Goal: Task Accomplishment & Management: Use online tool/utility

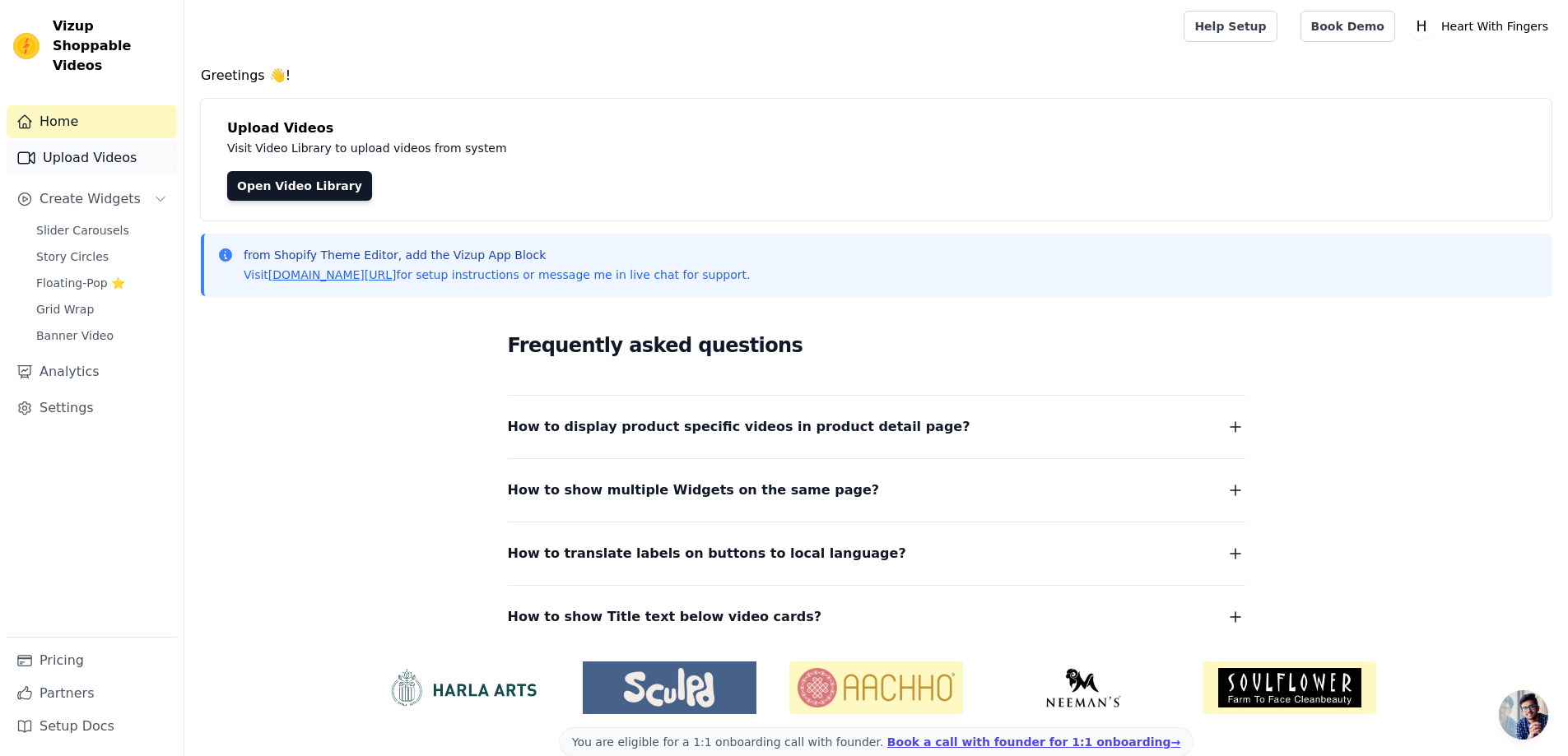
click at [117, 141] on link "Upload Videos" at bounding box center [92, 158] width 170 height 33
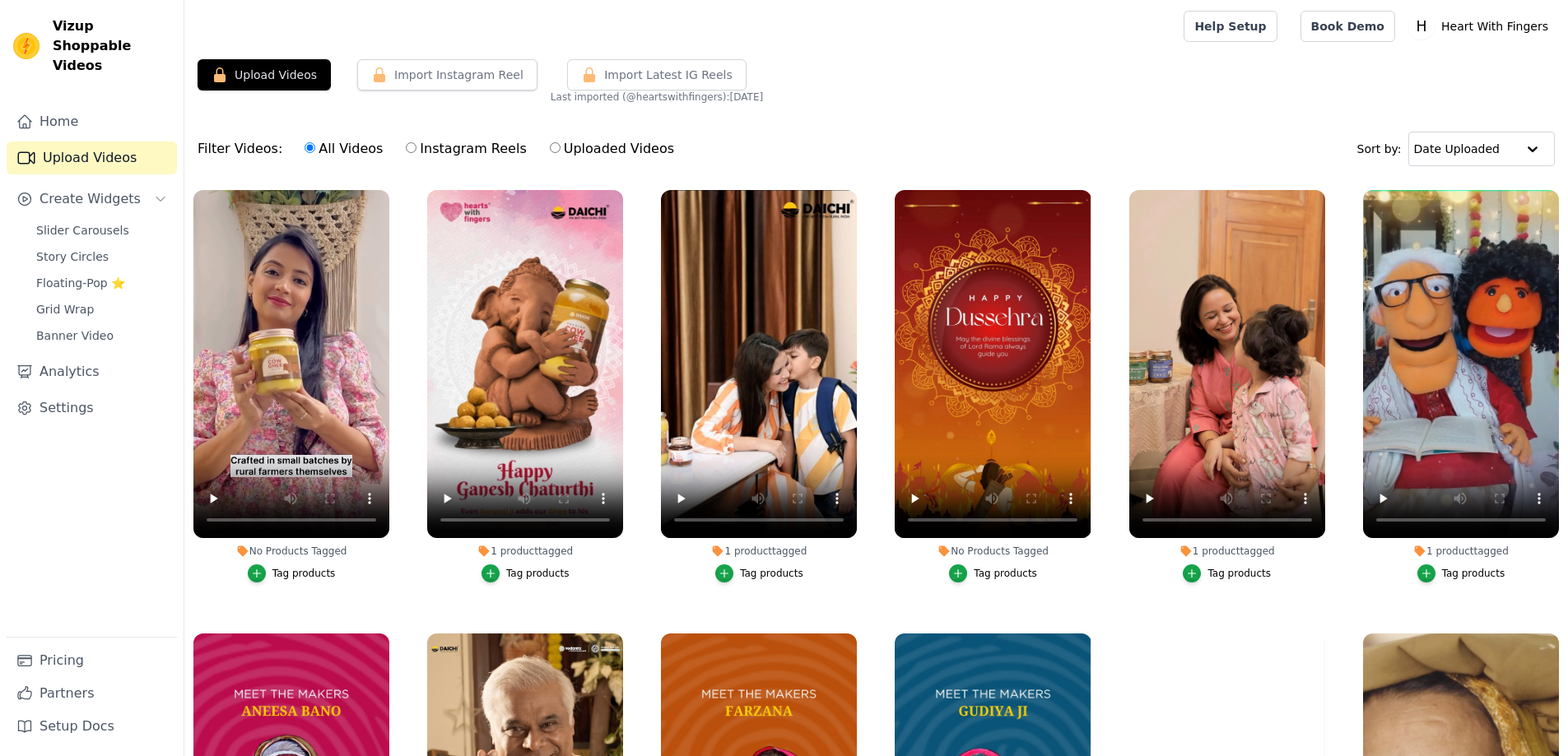
click at [112, 189] on span "Create Widgets" at bounding box center [90, 199] width 101 height 20
click at [102, 222] on span "Slider Carousels" at bounding box center [83, 231] width 93 height 17
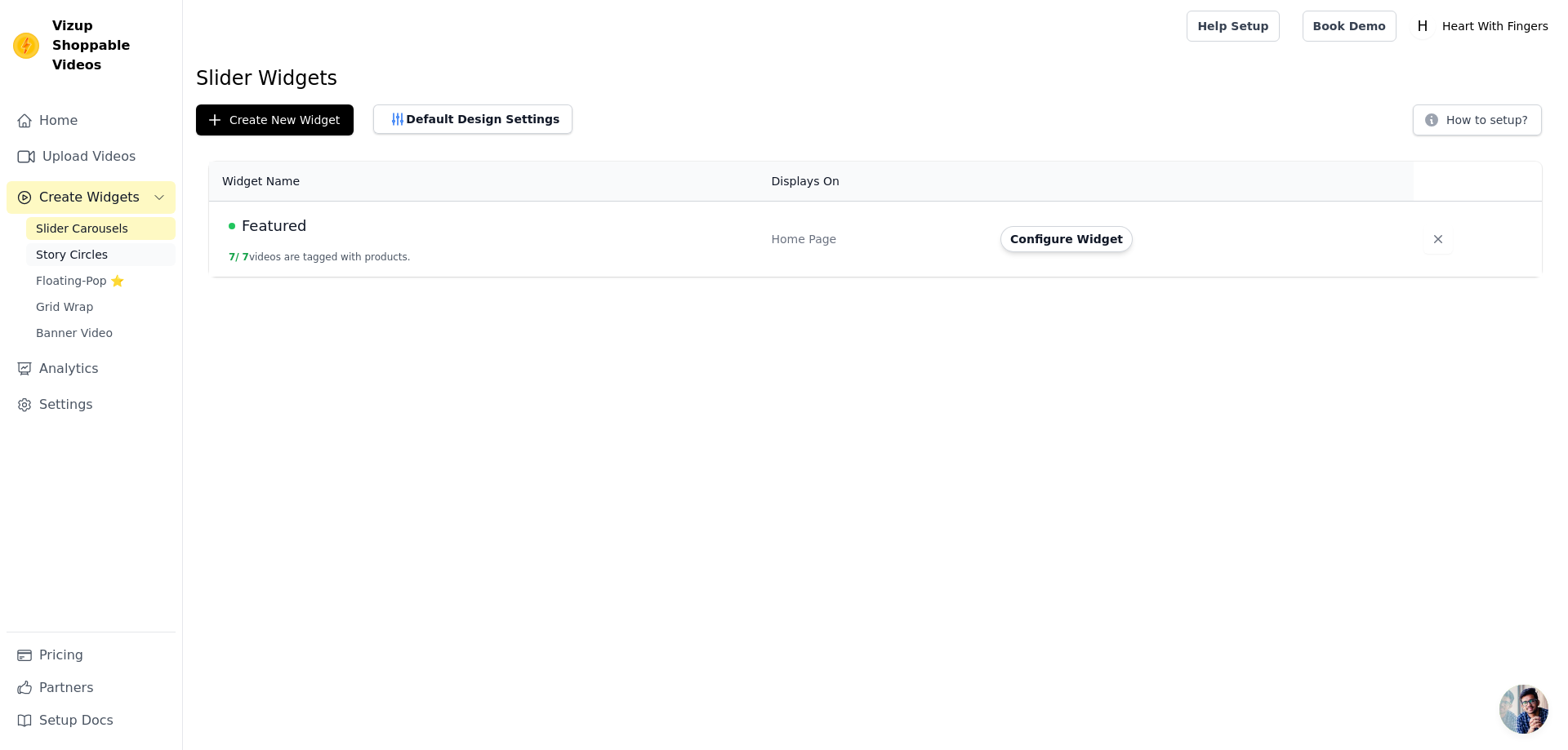
click at [98, 247] on span "Story Circles" at bounding box center [72, 255] width 72 height 16
click at [81, 273] on span "Floating-Pop ⭐" at bounding box center [80, 281] width 89 height 16
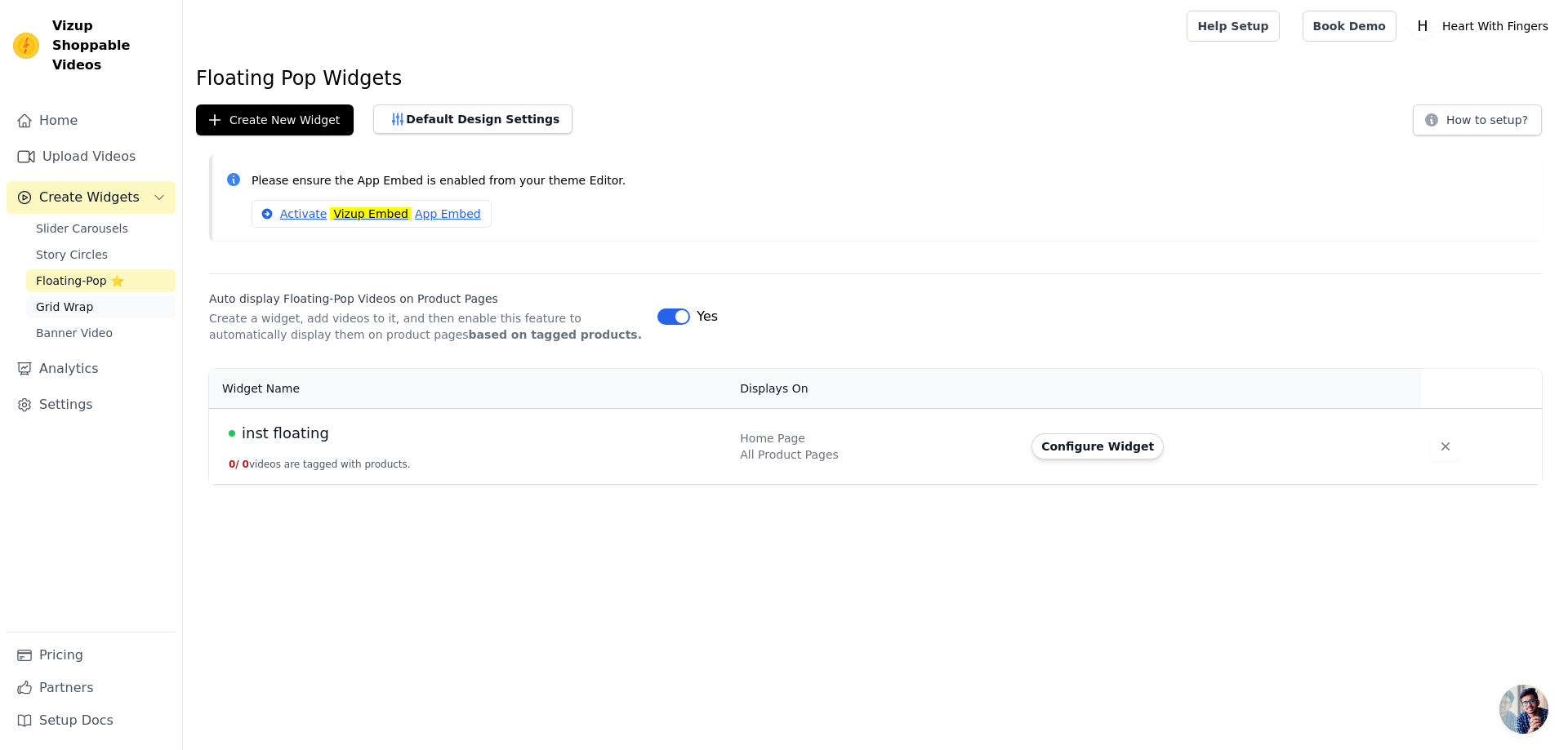
click at [75, 298] on span "Grid Wrap" at bounding box center [65, 307] width 57 height 16
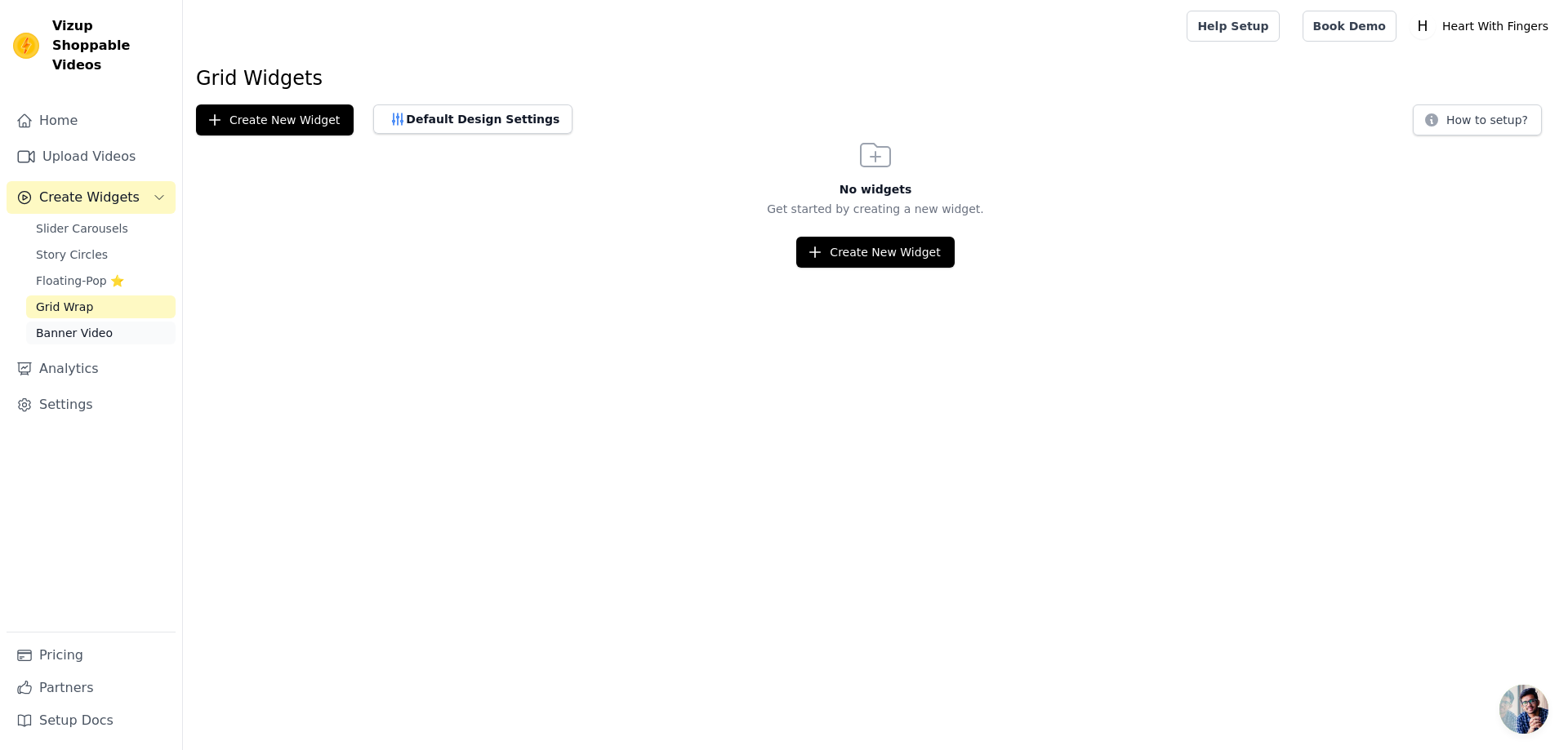
click at [77, 325] on span "Banner Video" at bounding box center [75, 333] width 77 height 16
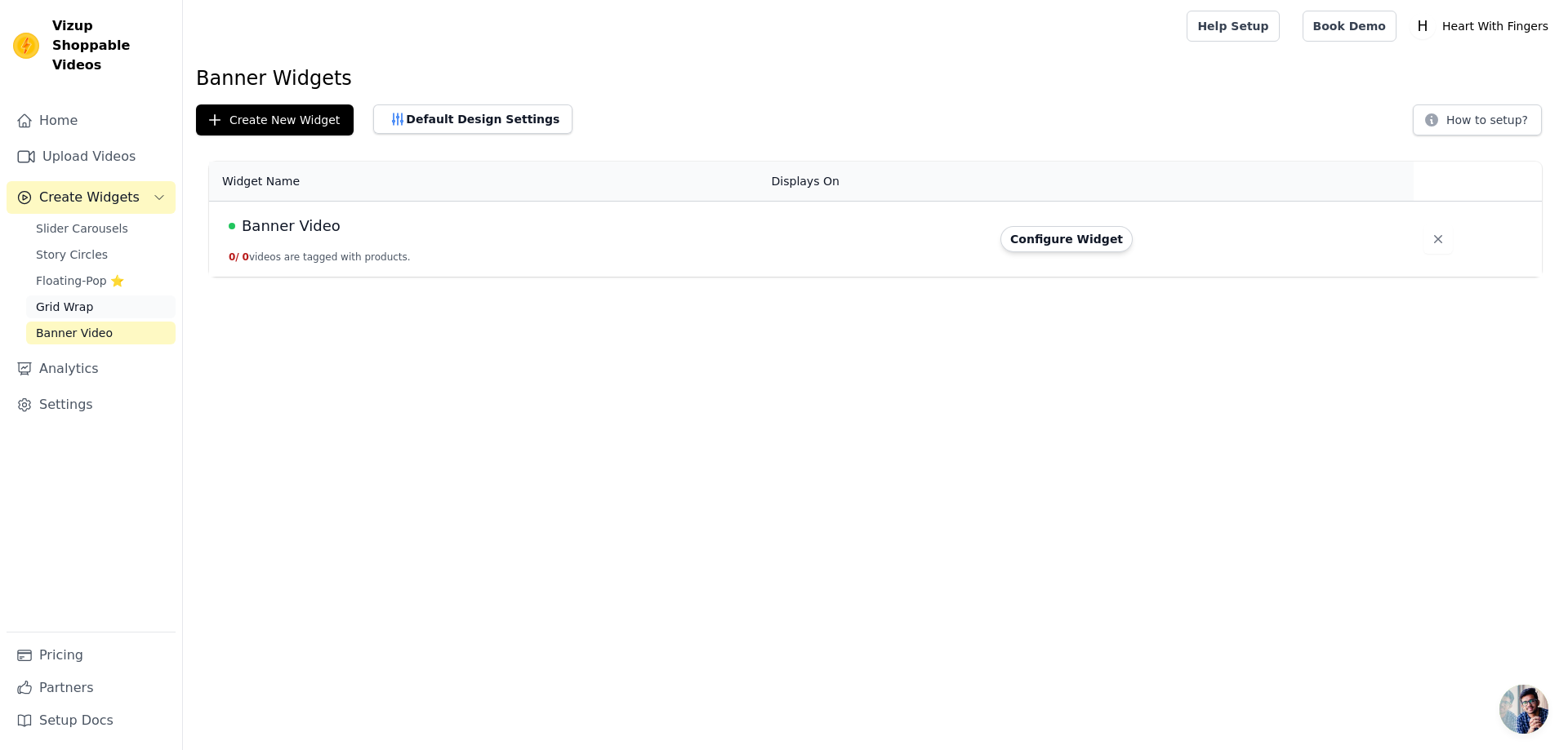
click at [79, 298] on span "Grid Wrap" at bounding box center [65, 307] width 57 height 16
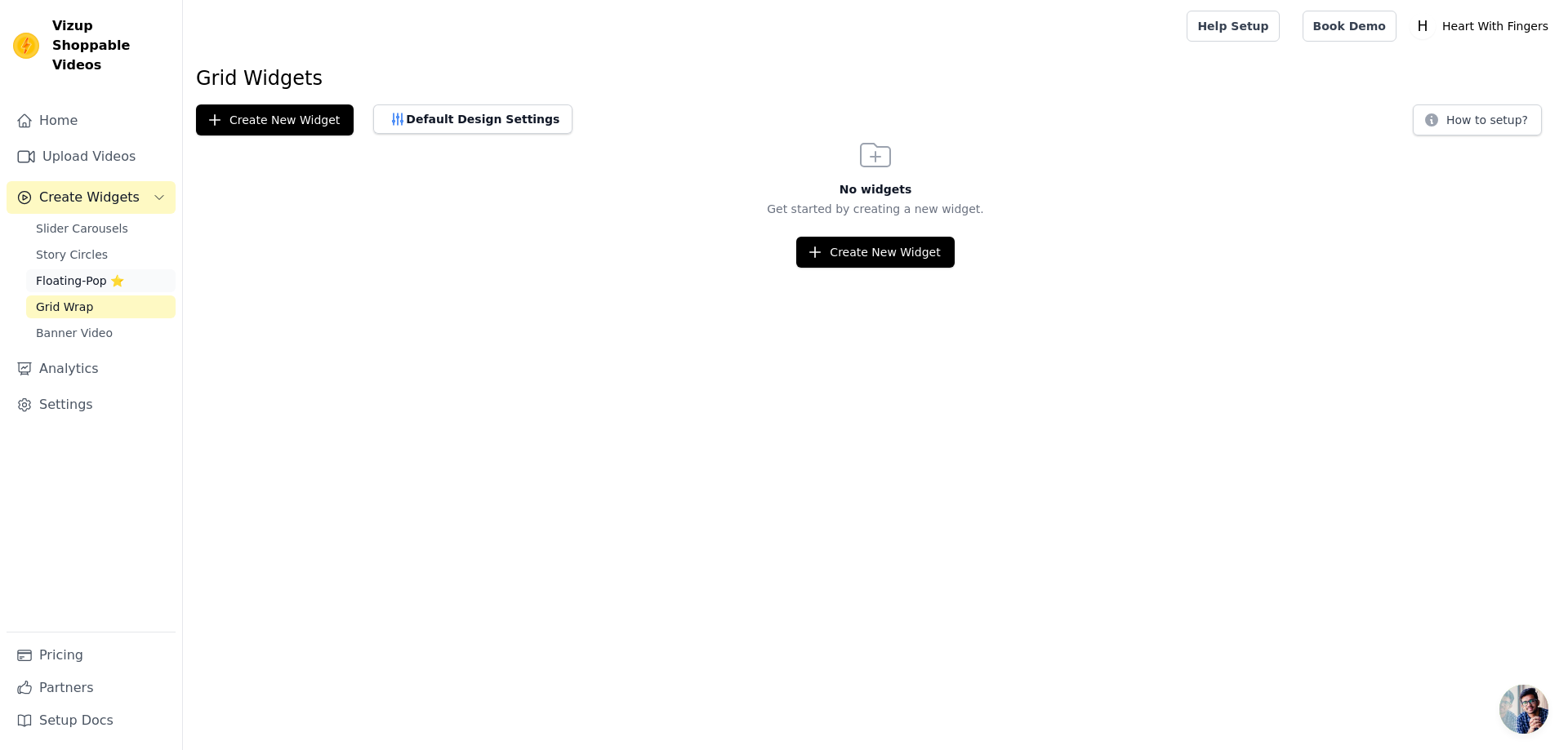
click at [71, 273] on span "Floating-Pop ⭐" at bounding box center [80, 281] width 89 height 16
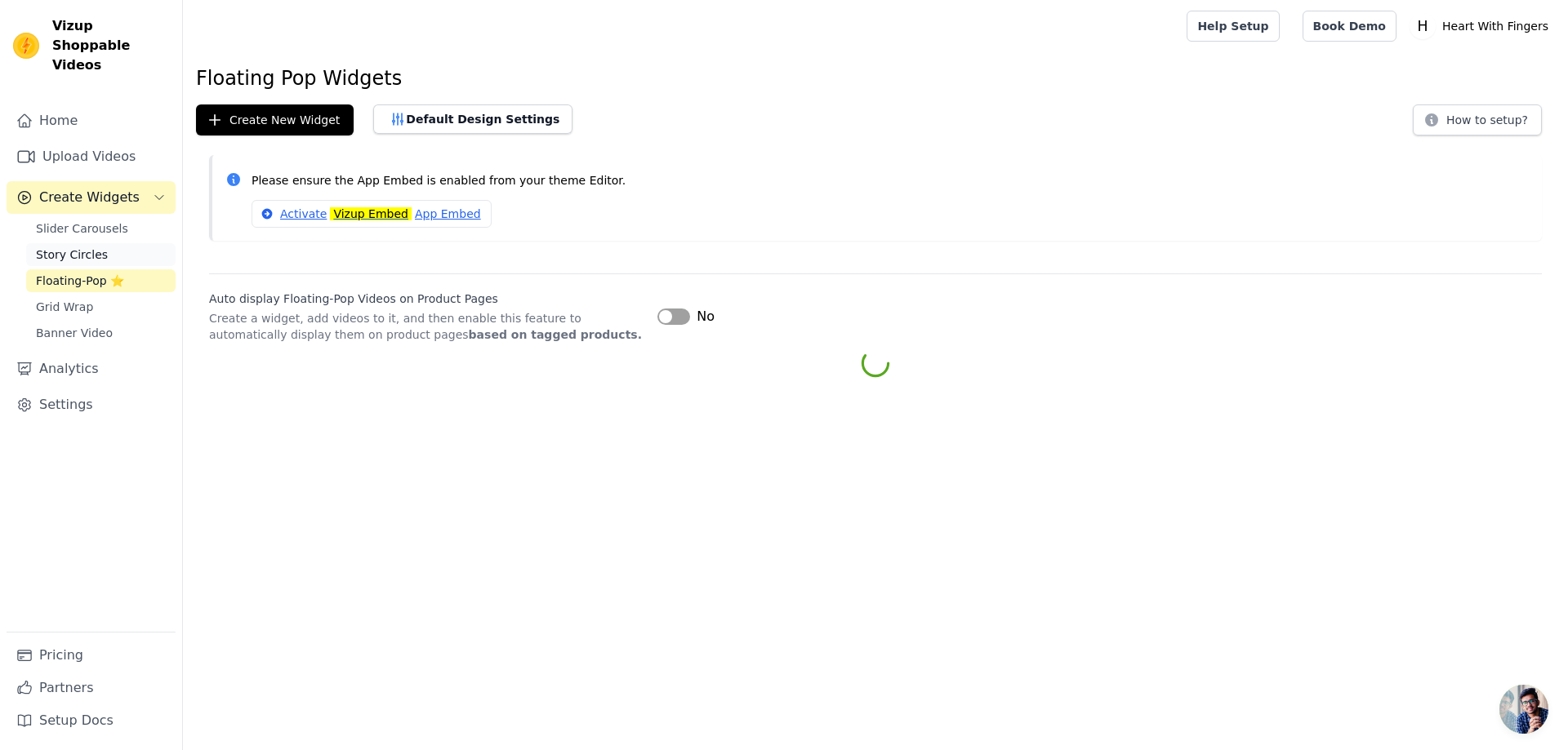
click at [72, 247] on span "Story Circles" at bounding box center [72, 255] width 72 height 16
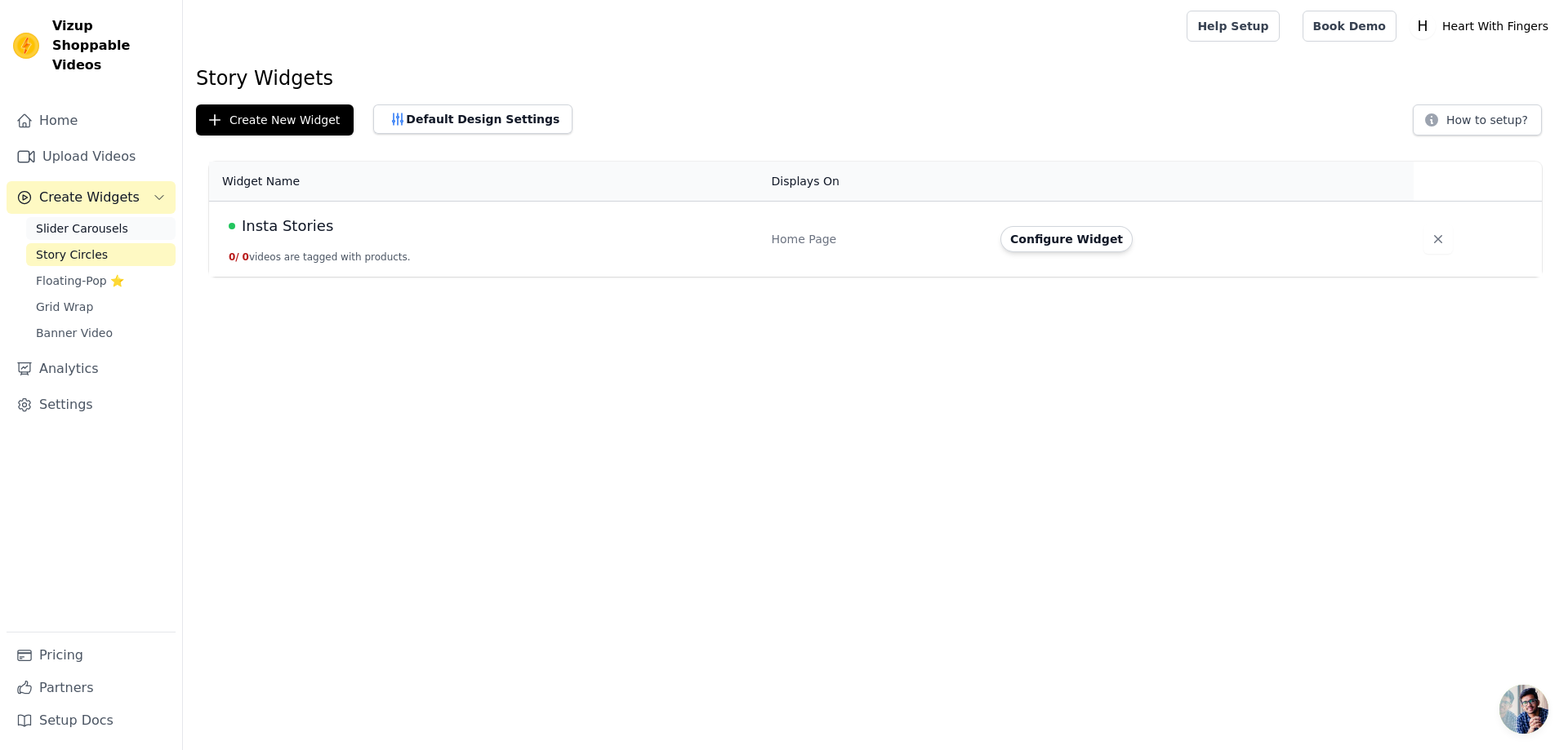
click at [74, 220] on span "Slider Carousels" at bounding box center [82, 229] width 93 height 16
click at [367, 235] on div "Featured" at bounding box center [490, 226] width 523 height 23
click at [300, 228] on div "Featured" at bounding box center [490, 226] width 523 height 23
click at [1084, 234] on button "Configure Widget" at bounding box center [1066, 239] width 132 height 26
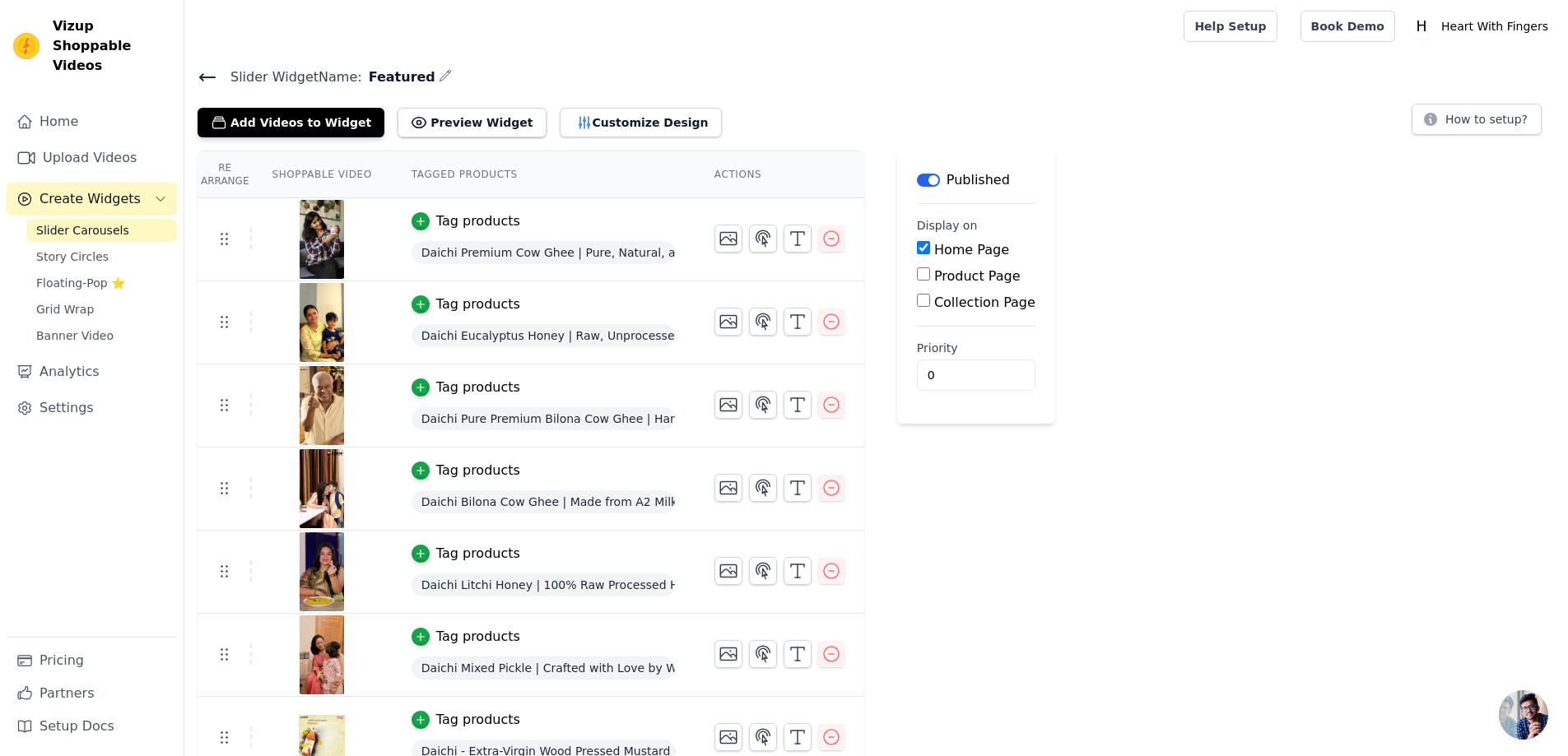
click at [113, 189] on span "Create Widgets" at bounding box center [90, 199] width 101 height 20
click at [126, 219] on link "Slider Carousels" at bounding box center [102, 231] width 150 height 23
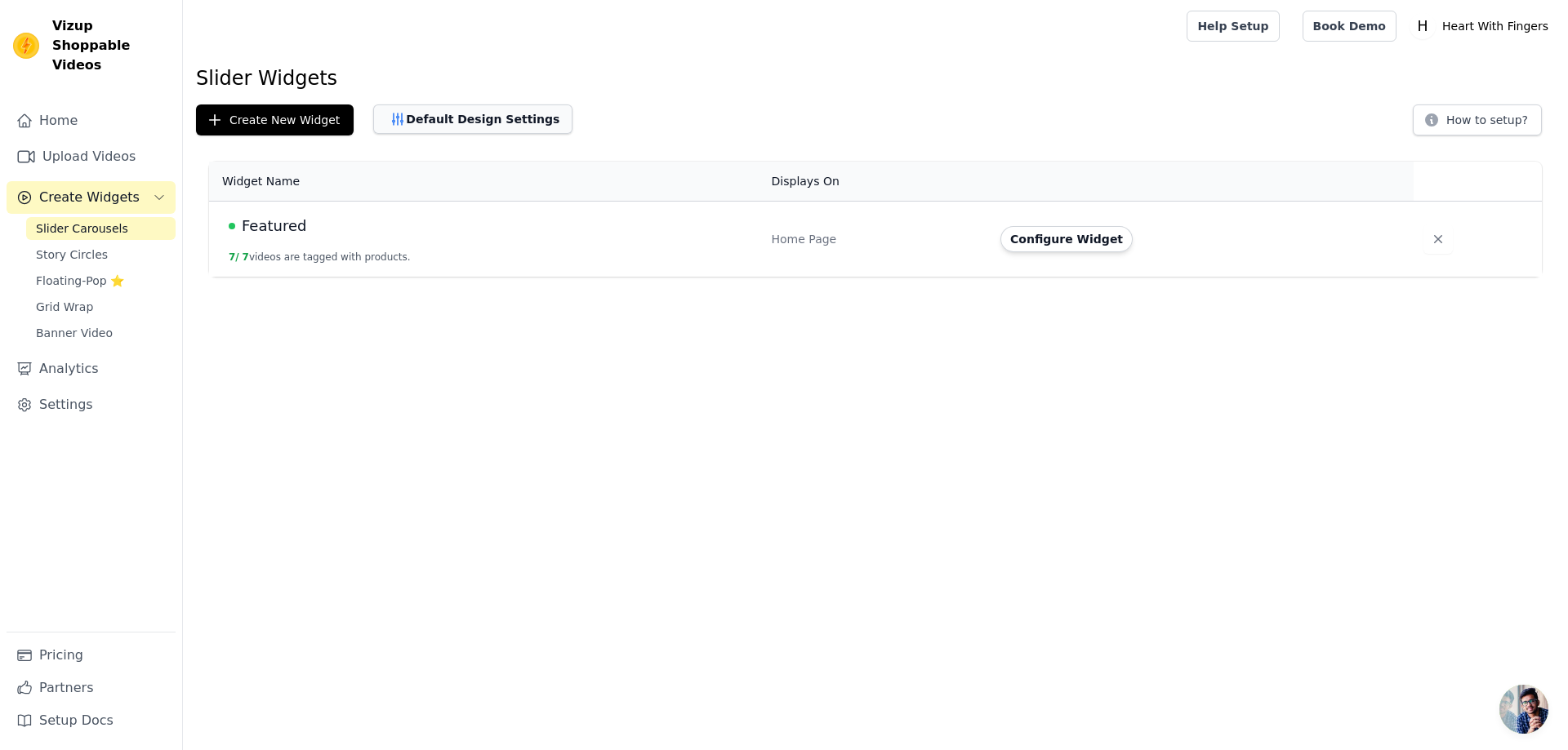
click at [466, 116] on button "Default Design Settings" at bounding box center [472, 119] width 199 height 30
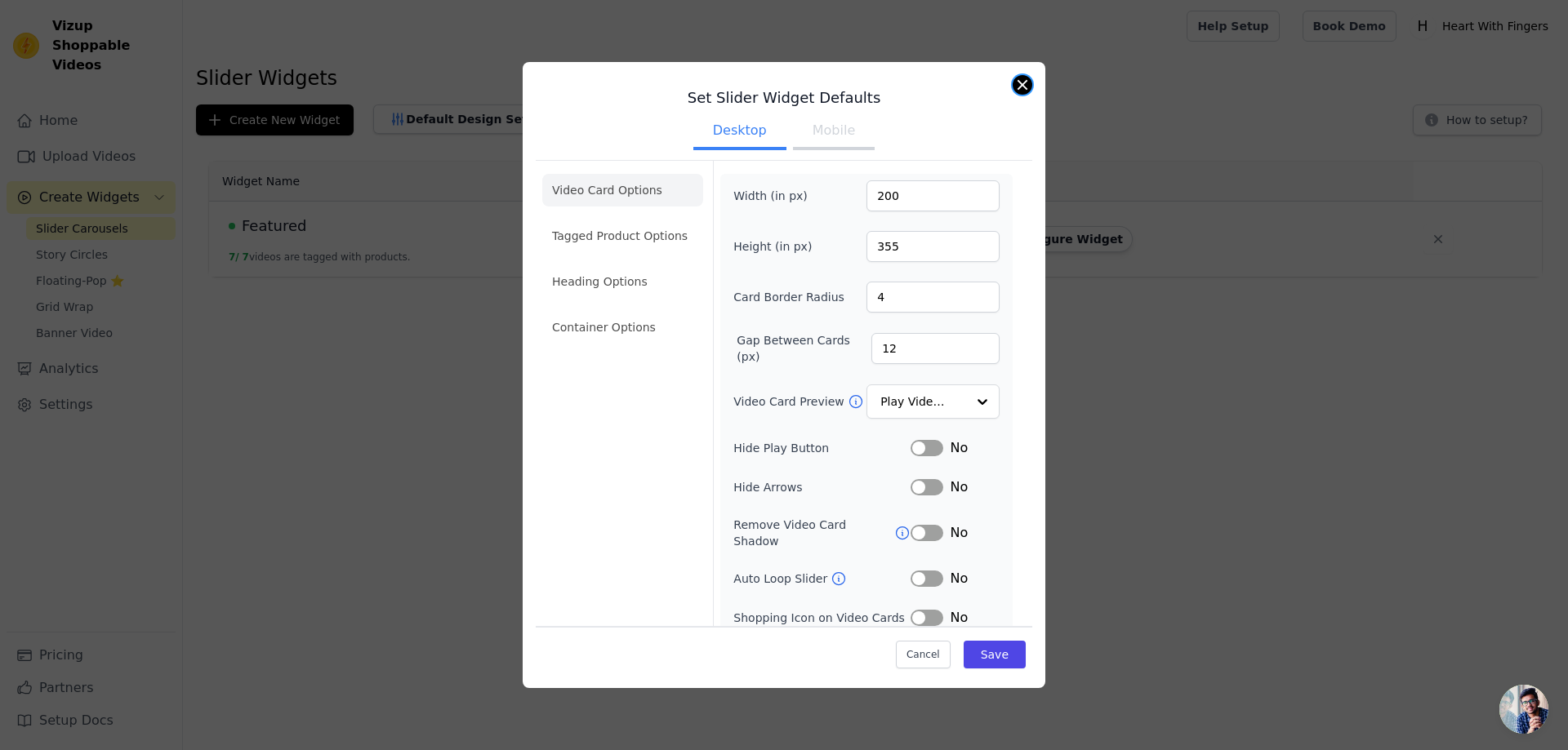
click at [1018, 87] on button "Close modal" at bounding box center [1023, 85] width 20 height 20
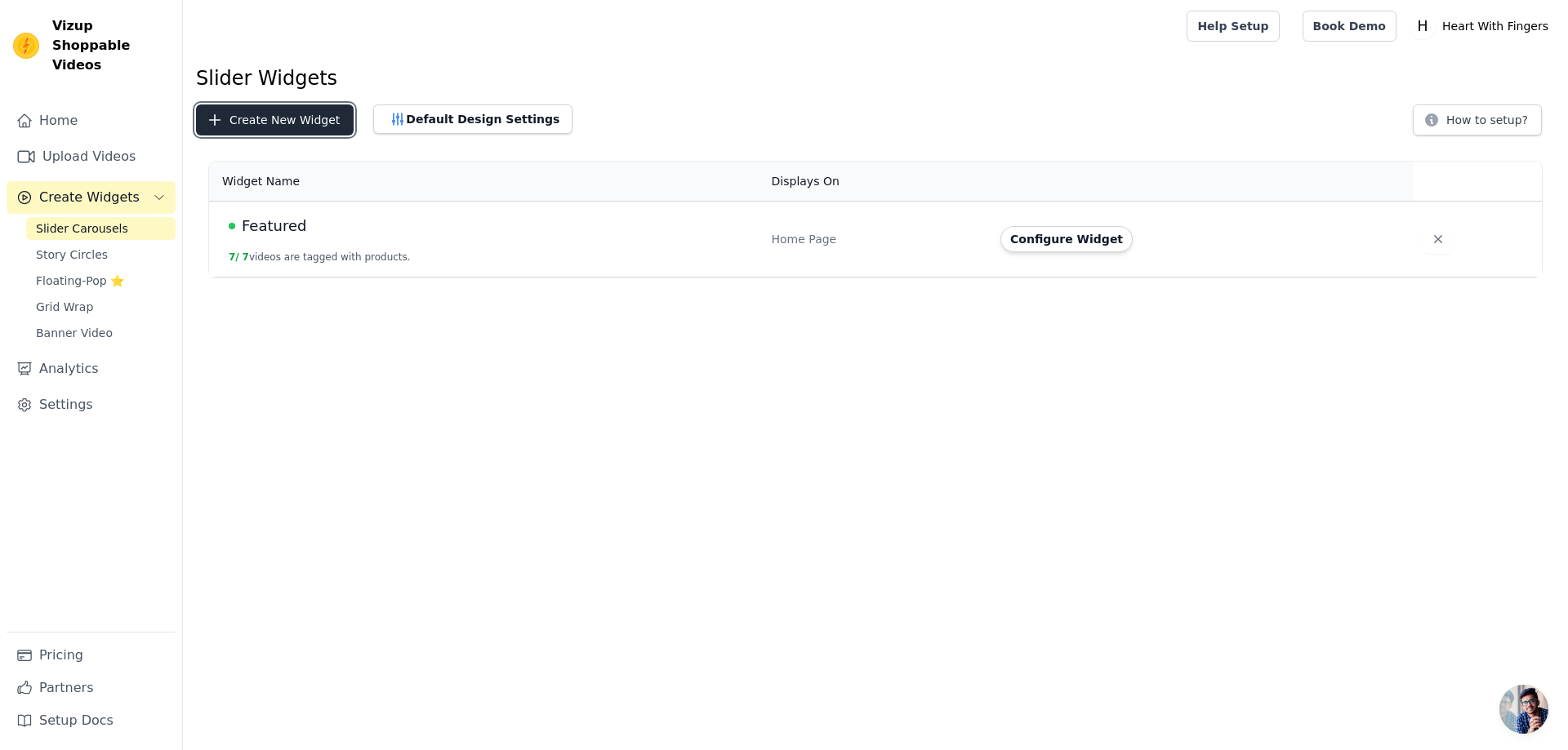
click at [308, 118] on button "Create New Widget" at bounding box center [275, 120] width 157 height 31
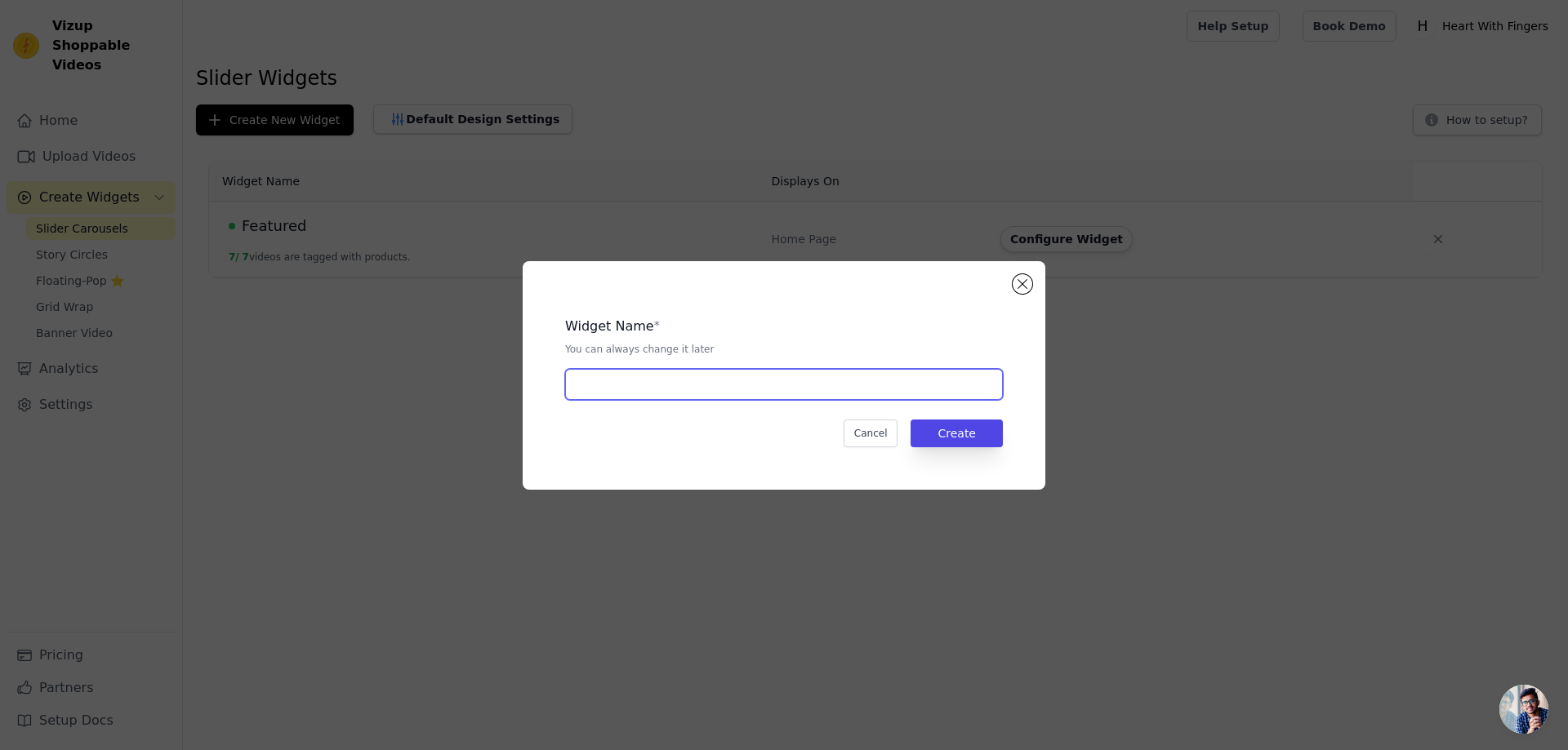
click at [691, 383] on input "text" at bounding box center [784, 384] width 438 height 31
type input "artisan"
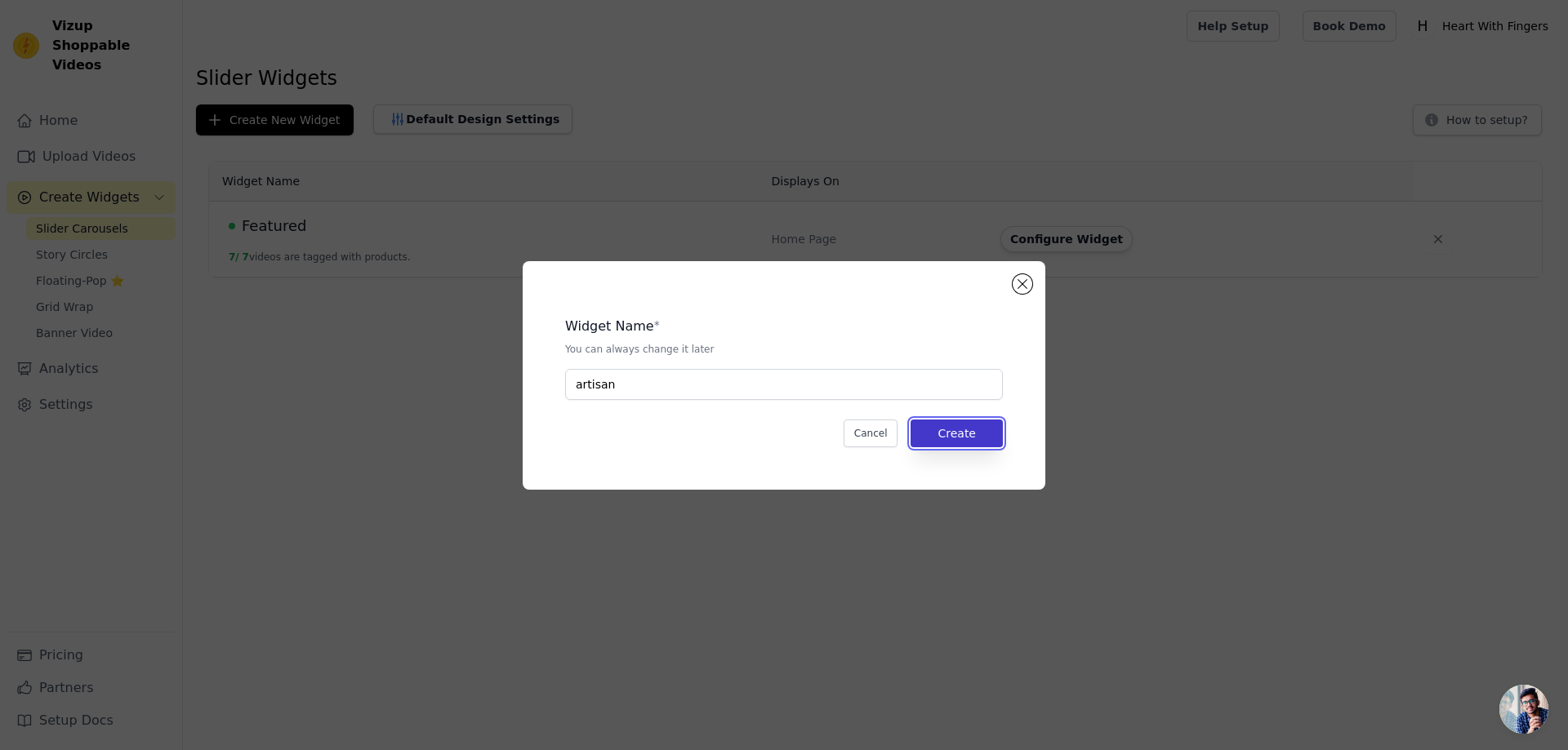
click at [960, 443] on button "Create" at bounding box center [956, 434] width 93 height 28
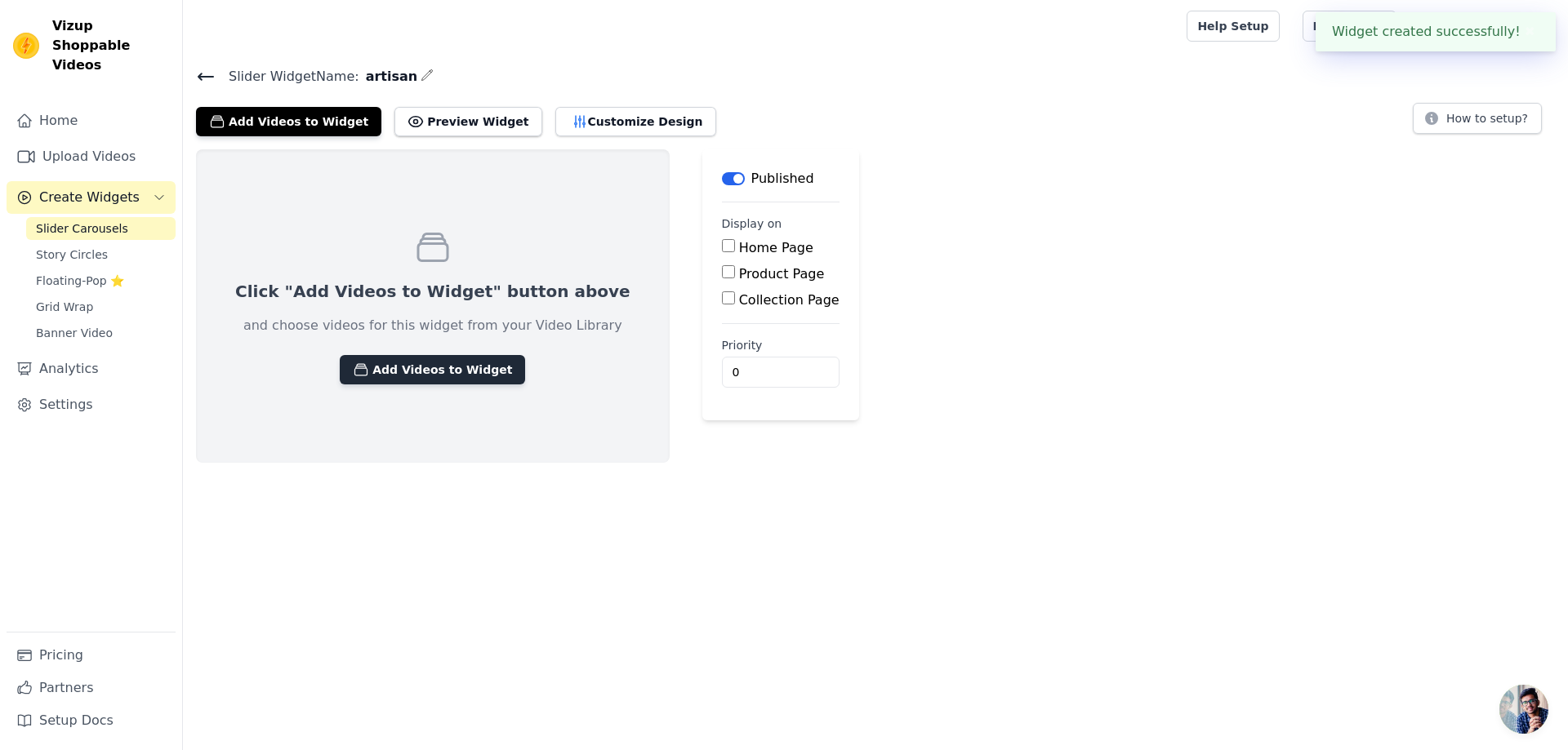
click at [380, 368] on button "Add Videos to Widget" at bounding box center [432, 370] width 185 height 30
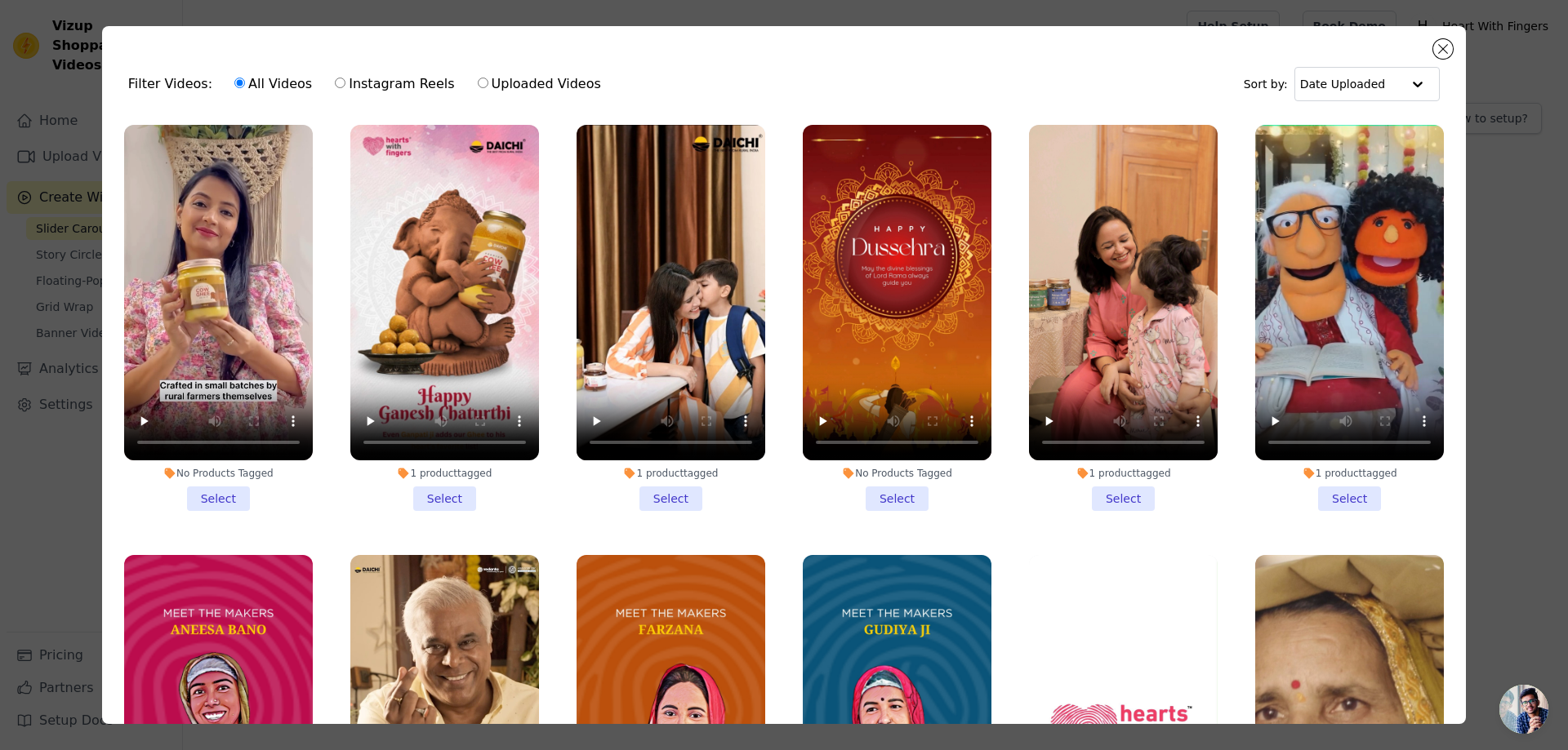
click at [478, 87] on input "Uploaded Videos" at bounding box center [483, 83] width 11 height 11
radio input "true"
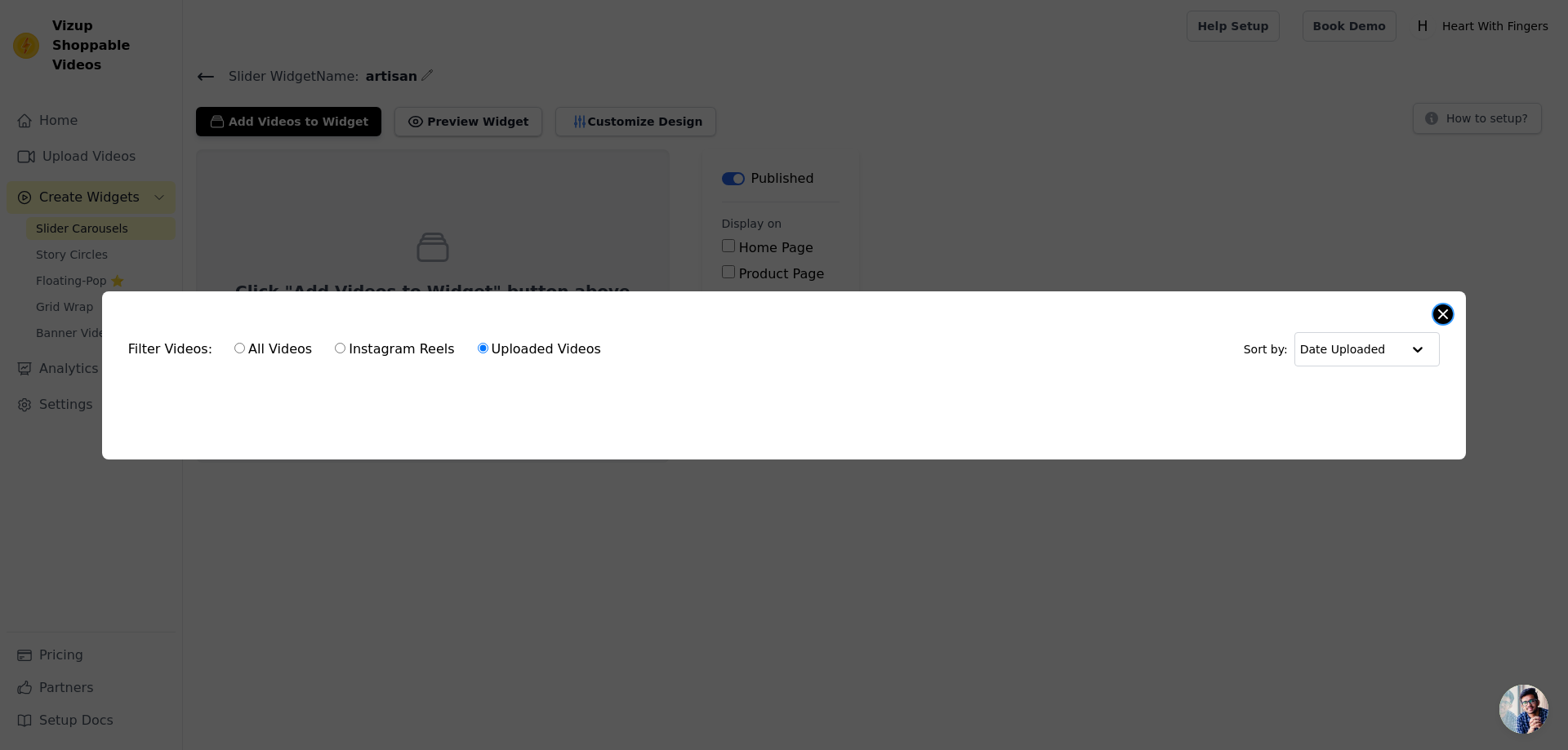
click at [1446, 316] on button "Close modal" at bounding box center [1443, 314] width 20 height 20
drag, startPoint x: 1446, startPoint y: 316, endPoint x: 1420, endPoint y: 311, distance: 26.5
click at [1446, 316] on div "Click "Add Videos to Widget" button above and choose videos for this widget fro…" at bounding box center [875, 306] width 1385 height 313
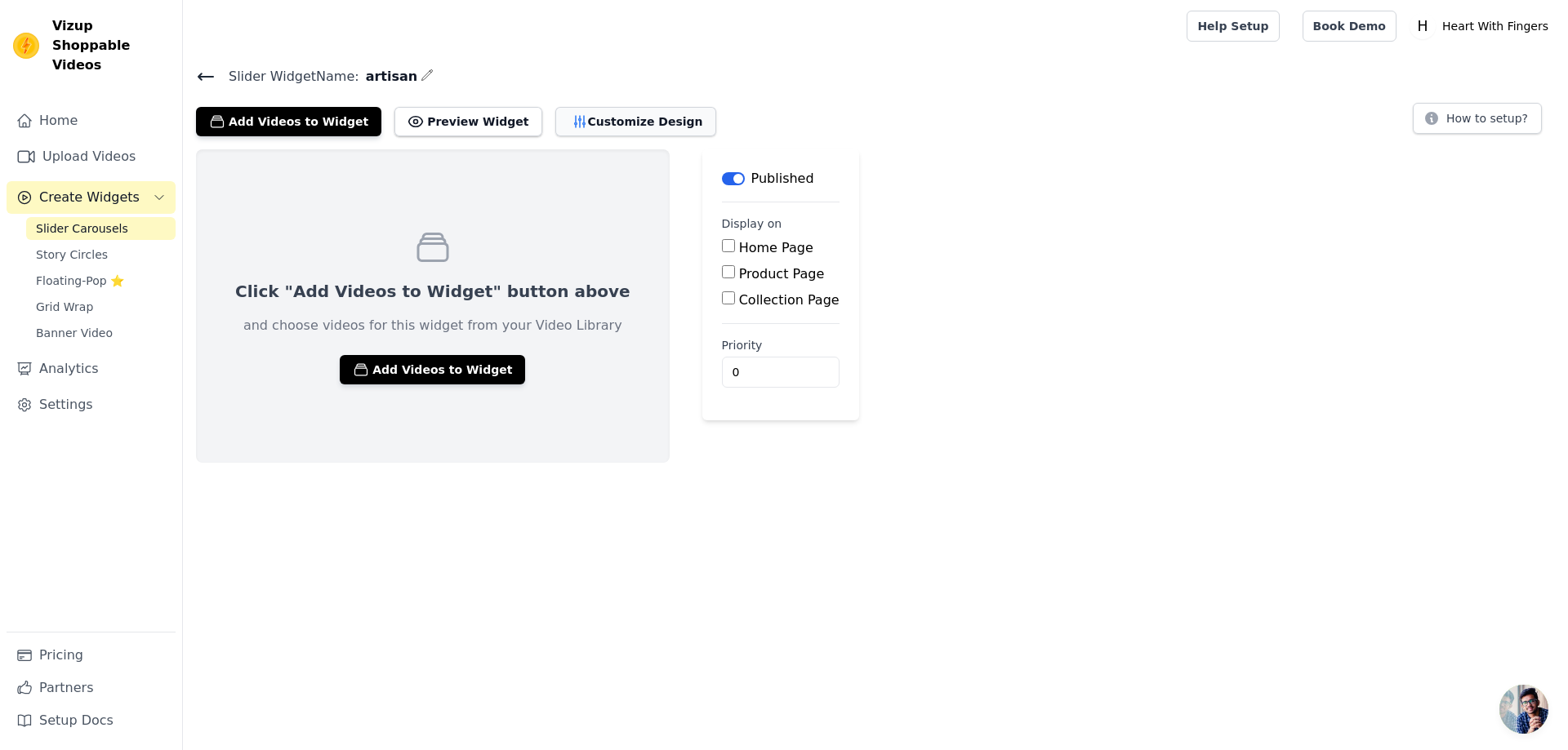
click at [572, 117] on button "Customize Design" at bounding box center [636, 121] width 161 height 30
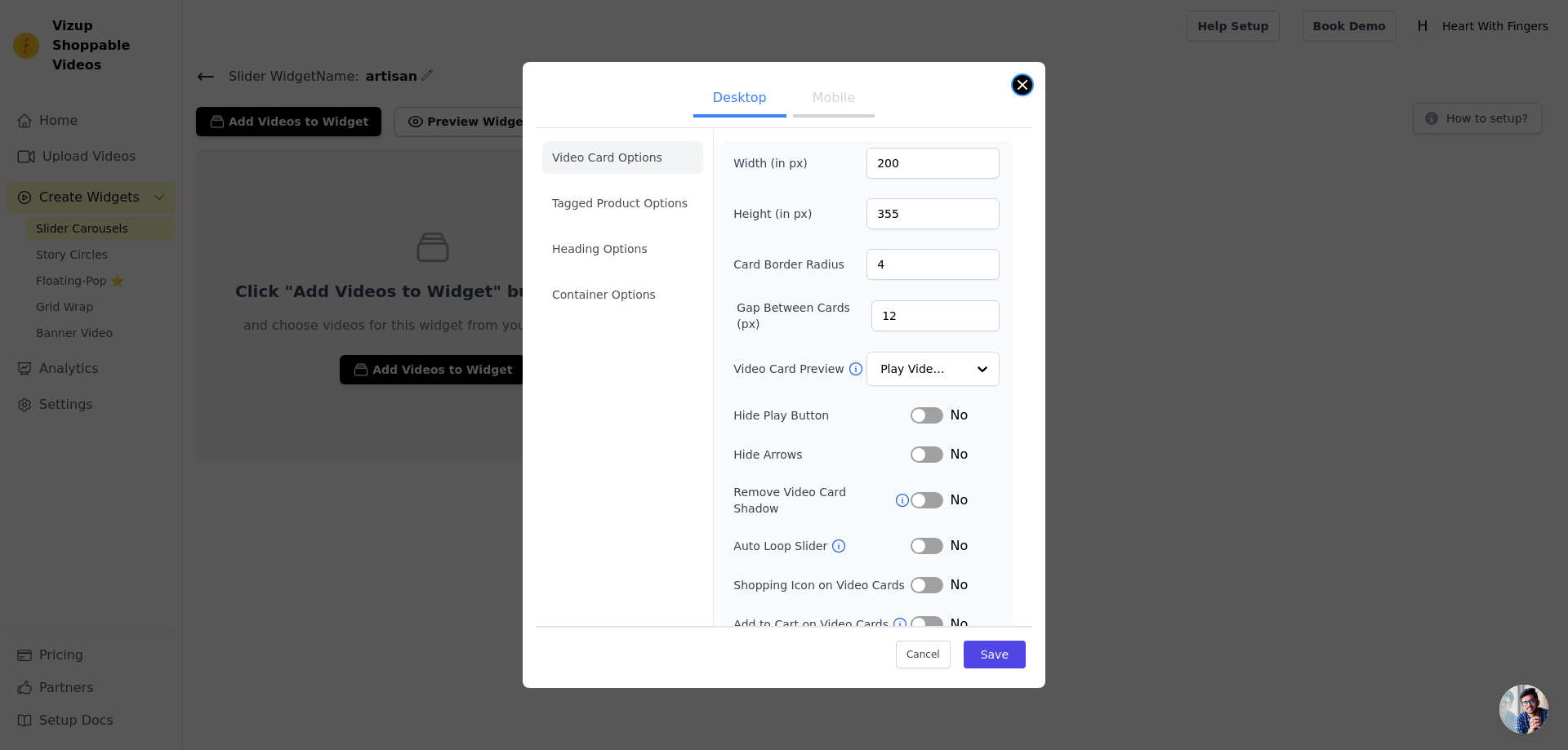
click at [1016, 89] on button "Close modal" at bounding box center [1023, 85] width 20 height 20
drag, startPoint x: 1016, startPoint y: 89, endPoint x: 936, endPoint y: 116, distance: 84.4
click at [1016, 89] on div "Slider Widget Name: artisan Add Videos to Widget Preview Widget Desktop Mobile …" at bounding box center [875, 101] width 1385 height 71
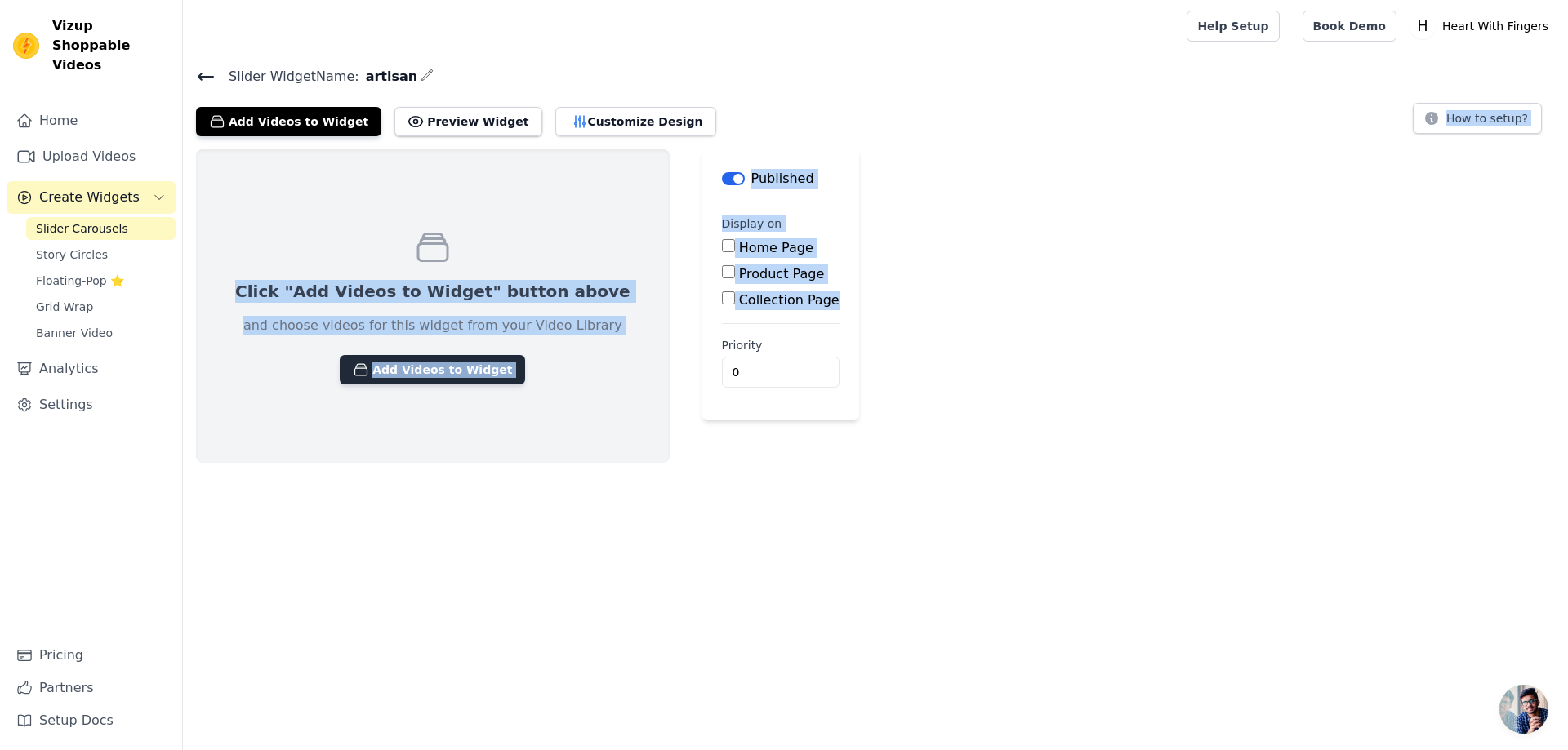
click at [383, 364] on button "Add Videos to Widget" at bounding box center [432, 370] width 185 height 30
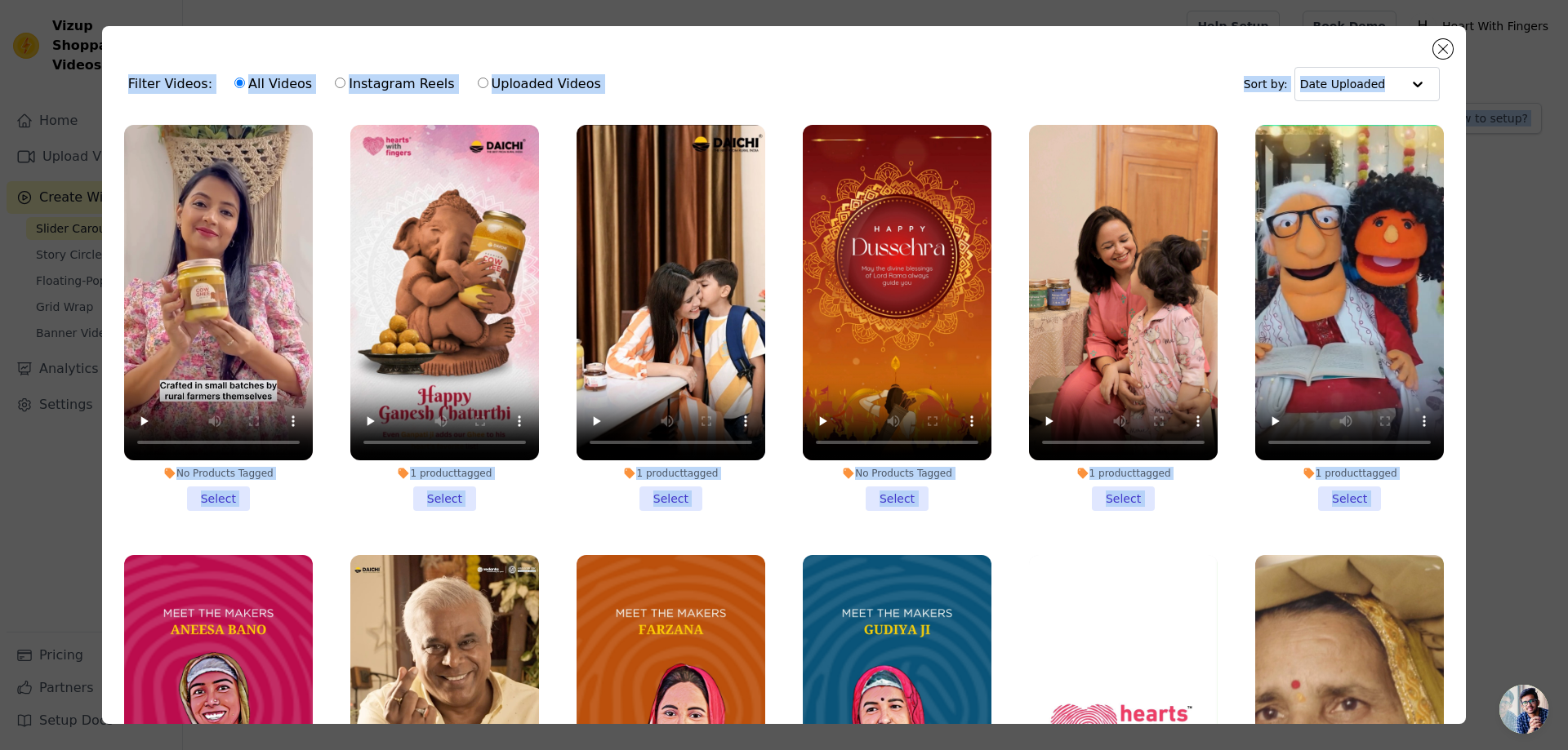
click at [686, 91] on div "Filter Videos: All Videos Instagram Reels Uploaded Videos Sort by: Date Uploaded" at bounding box center [783, 84] width 1338 height 64
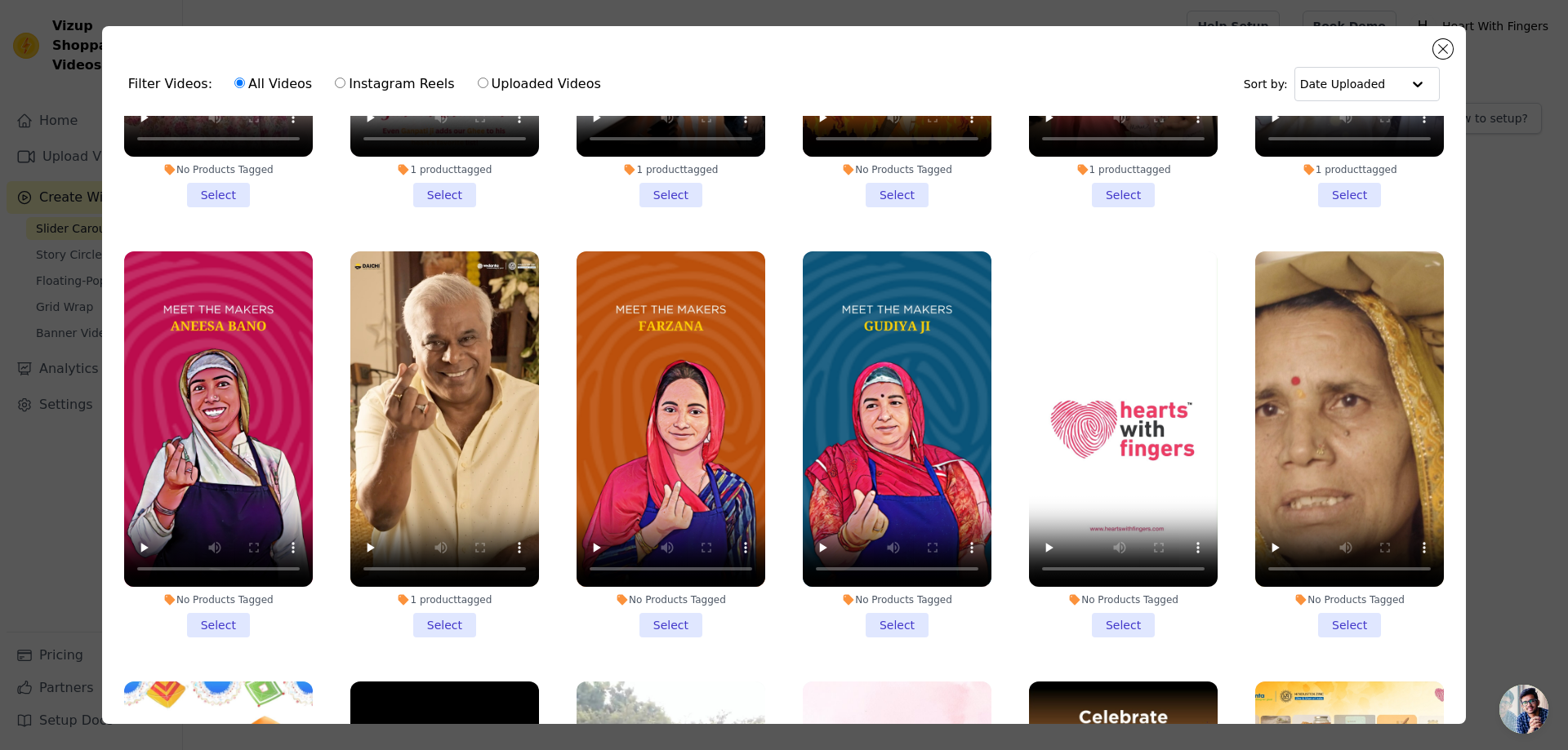
scroll to position [326, 0]
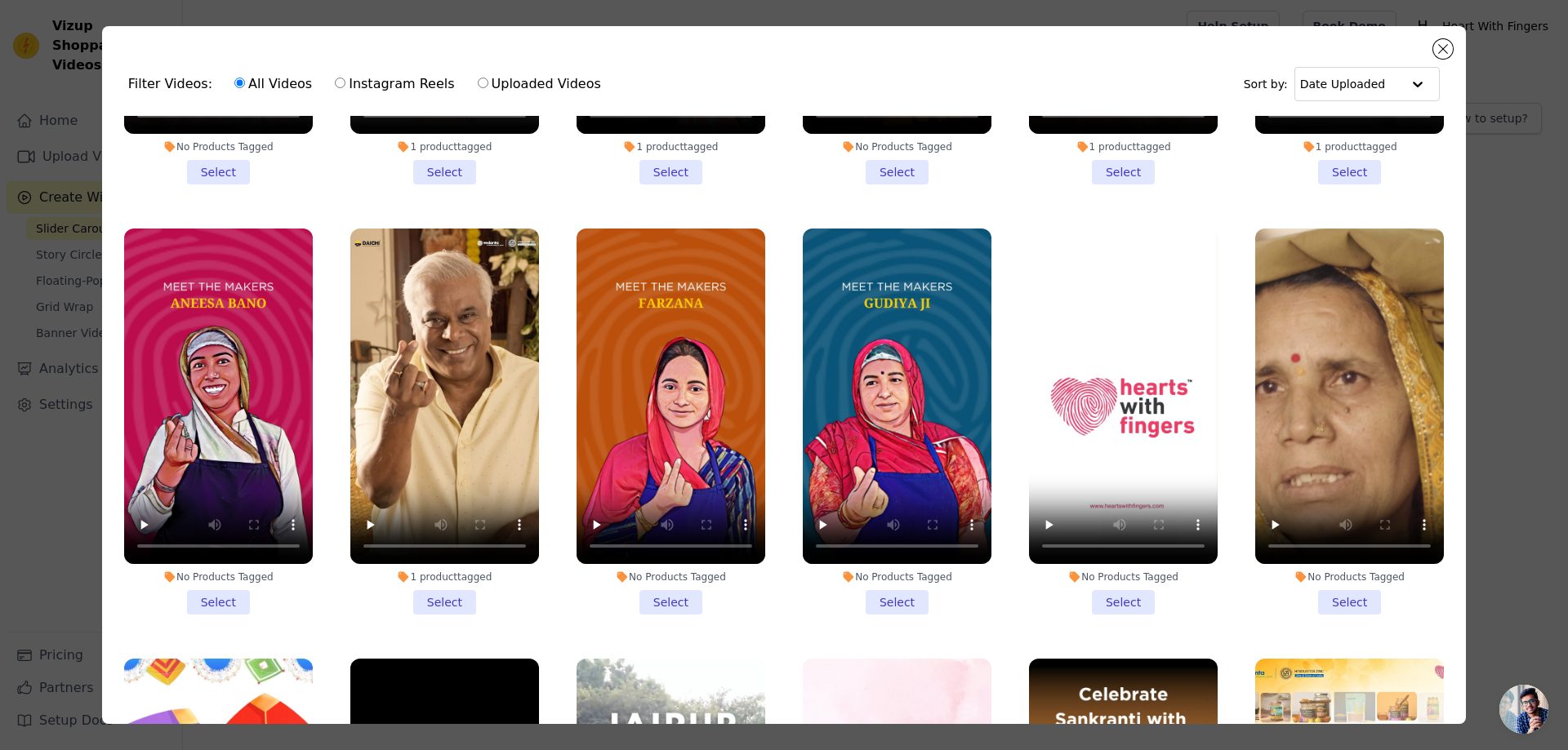
click at [650, 593] on li "No Products Tagged Select" at bounding box center [671, 421] width 189 height 386
click at [0, 0] on input "No Products Tagged Select" at bounding box center [0, 0] width 0 height 0
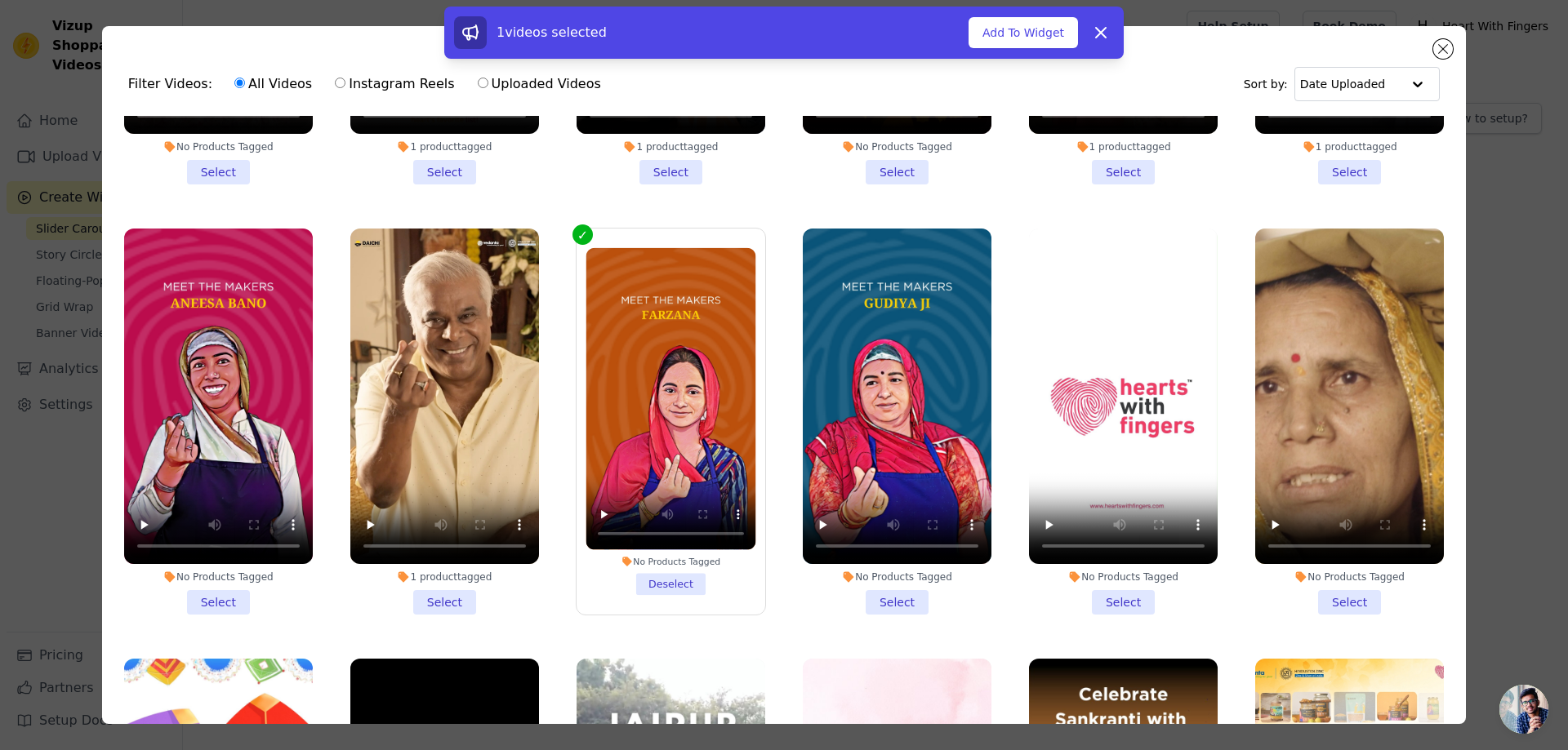
click at [883, 580] on li "No Products Tagged Select" at bounding box center [897, 421] width 189 height 386
click at [0, 0] on input "No Products Tagged Select" at bounding box center [0, 0] width 0 height 0
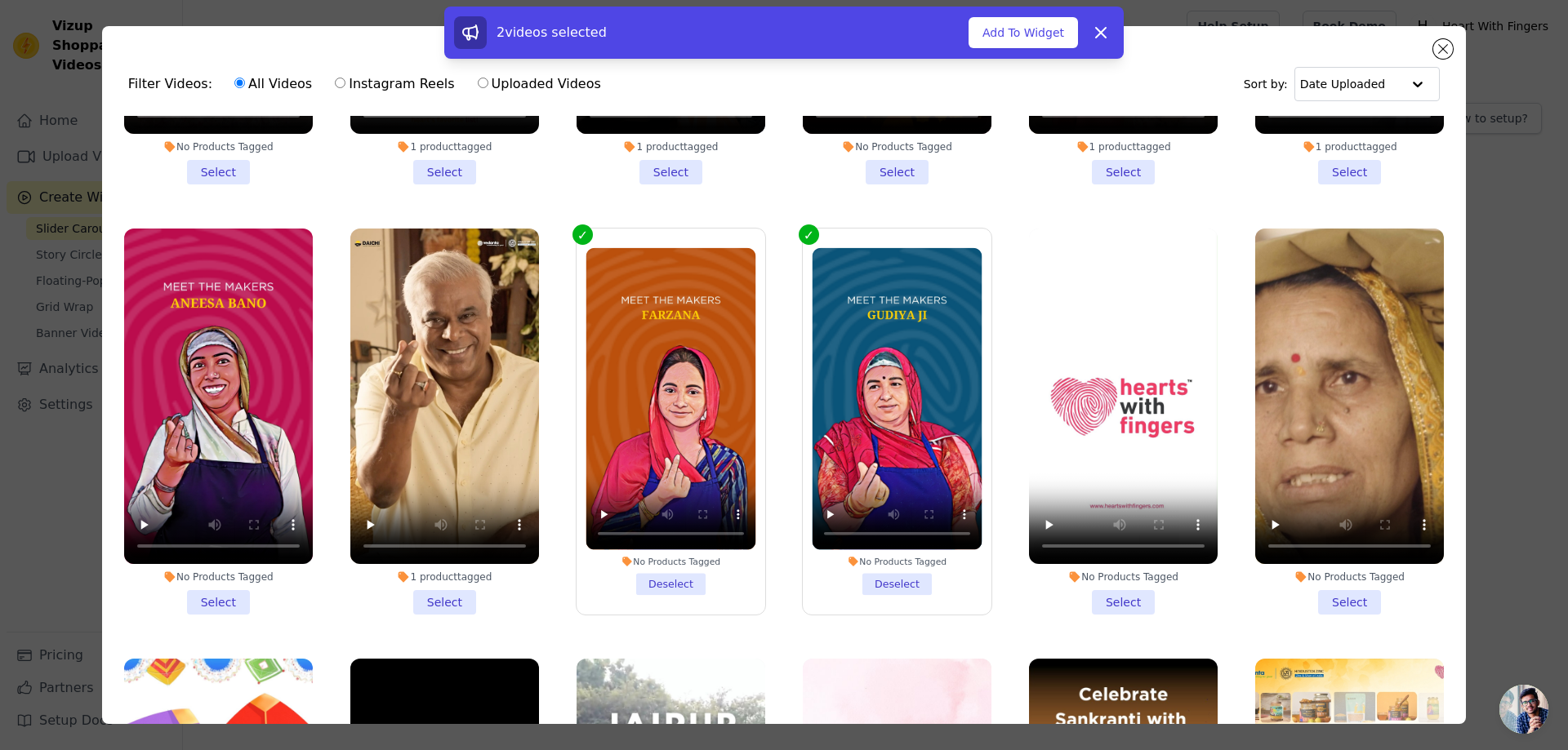
click at [215, 583] on li "No Products Tagged Select" at bounding box center [218, 421] width 189 height 386
click at [0, 0] on input "No Products Tagged Select" at bounding box center [0, 0] width 0 height 0
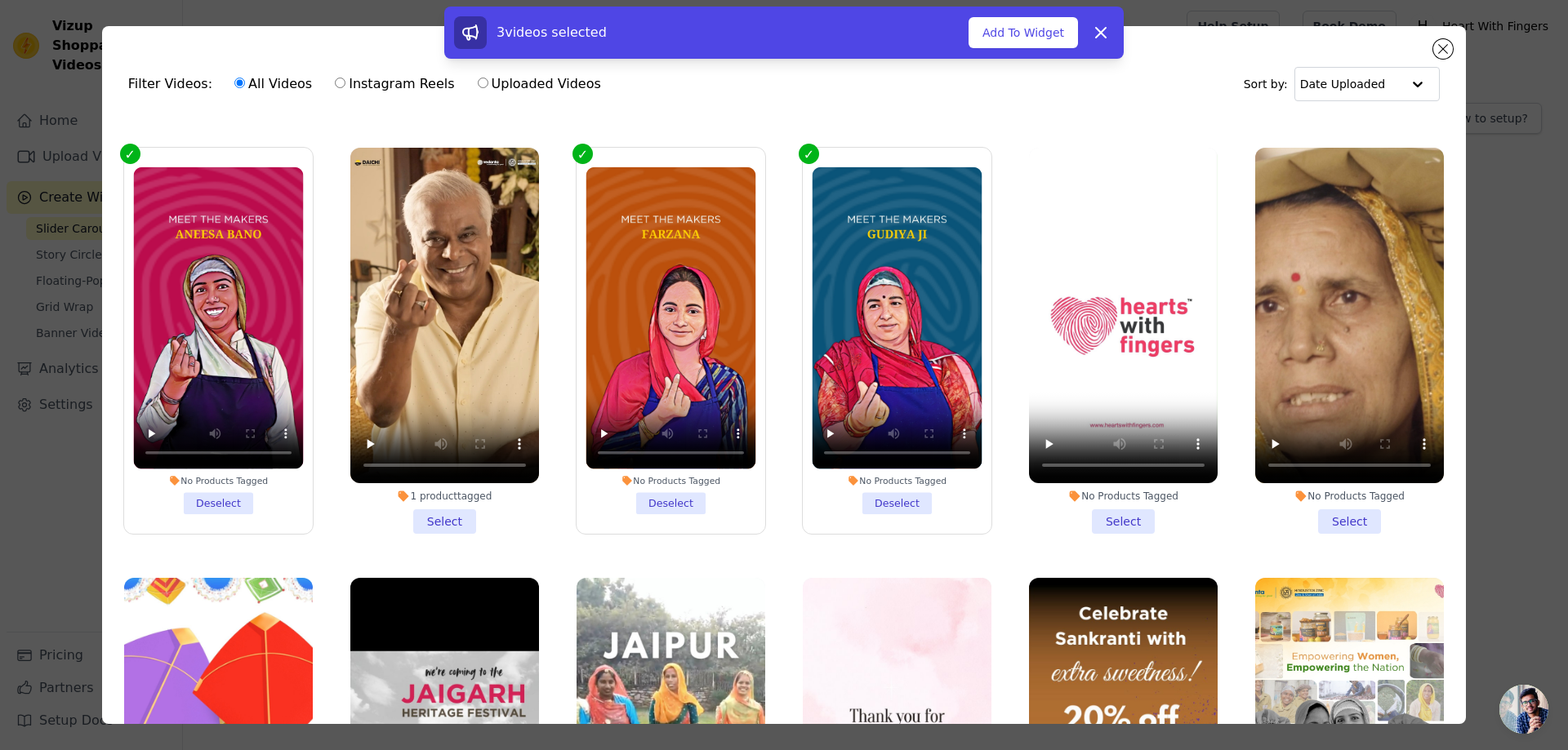
scroll to position [408, 0]
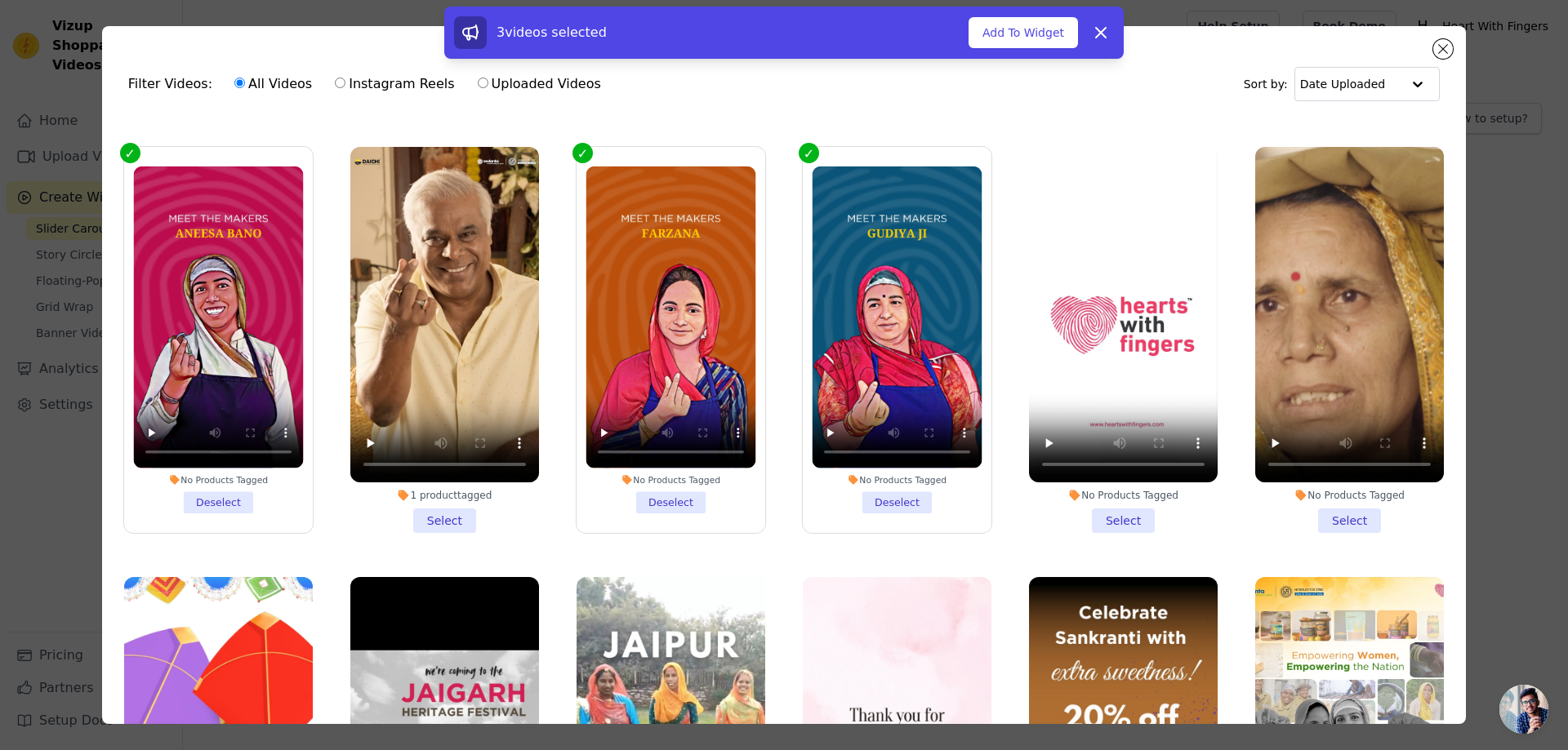
click at [1338, 516] on li "No Products Tagged Select" at bounding box center [1350, 339] width 189 height 386
click at [0, 0] on input "No Products Tagged Select" at bounding box center [0, 0] width 0 height 0
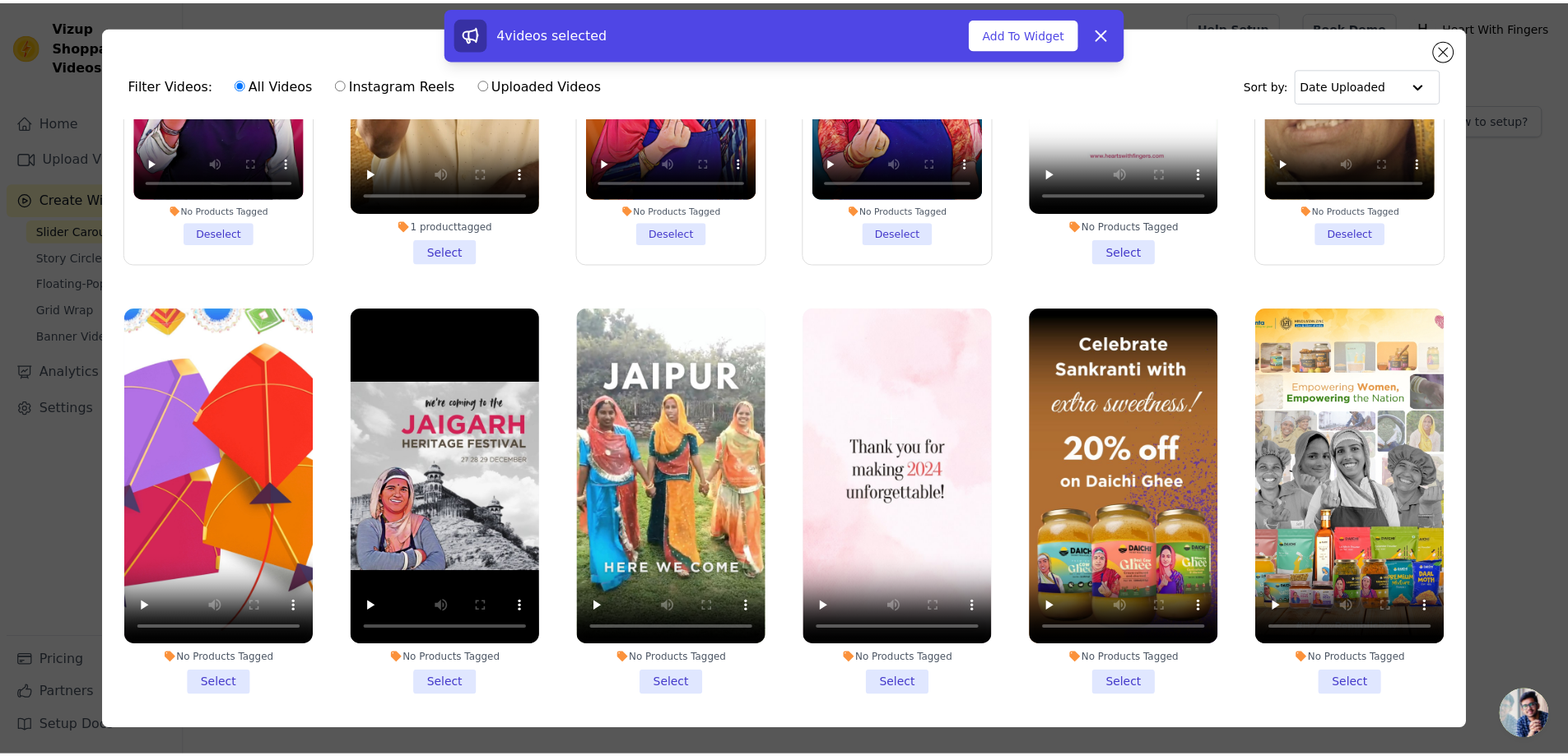
scroll to position [635, 0]
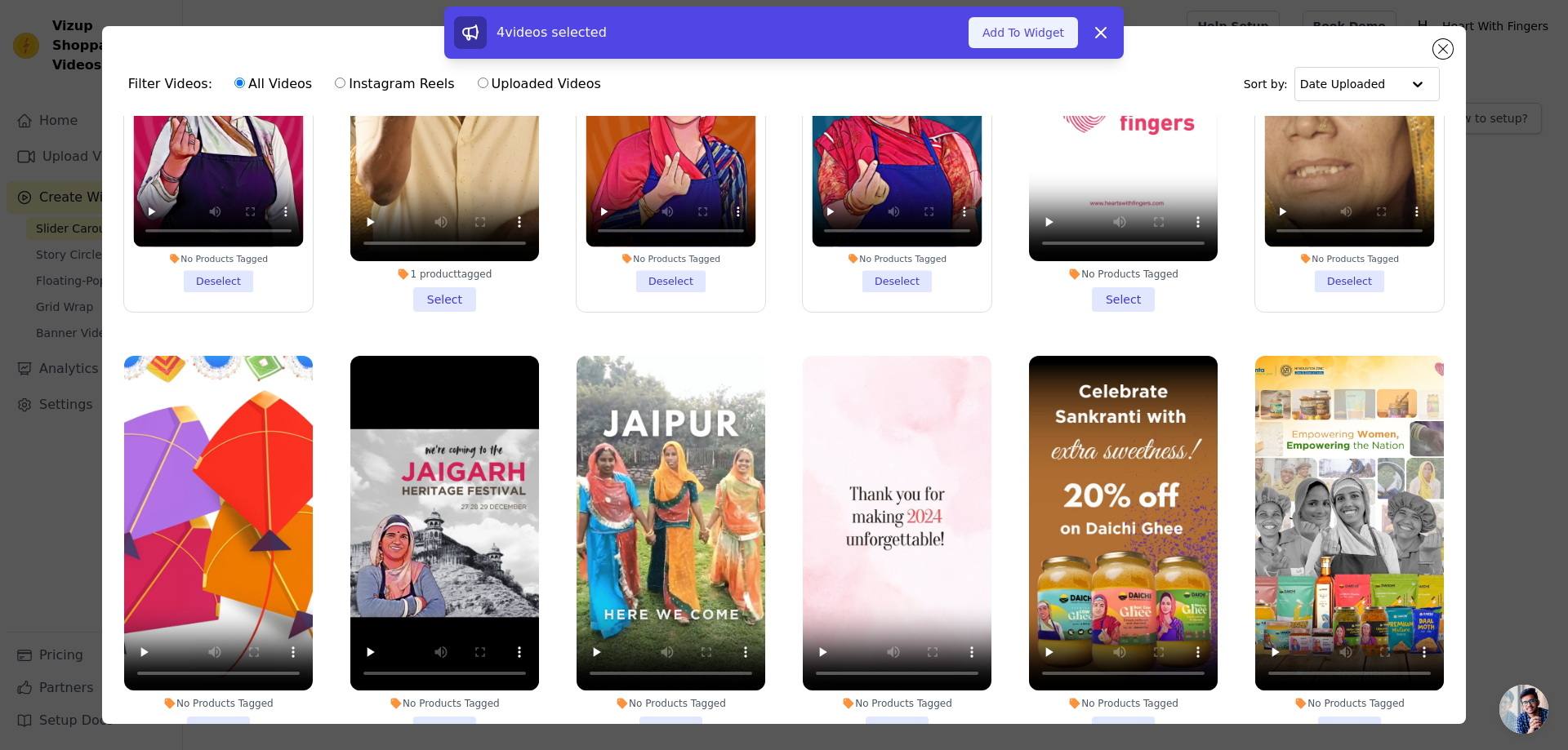
click at [1024, 33] on button "Add To Widget" at bounding box center [1023, 33] width 109 height 31
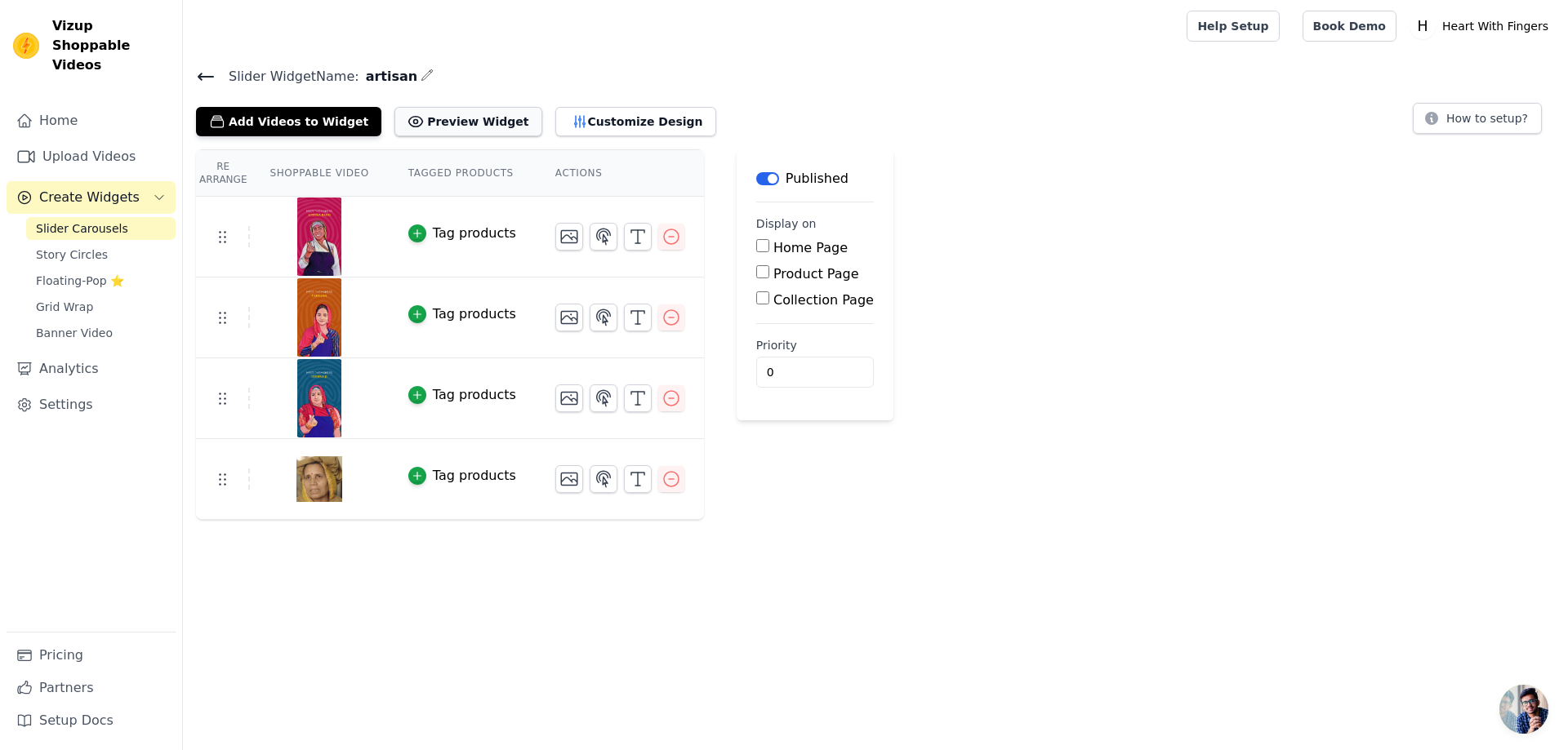
click at [444, 124] on button "Preview Widget" at bounding box center [467, 121] width 147 height 30
click at [53, 651] on link "Pricing" at bounding box center [91, 656] width 169 height 33
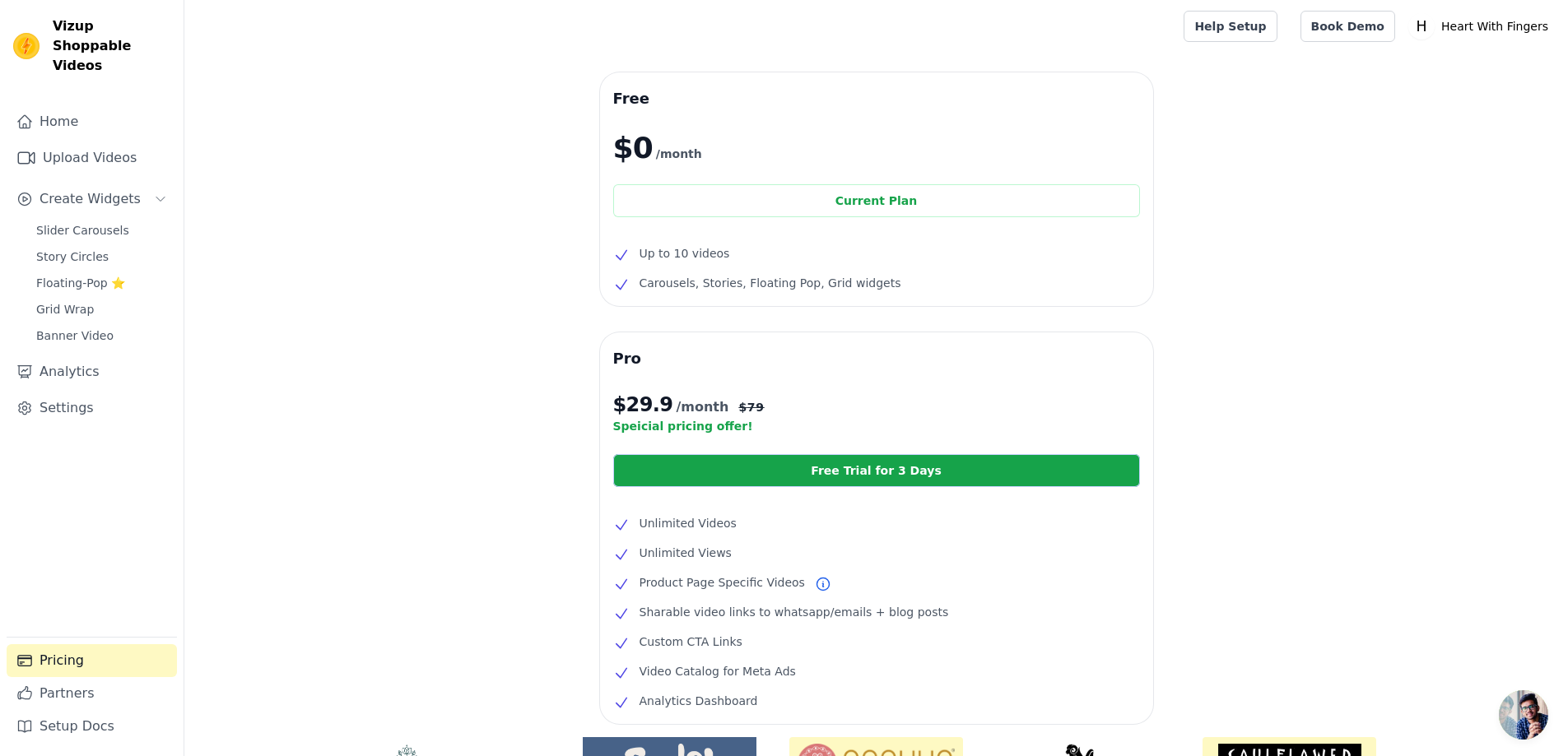
click at [543, 383] on div "Free $0 /month Current Plan Up to 10 videos Carousels, Stories, Floating Pop, G…" at bounding box center [876, 499] width 1384 height 853
click at [93, 222] on span "Slider Carousels" at bounding box center [83, 231] width 93 height 17
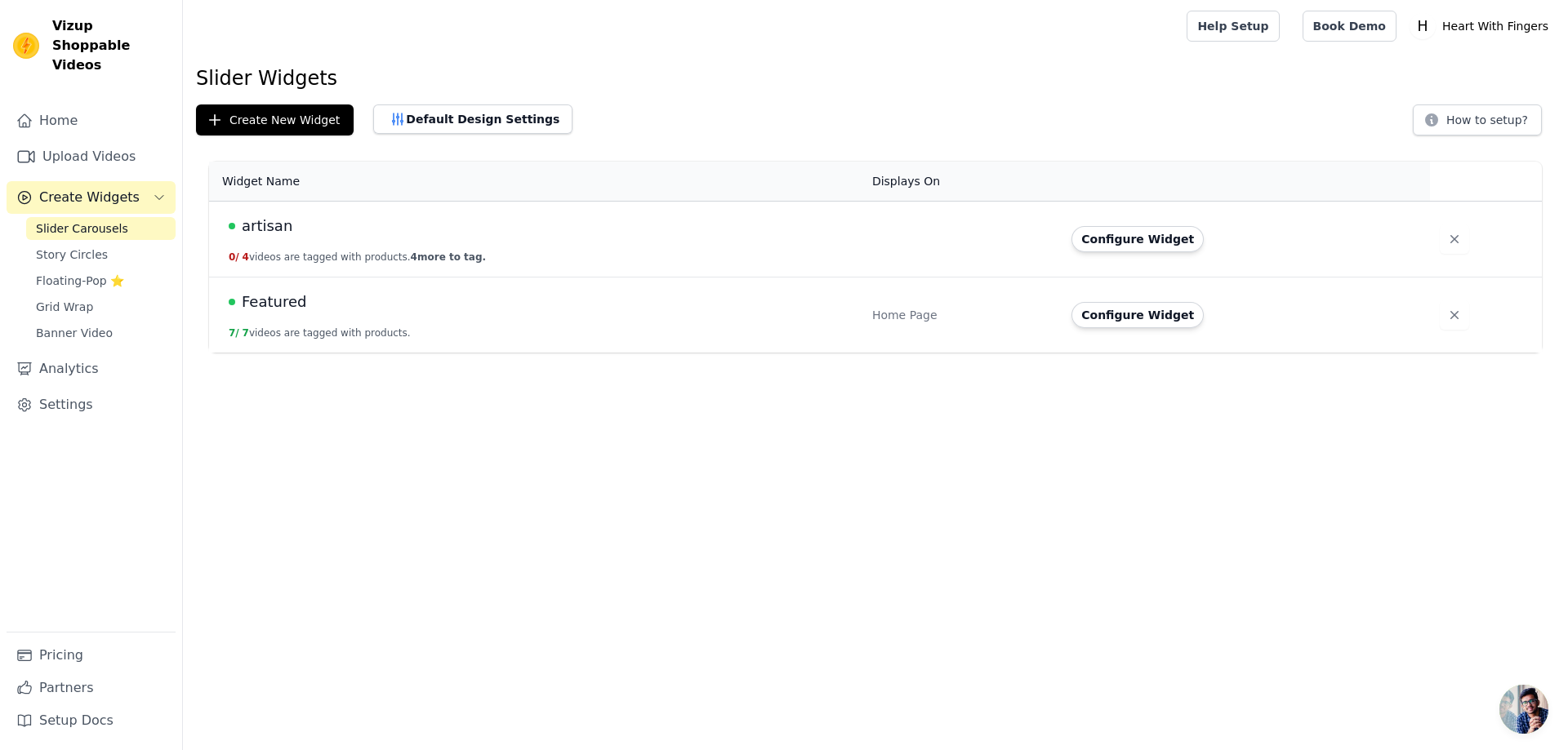
click at [436, 257] on span "4 more to tag." at bounding box center [449, 257] width 75 height 11
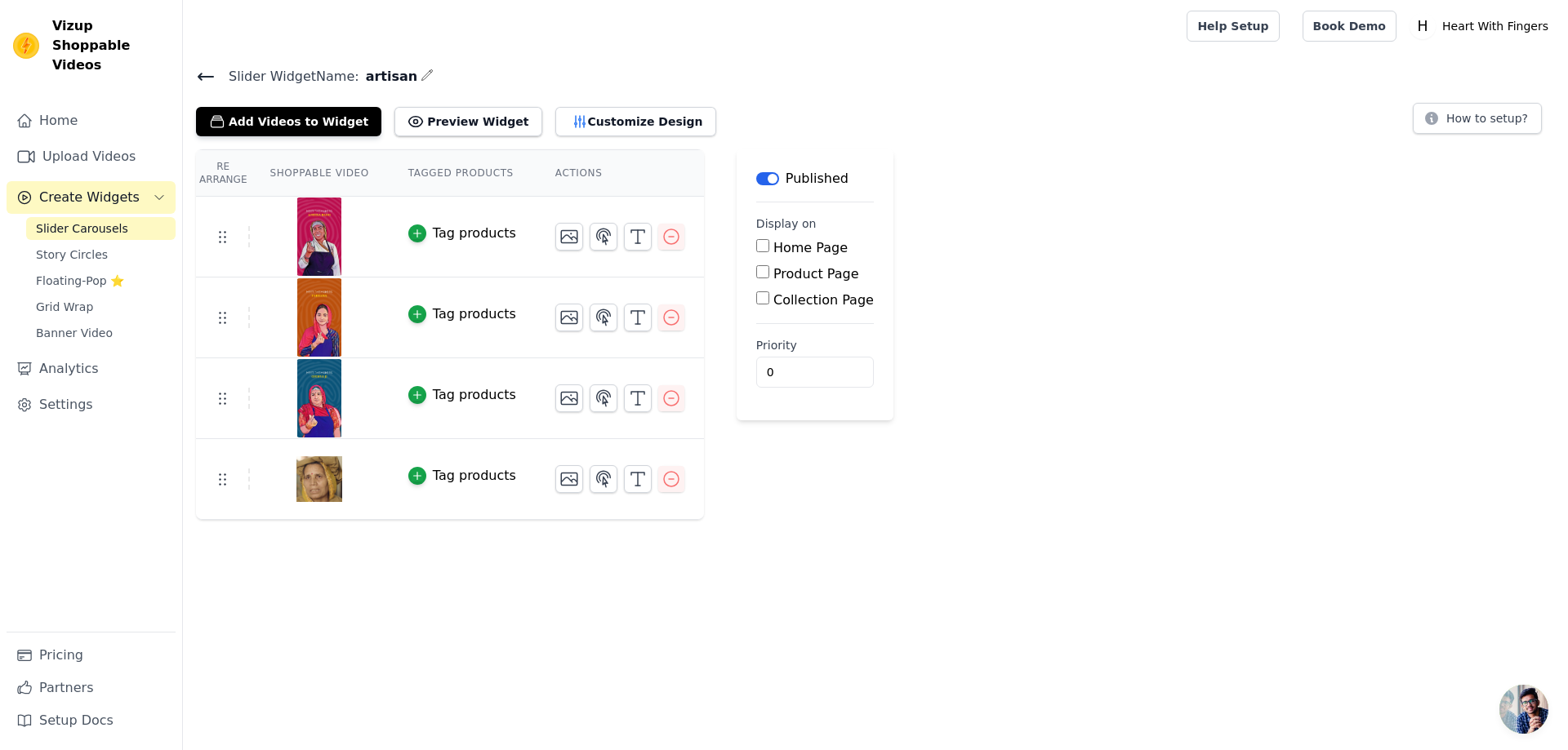
click at [102, 220] on span "Slider Carousels" at bounding box center [82, 229] width 93 height 16
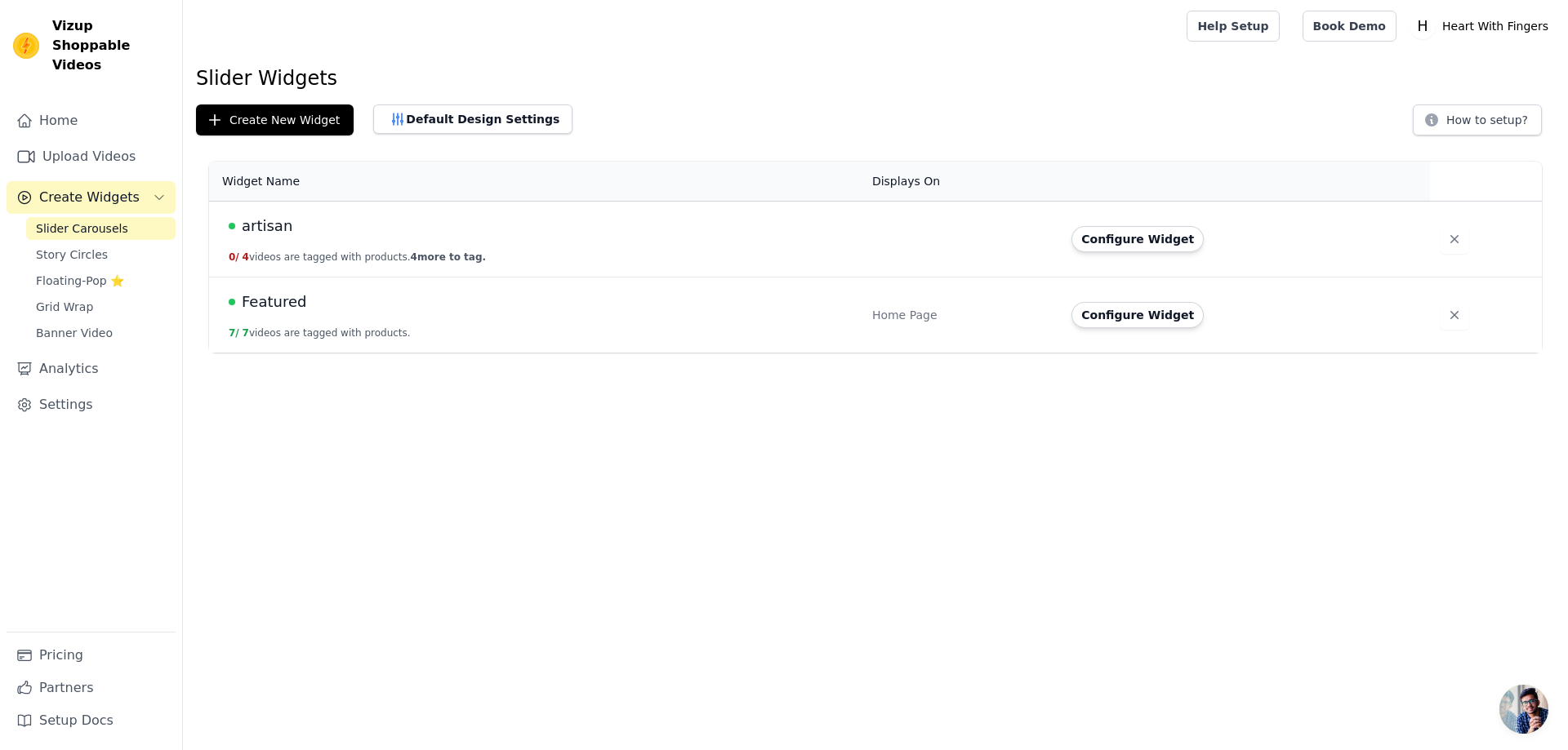
click at [510, 323] on td "Featured 7 / 7 videos are tagged with products." at bounding box center [536, 316] width 654 height 76
click at [308, 324] on td "Featured 7 / 7 videos are tagged with products." at bounding box center [536, 316] width 654 height 76
click at [1108, 324] on button "Configure Widget" at bounding box center [1137, 315] width 132 height 26
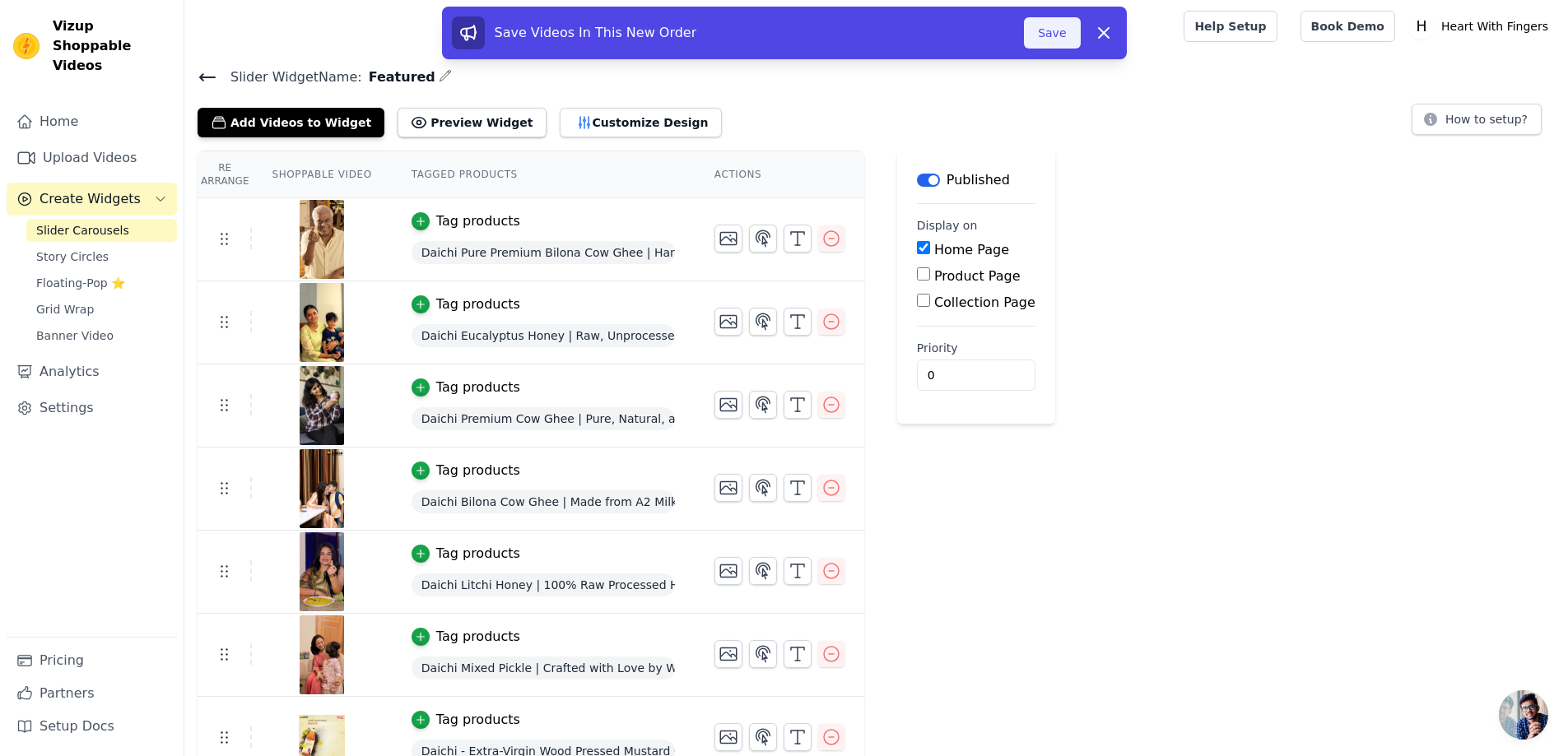
click at [1058, 26] on button "Save" at bounding box center [1052, 33] width 56 height 31
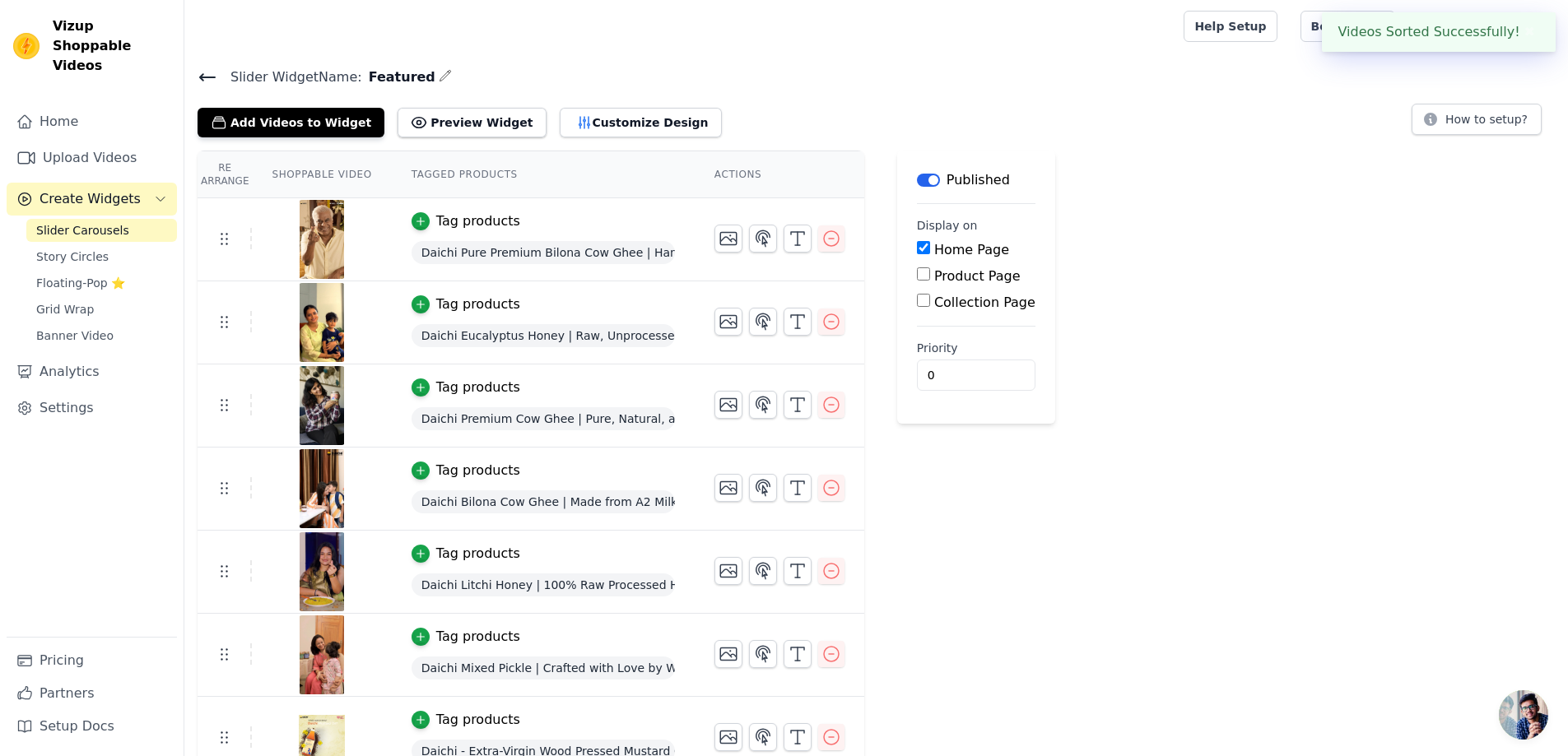
click at [104, 222] on span "Slider Carousels" at bounding box center [83, 231] width 93 height 17
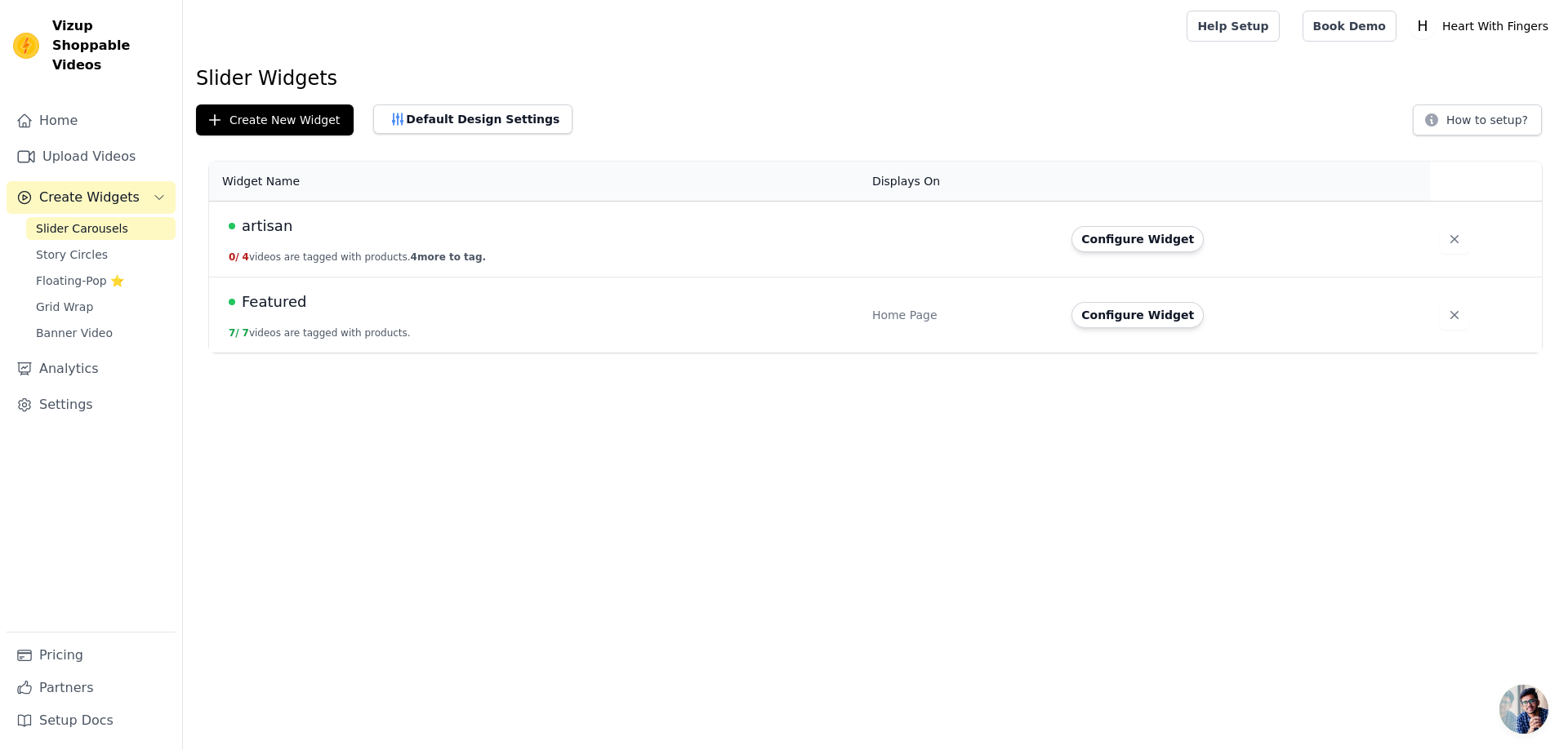
click at [242, 257] on button "0 / 4 videos are tagged with products. 4 more to tag." at bounding box center [358, 257] width 258 height 13
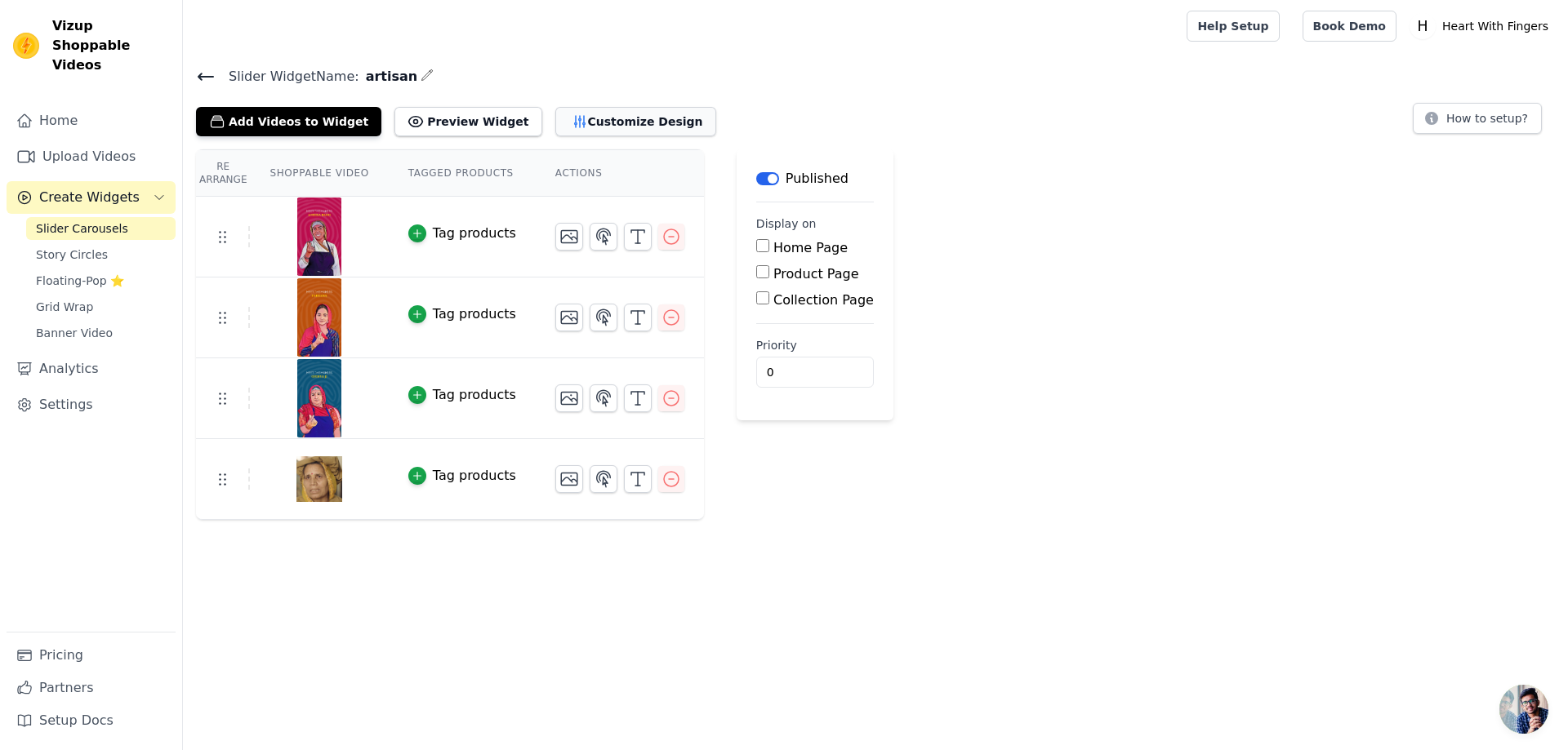
click at [567, 124] on button "Customize Design" at bounding box center [636, 121] width 161 height 30
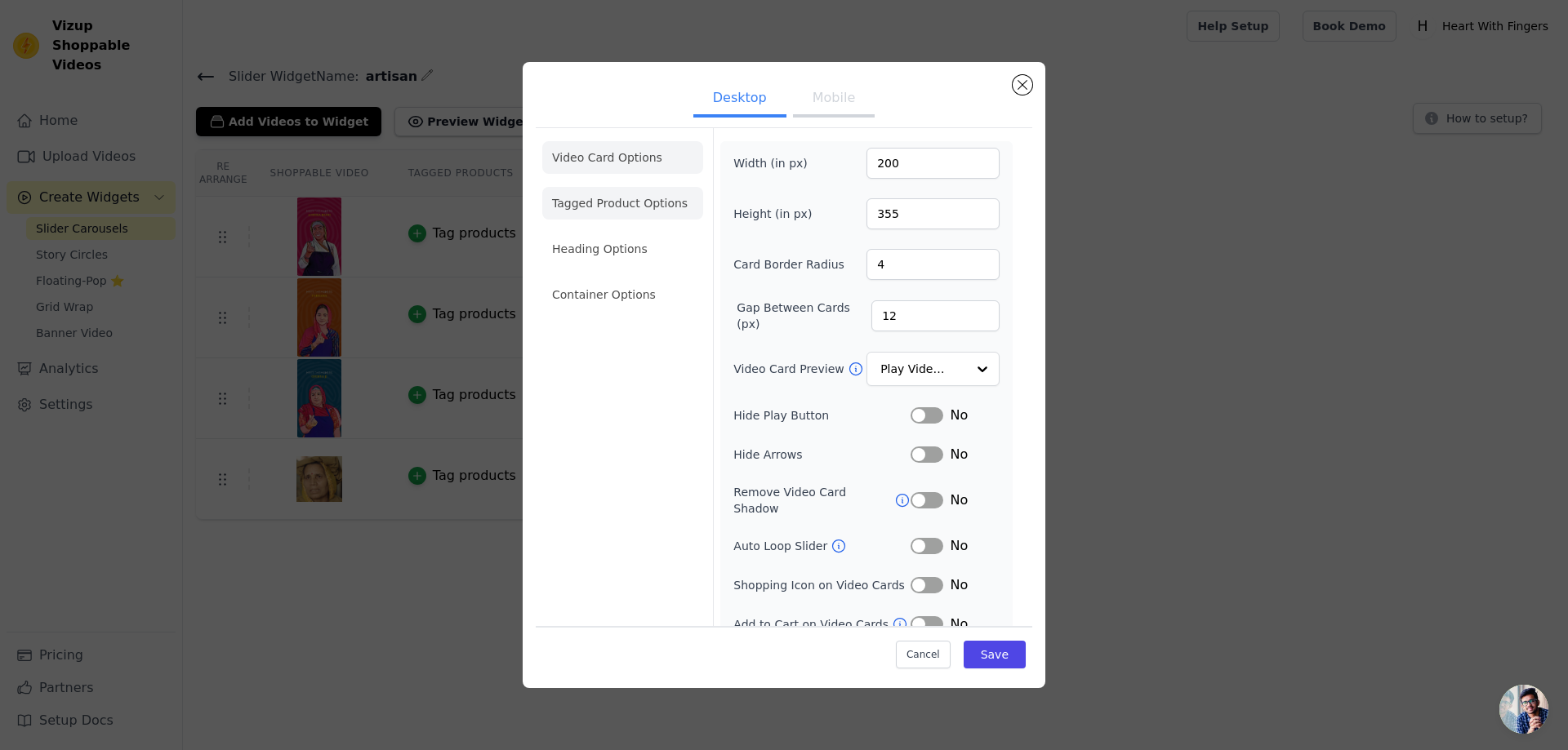
click at [568, 206] on li "Tagged Product Options" at bounding box center [622, 203] width 161 height 33
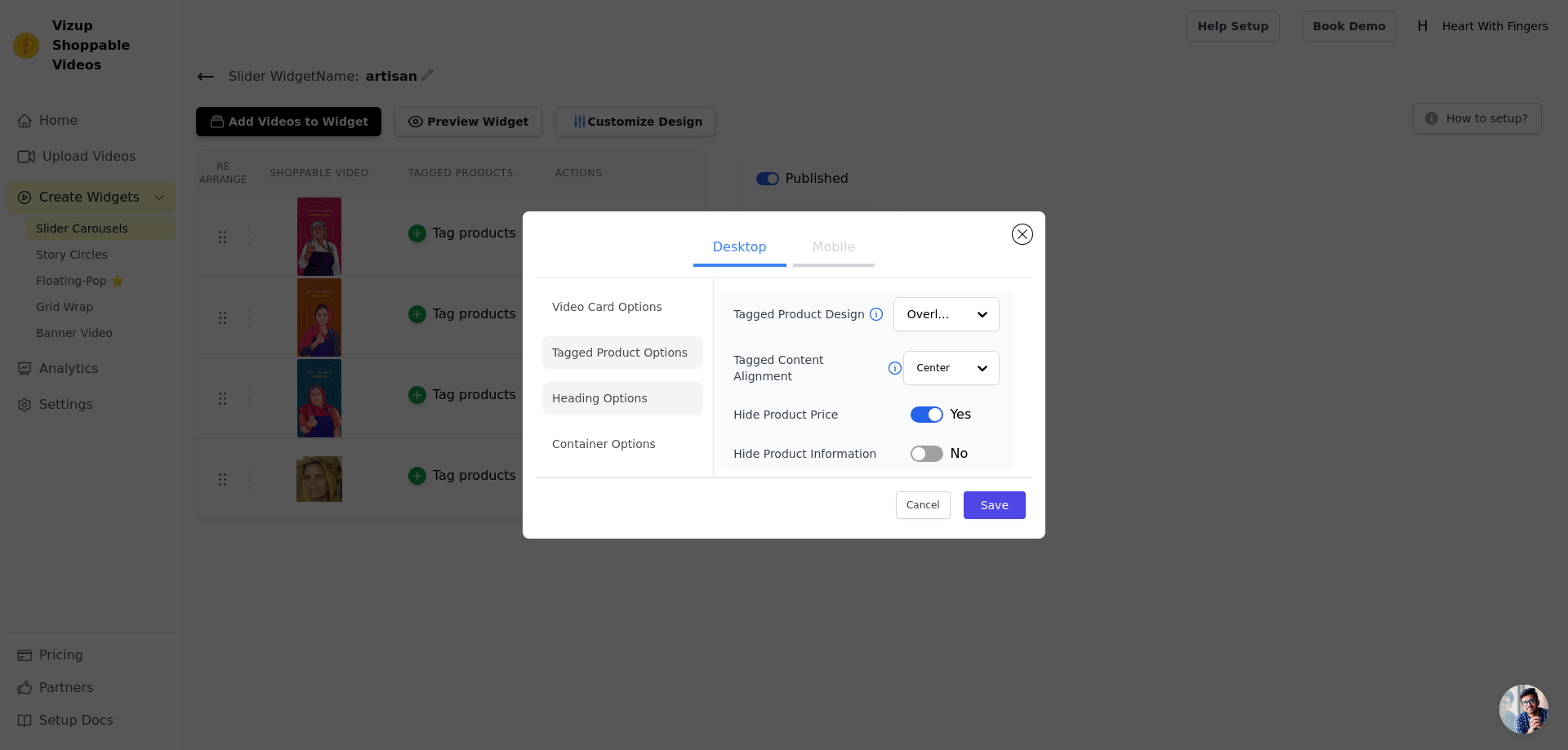
click at [631, 407] on li "Heading Options" at bounding box center [622, 398] width 161 height 33
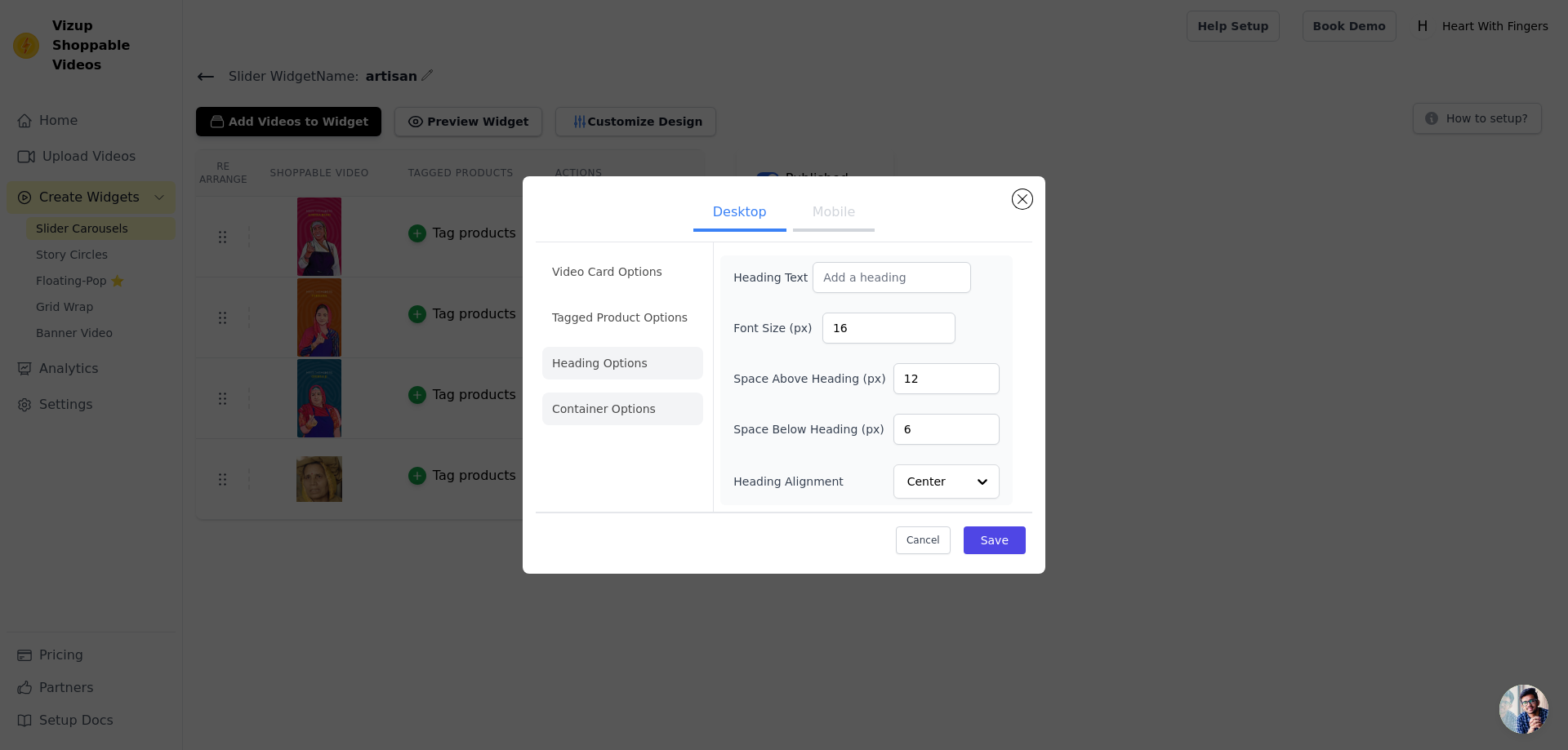
click at [632, 410] on li "Container Options" at bounding box center [622, 409] width 161 height 33
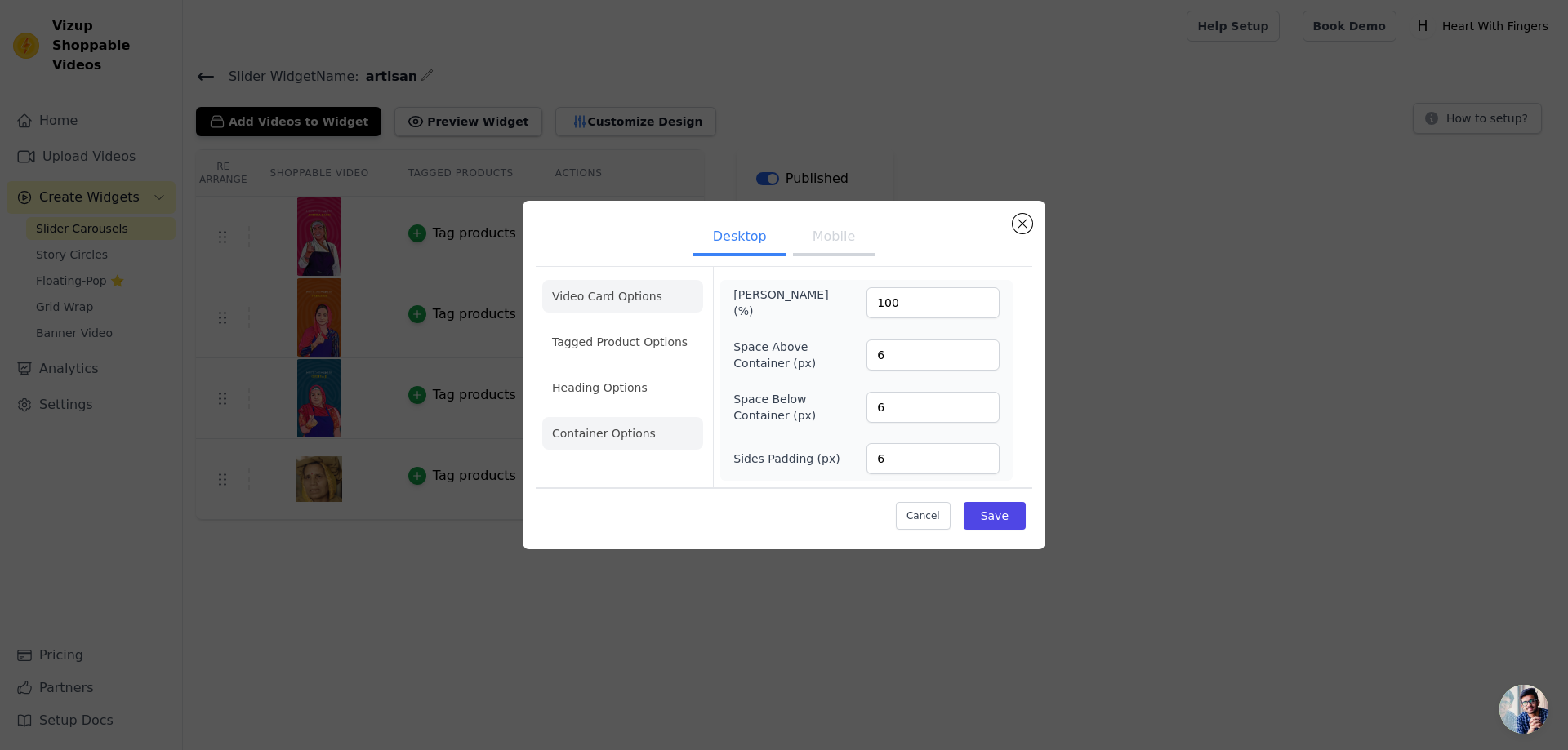
click at [636, 293] on li "Video Card Options" at bounding box center [622, 297] width 161 height 33
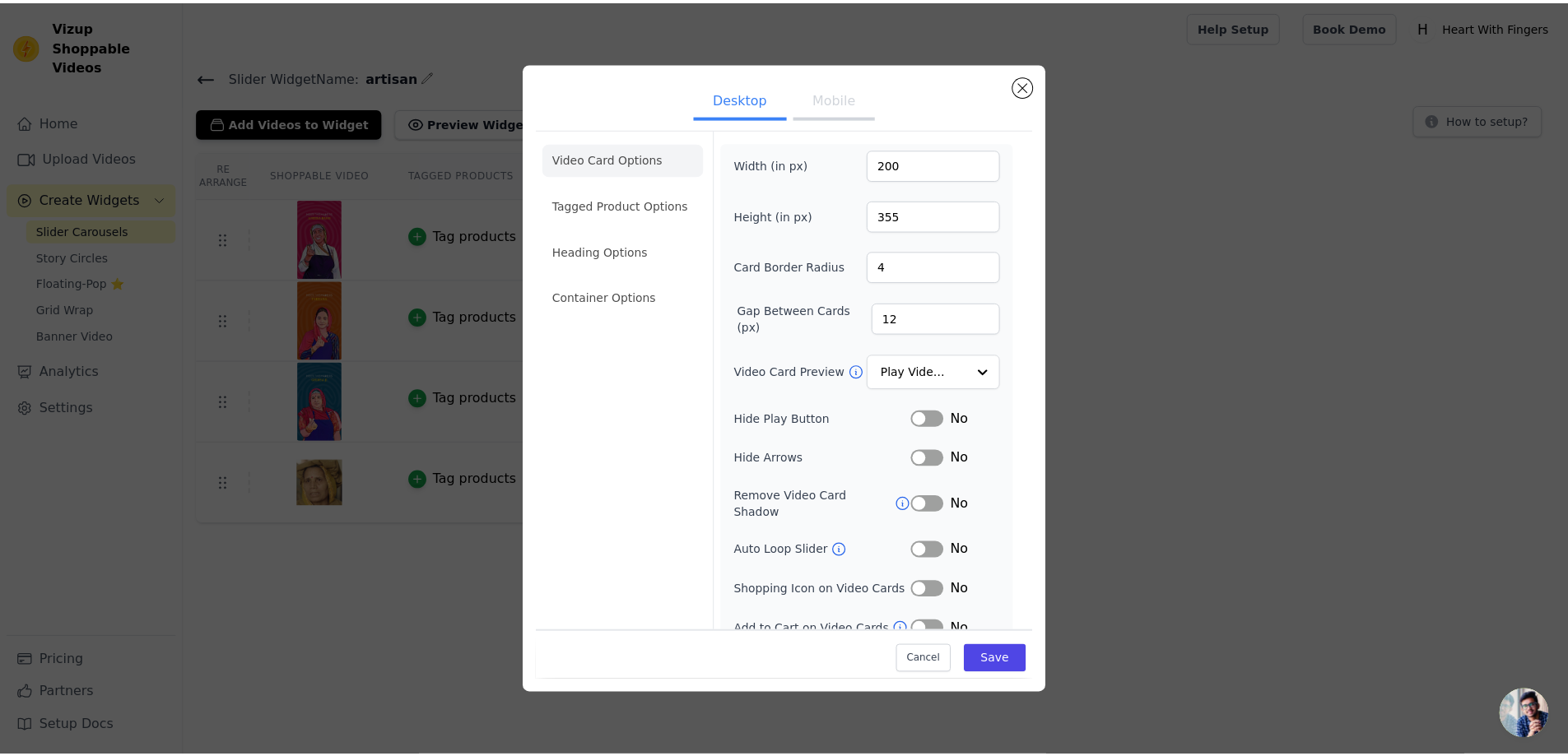
scroll to position [7, 0]
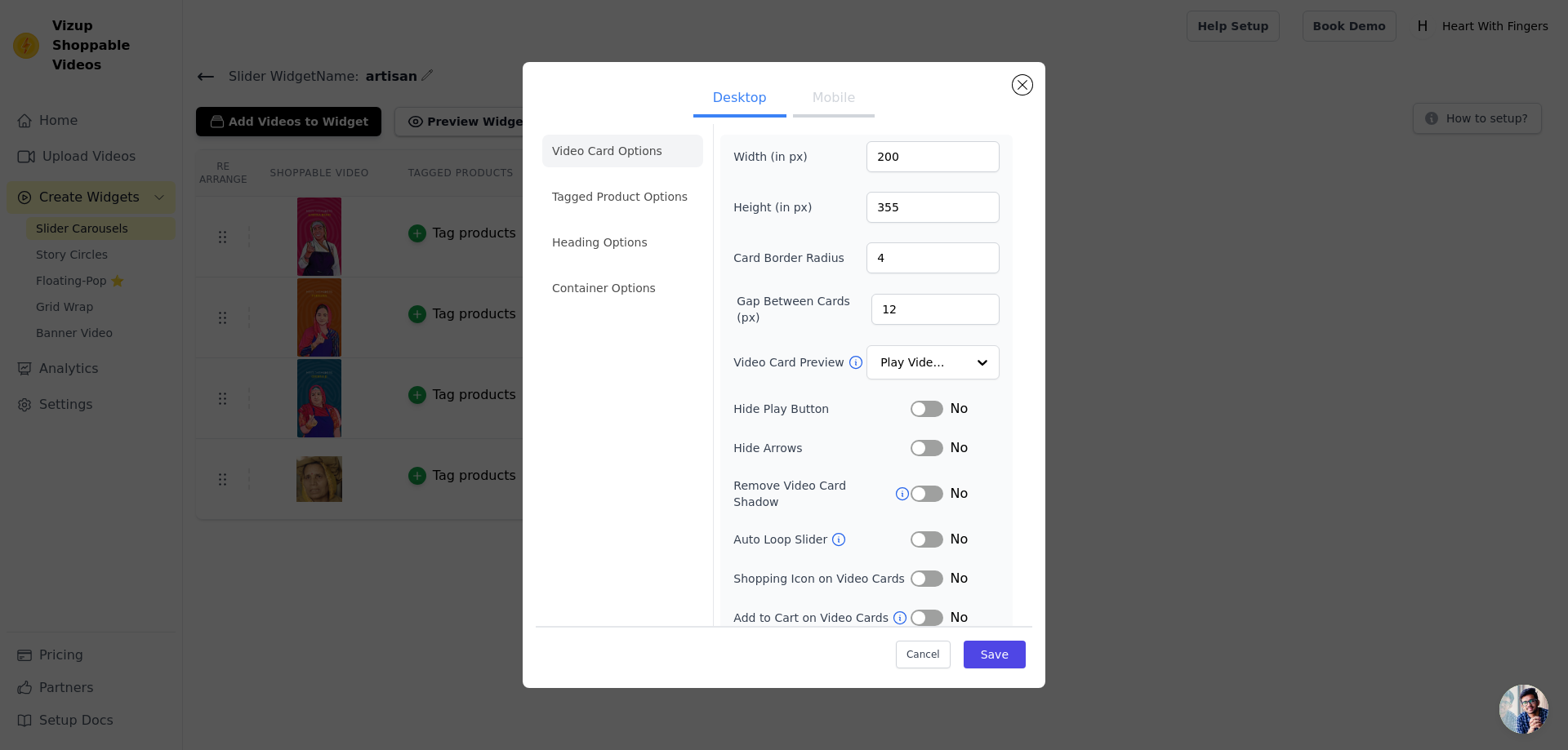
click at [922, 407] on button "Label" at bounding box center [927, 409] width 33 height 16
click at [976, 657] on button "Save" at bounding box center [995, 655] width 62 height 28
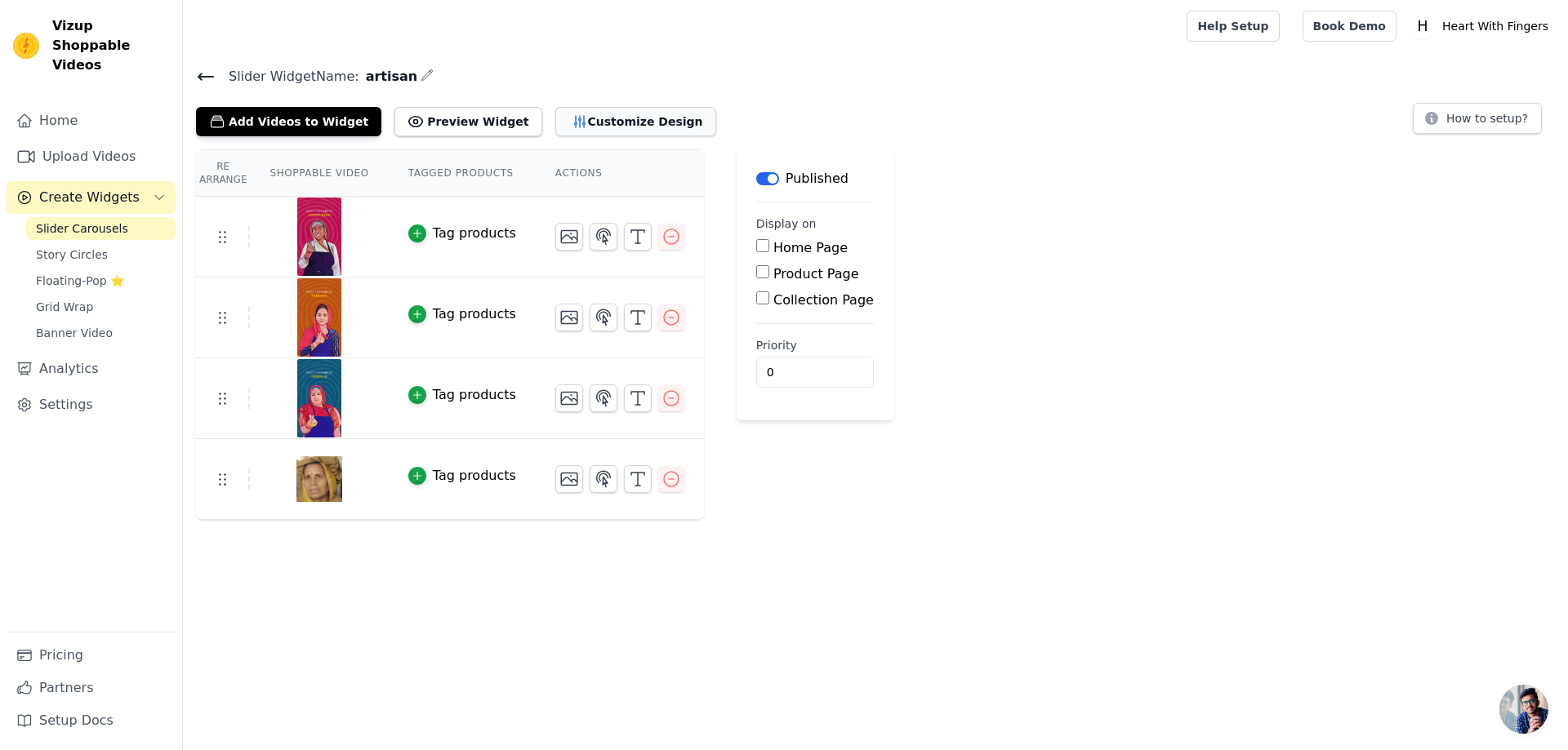
click at [578, 124] on button "Customize Design" at bounding box center [636, 121] width 161 height 30
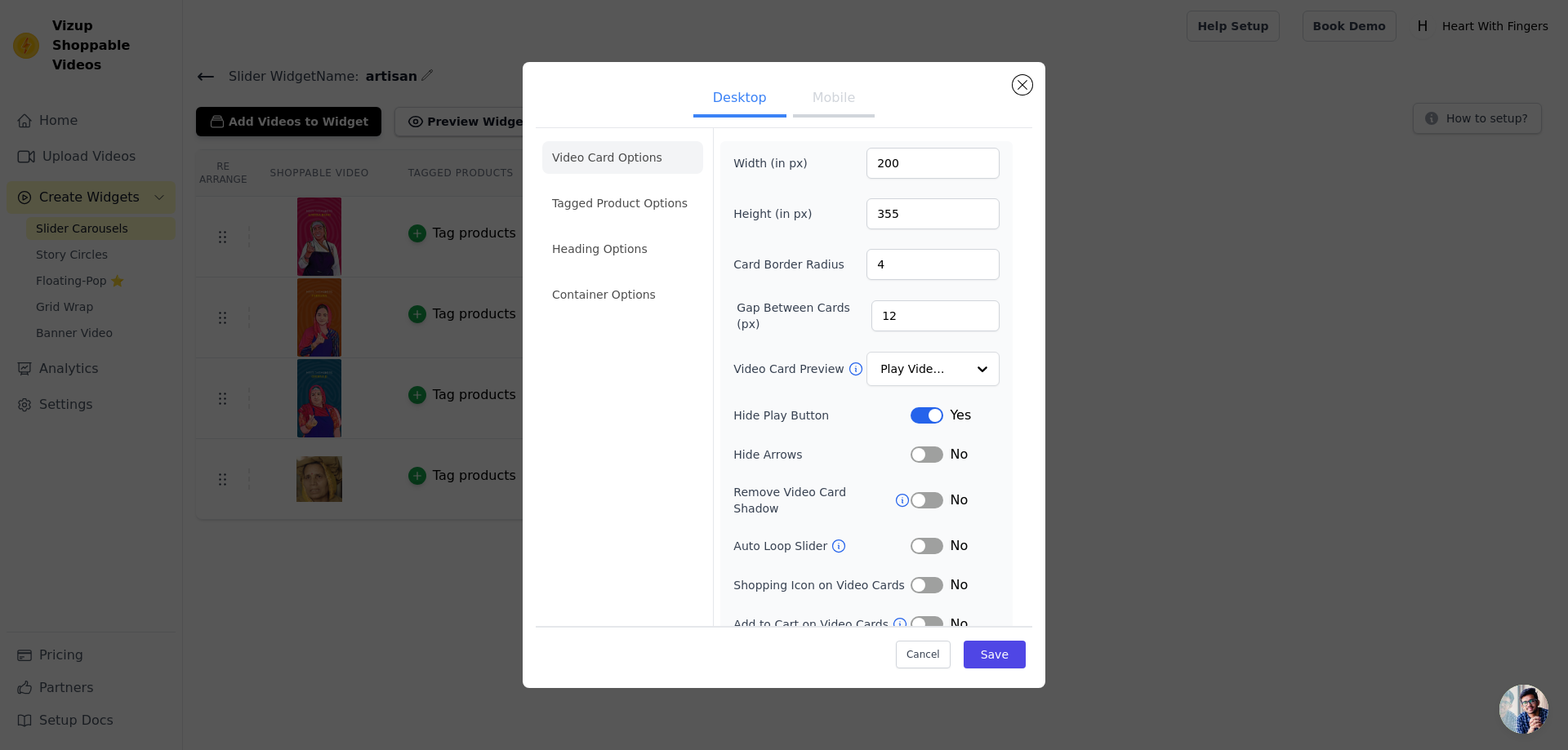
click at [910, 417] on button "Label" at bounding box center [927, 416] width 33 height 16
click at [944, 383] on input "Video Card Preview" at bounding box center [923, 370] width 84 height 33
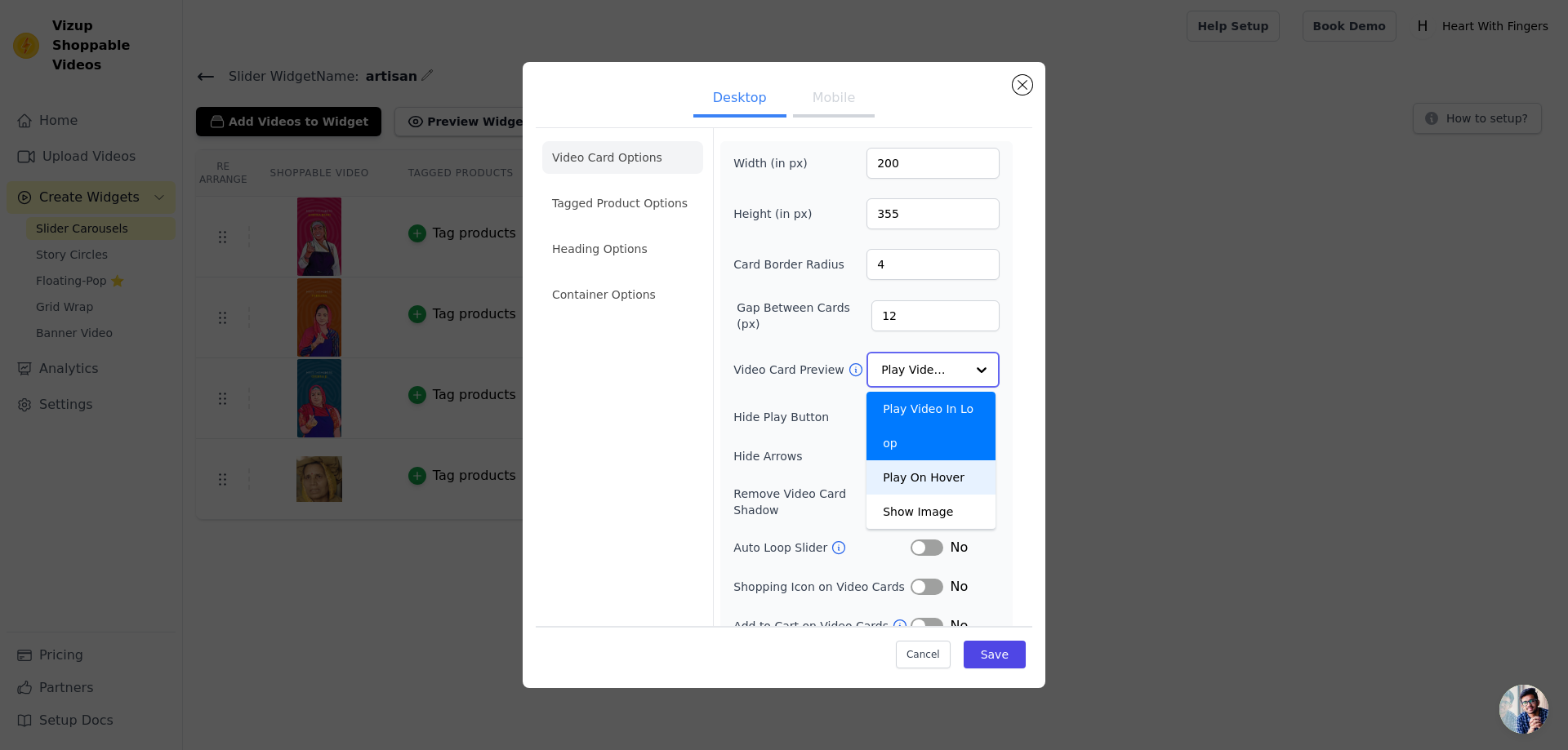
click at [937, 461] on div "Play On Hover" at bounding box center [931, 478] width 129 height 34
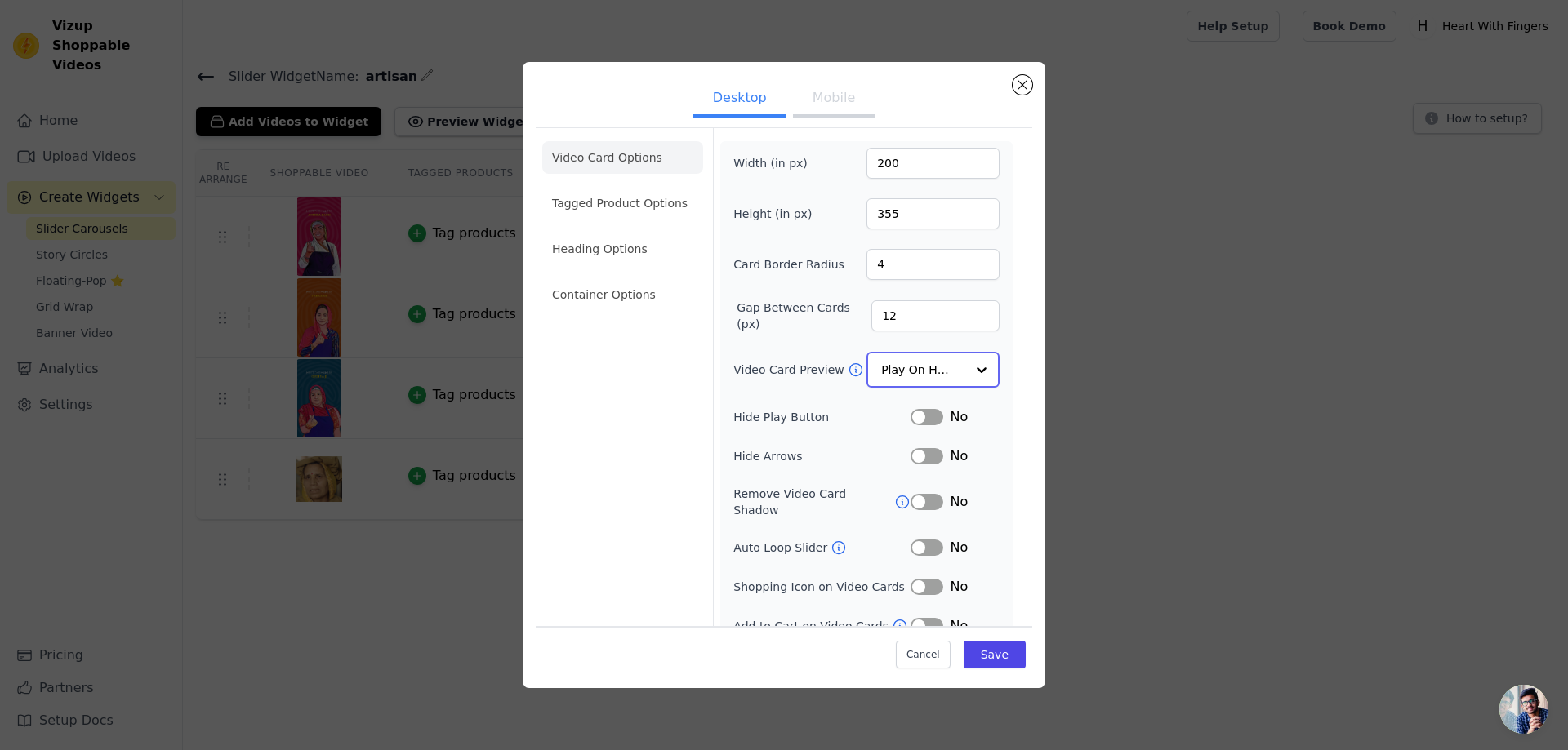
click at [946, 373] on input "Video Card Preview" at bounding box center [923, 370] width 84 height 33
click at [926, 494] on div "Show Image" at bounding box center [931, 511] width 129 height 34
click at [935, 364] on input "Video Card Preview" at bounding box center [923, 370] width 84 height 33
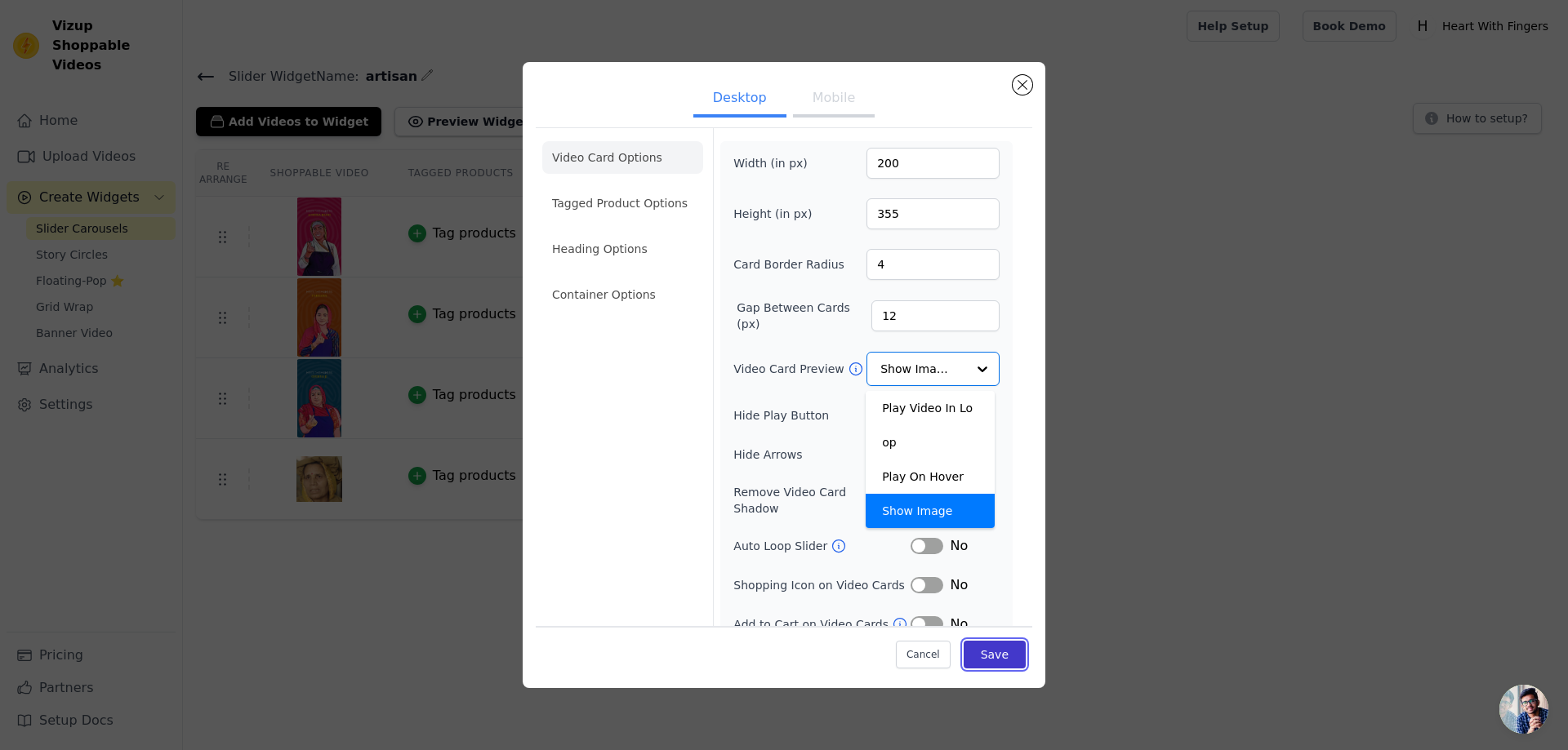
click at [996, 665] on button "Save" at bounding box center [995, 655] width 62 height 28
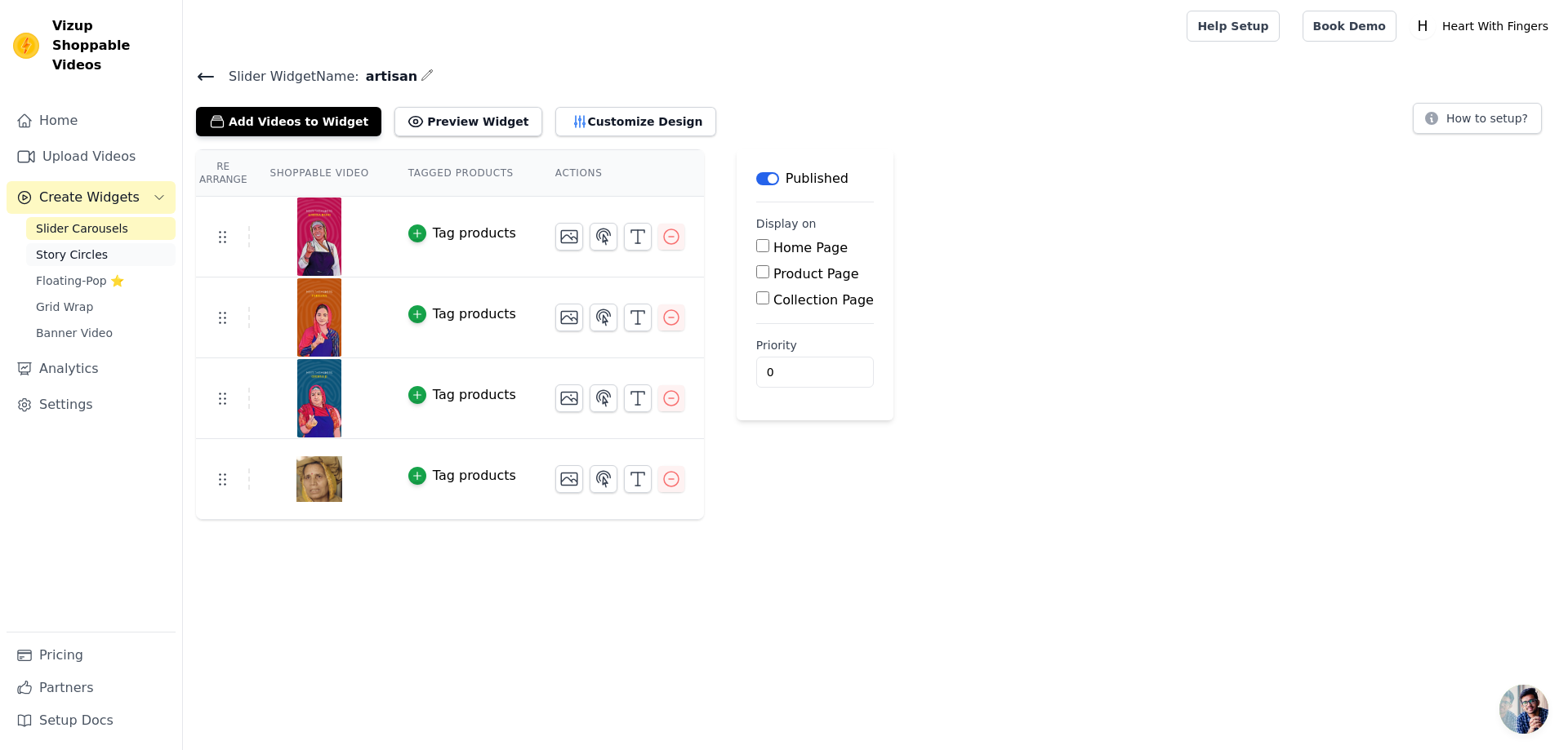
click at [98, 247] on span "Story Circles" at bounding box center [72, 255] width 72 height 16
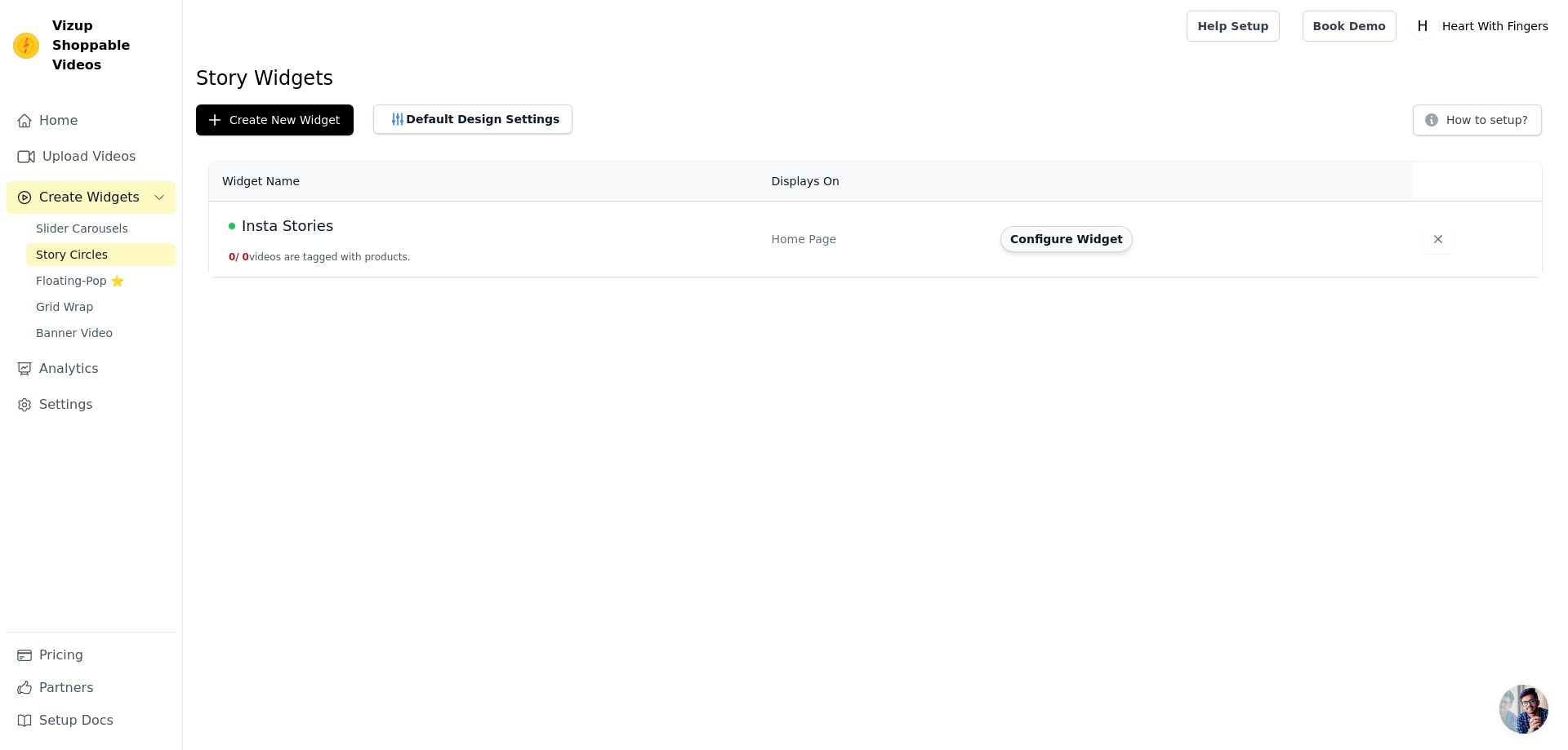
click at [1065, 232] on button "Configure Widget" at bounding box center [1066, 239] width 132 height 26
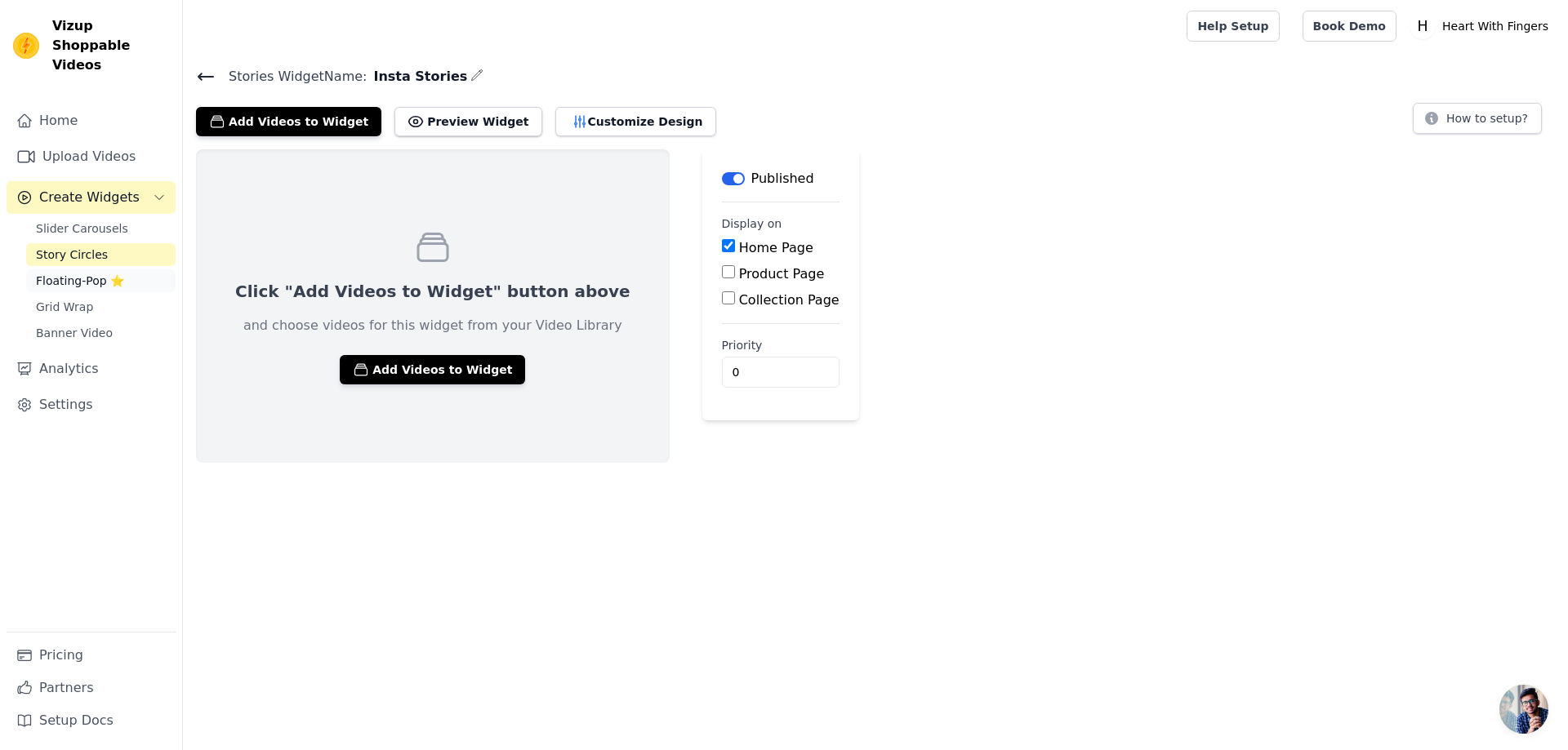
click at [94, 273] on span "Floating-Pop ⭐" at bounding box center [80, 281] width 89 height 16
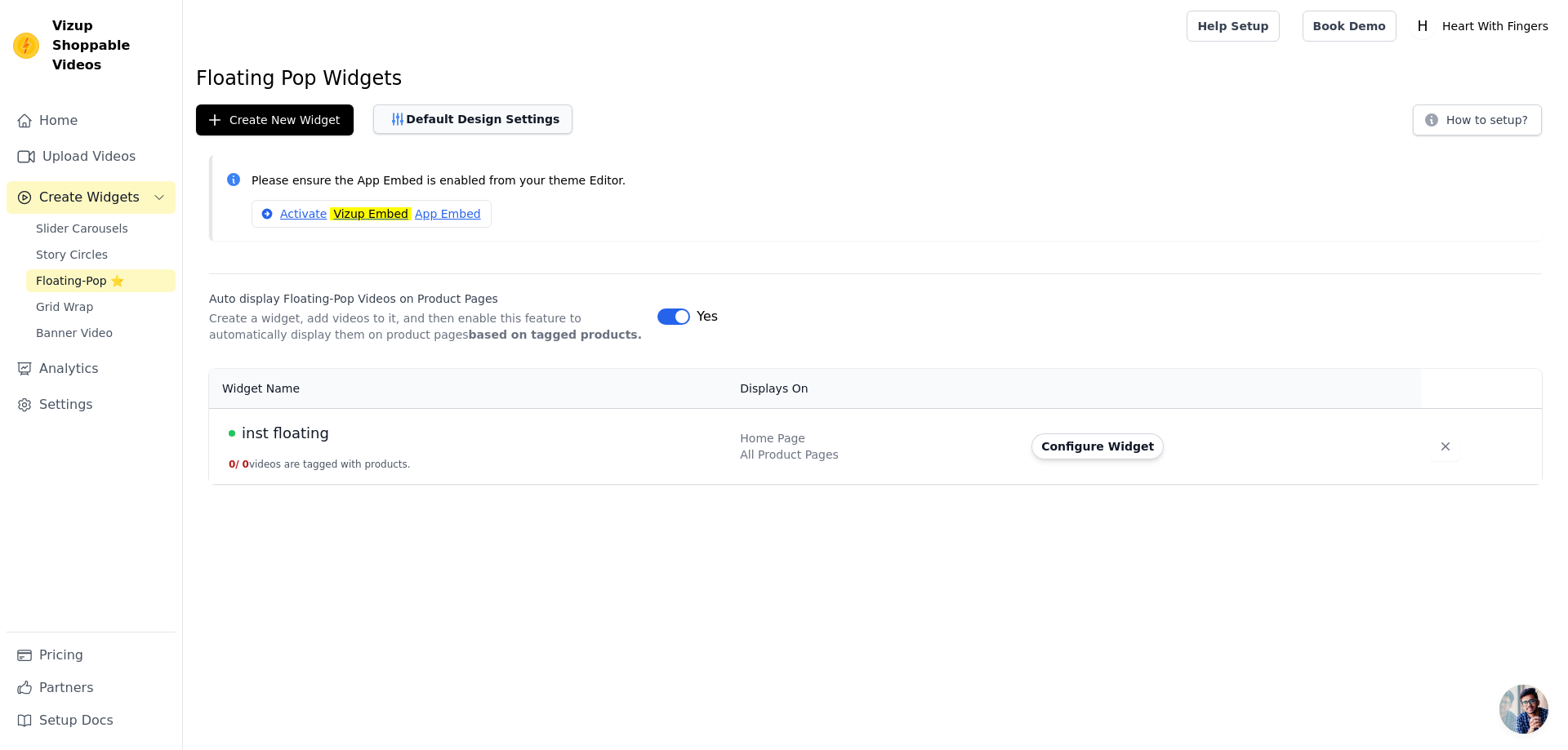
click at [432, 118] on button "Default Design Settings" at bounding box center [472, 119] width 199 height 30
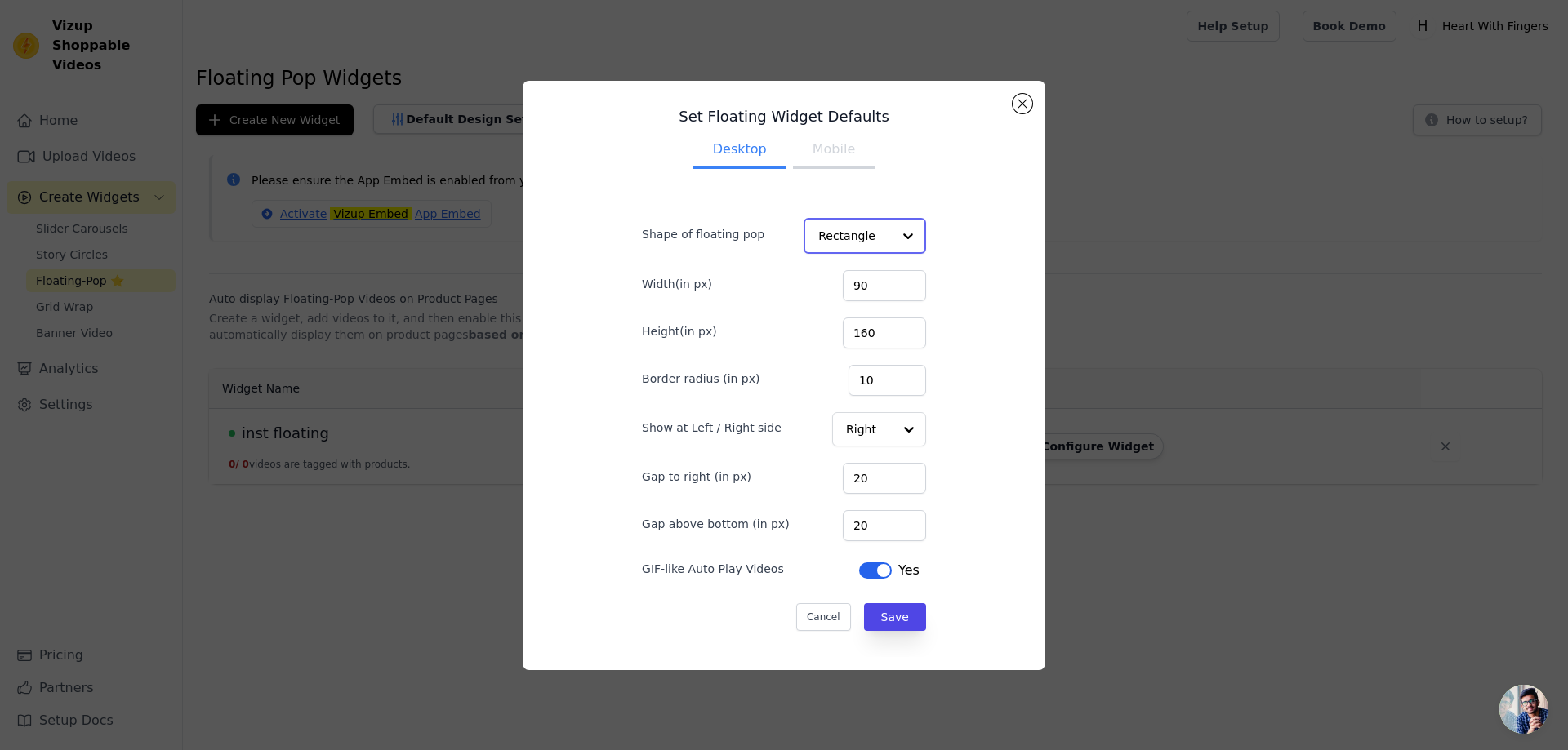
click at [843, 244] on input "Shape of floating pop" at bounding box center [855, 236] width 74 height 33
click at [845, 232] on input "Shape of floating pop" at bounding box center [855, 236] width 74 height 33
click at [824, 615] on button "Cancel" at bounding box center [823, 616] width 55 height 28
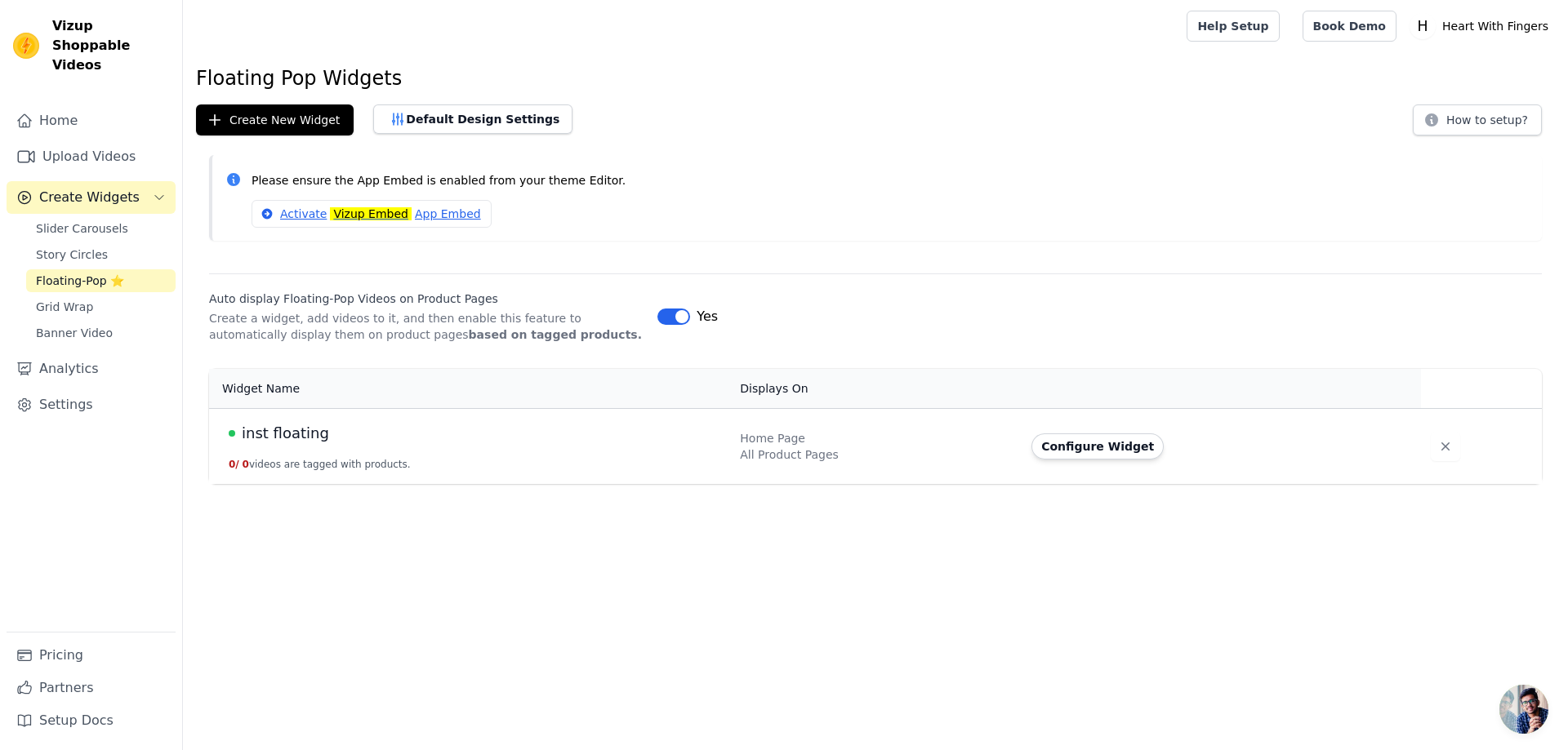
click at [24, 285] on div "Home Upload Videos Create Widgets Slider Carousels Story Circles Floating-Pop ⭐…" at bounding box center [91, 367] width 169 height 527
click at [59, 298] on span "Grid Wrap" at bounding box center [65, 307] width 57 height 16
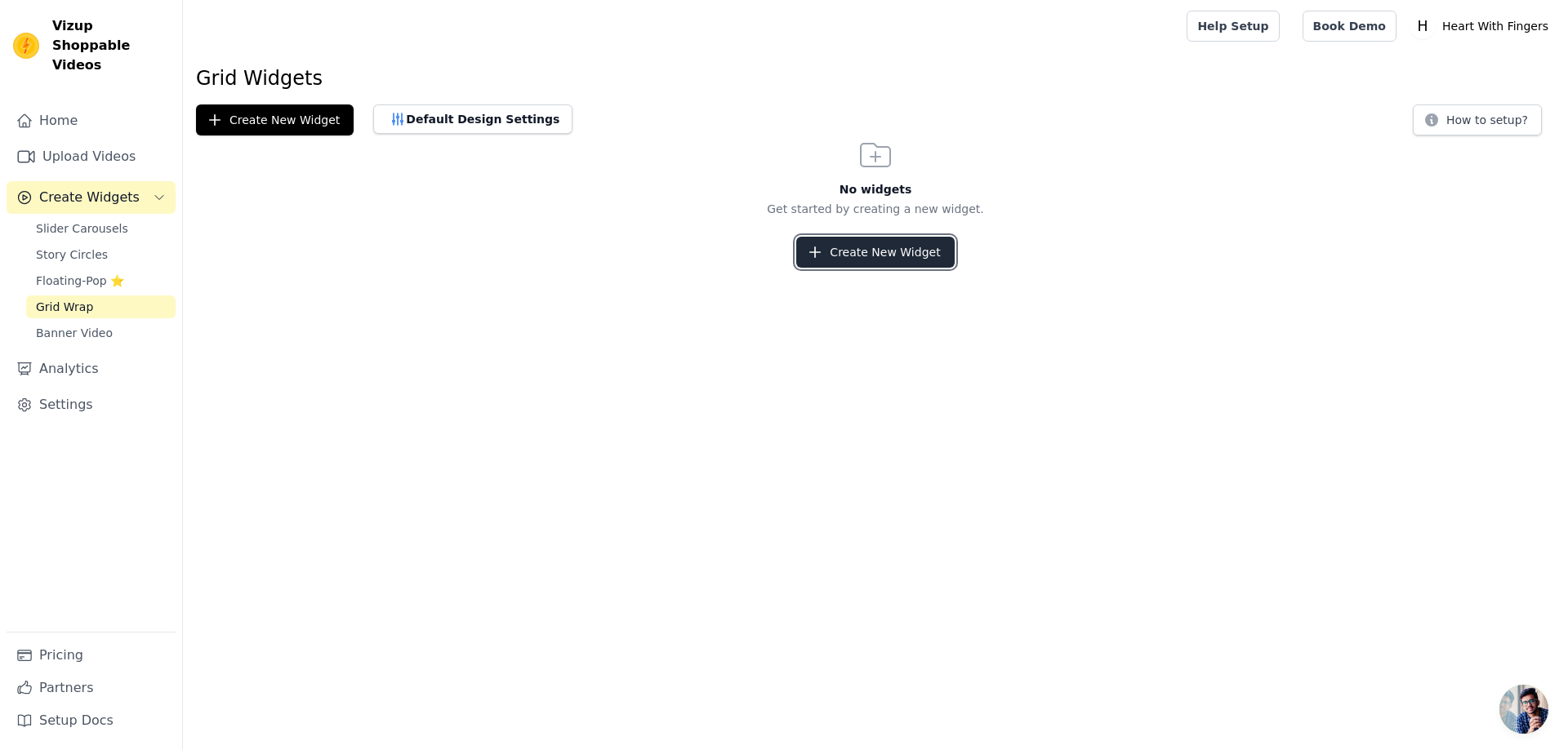
click at [901, 251] on button "Create New Widget" at bounding box center [875, 252] width 157 height 31
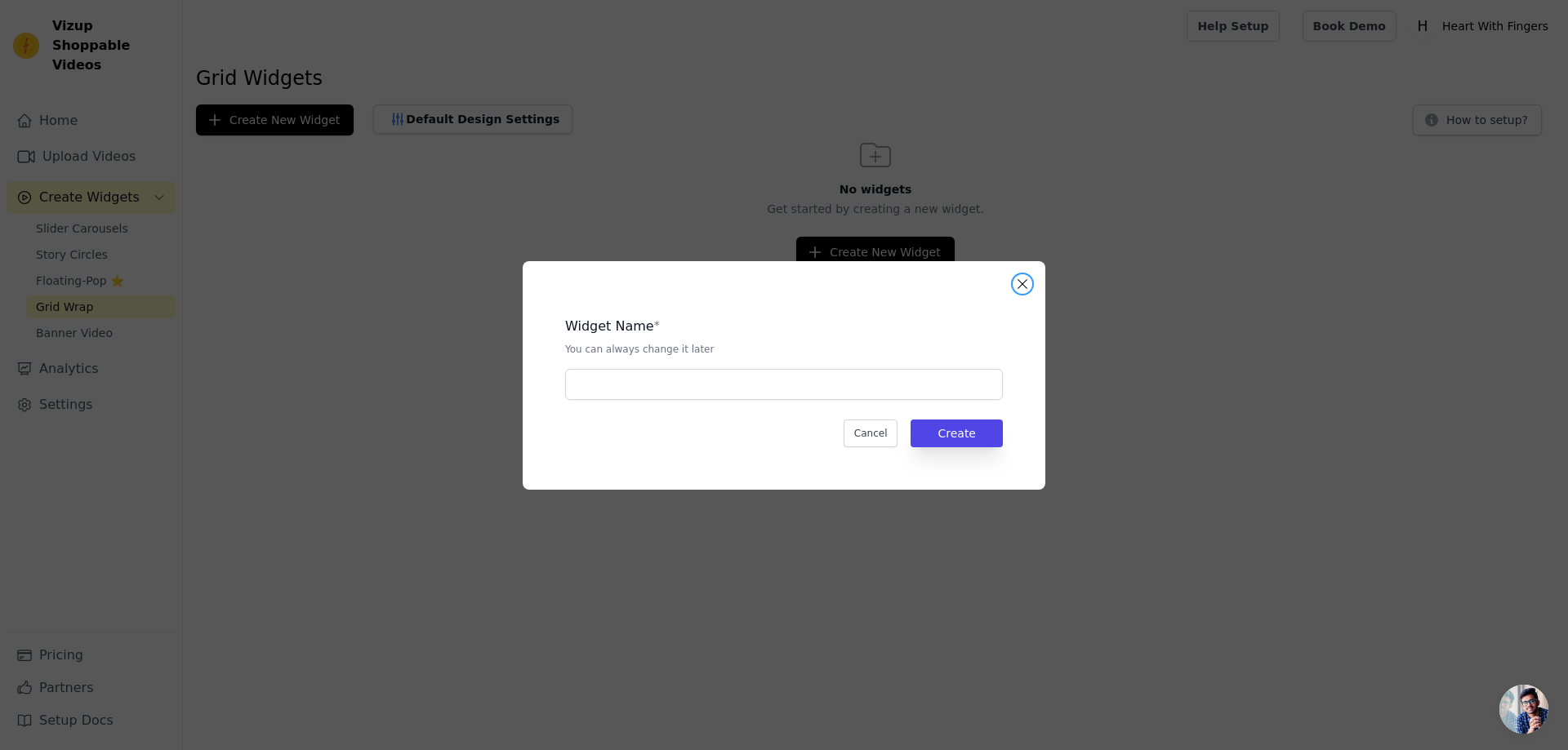
click at [1028, 282] on button "Close modal" at bounding box center [1023, 284] width 20 height 20
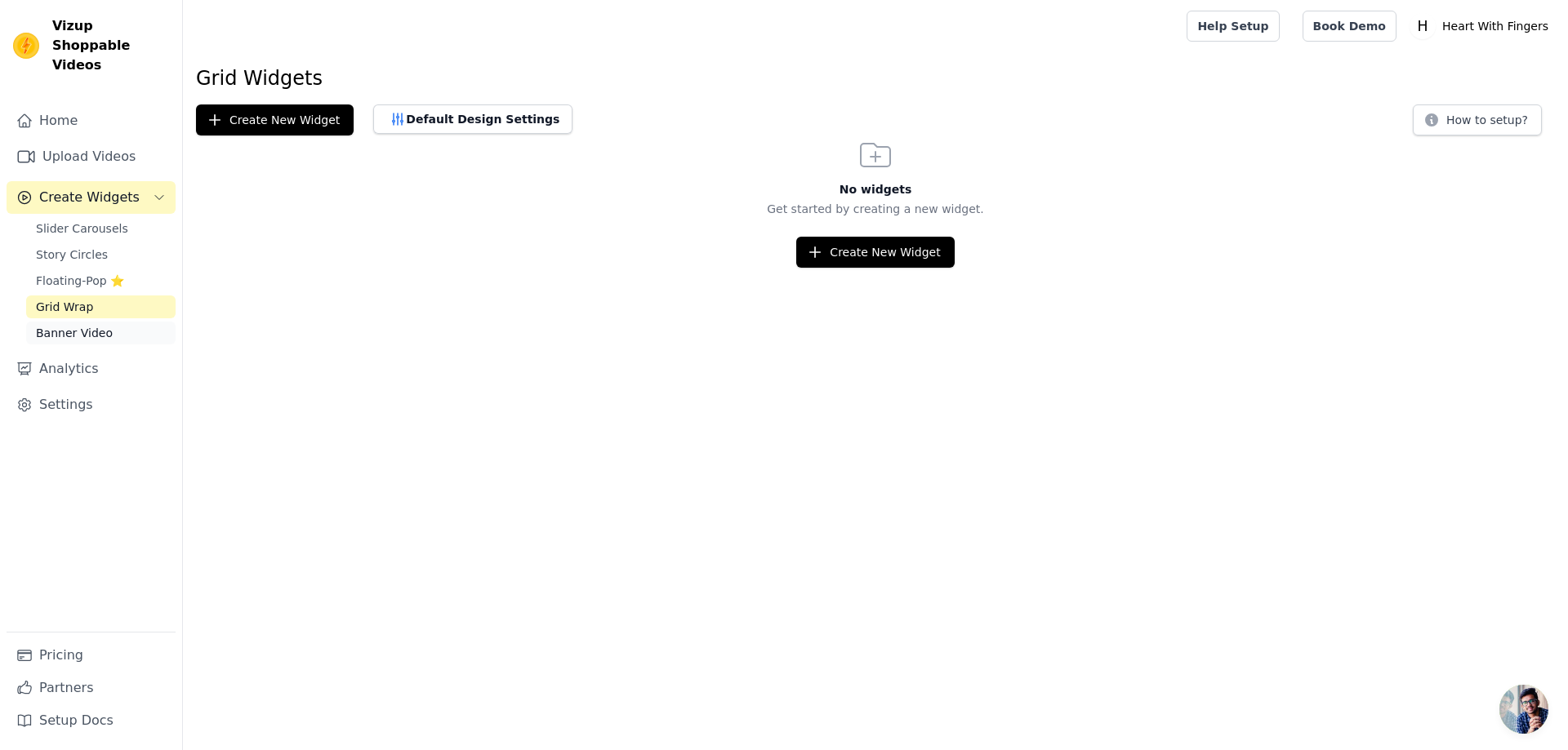
click at [66, 325] on span "Banner Video" at bounding box center [75, 333] width 77 height 16
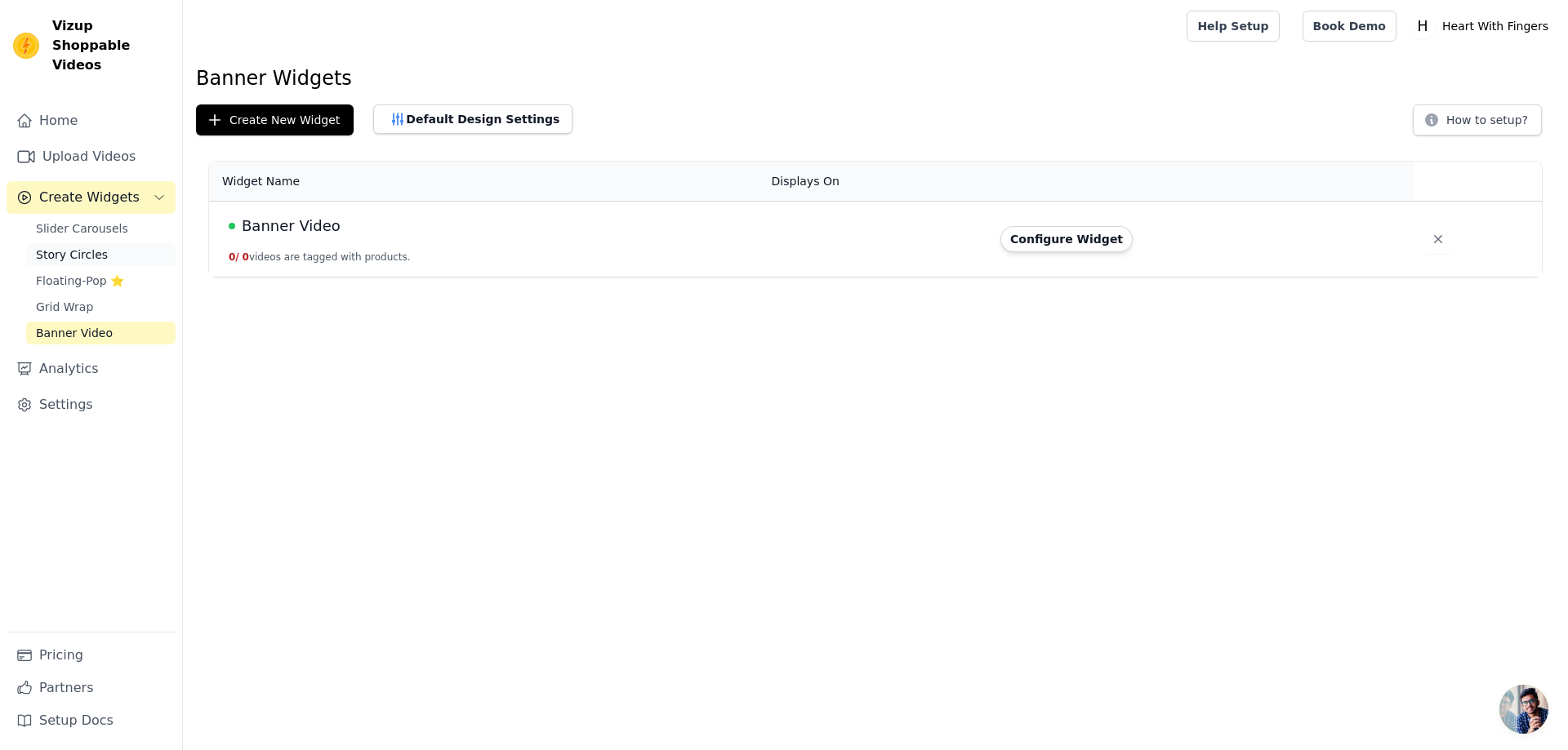
click at [75, 247] on span "Story Circles" at bounding box center [72, 255] width 72 height 16
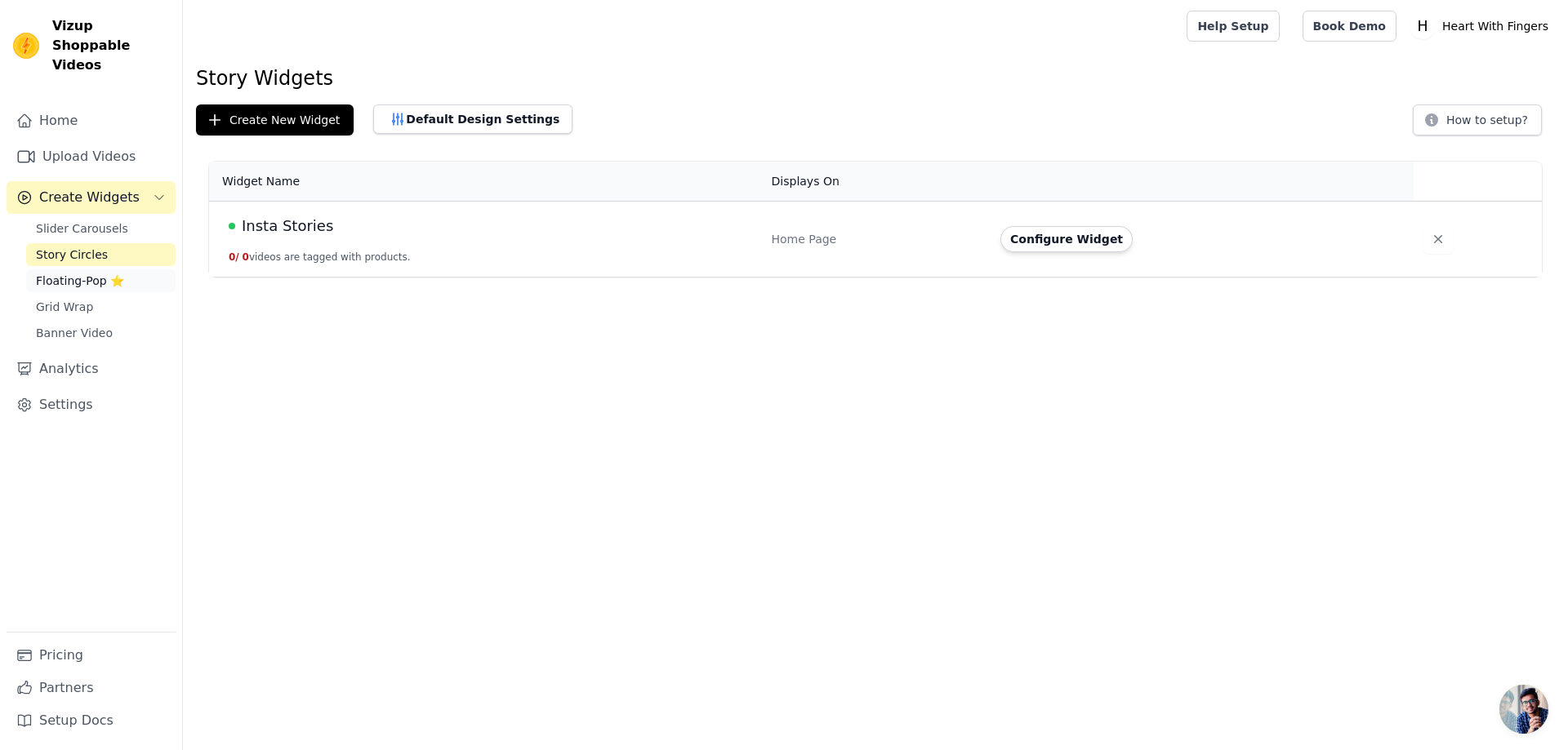
click at [91, 273] on span "Floating-Pop ⭐" at bounding box center [80, 281] width 89 height 16
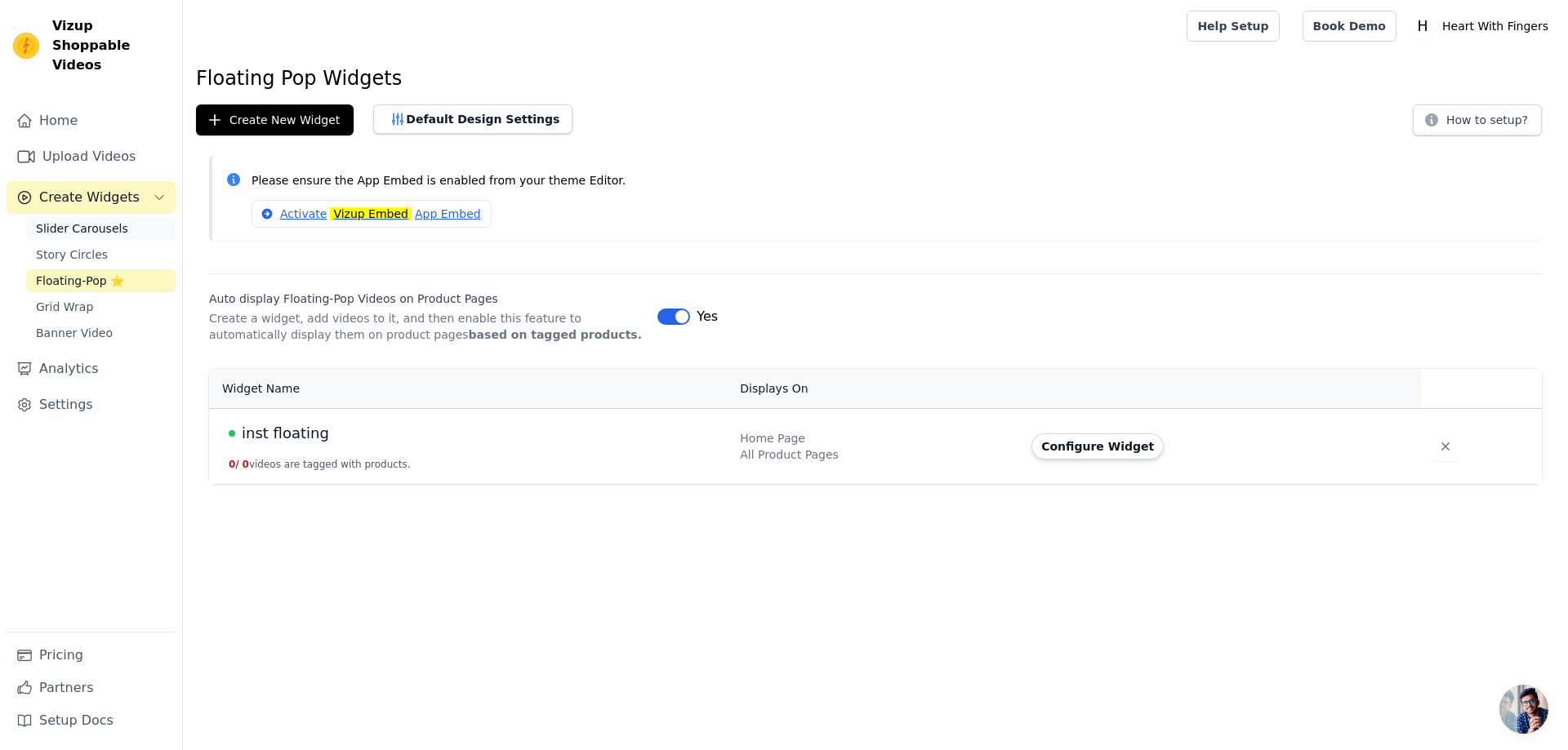
click at [83, 220] on span "Slider Carousels" at bounding box center [82, 229] width 93 height 16
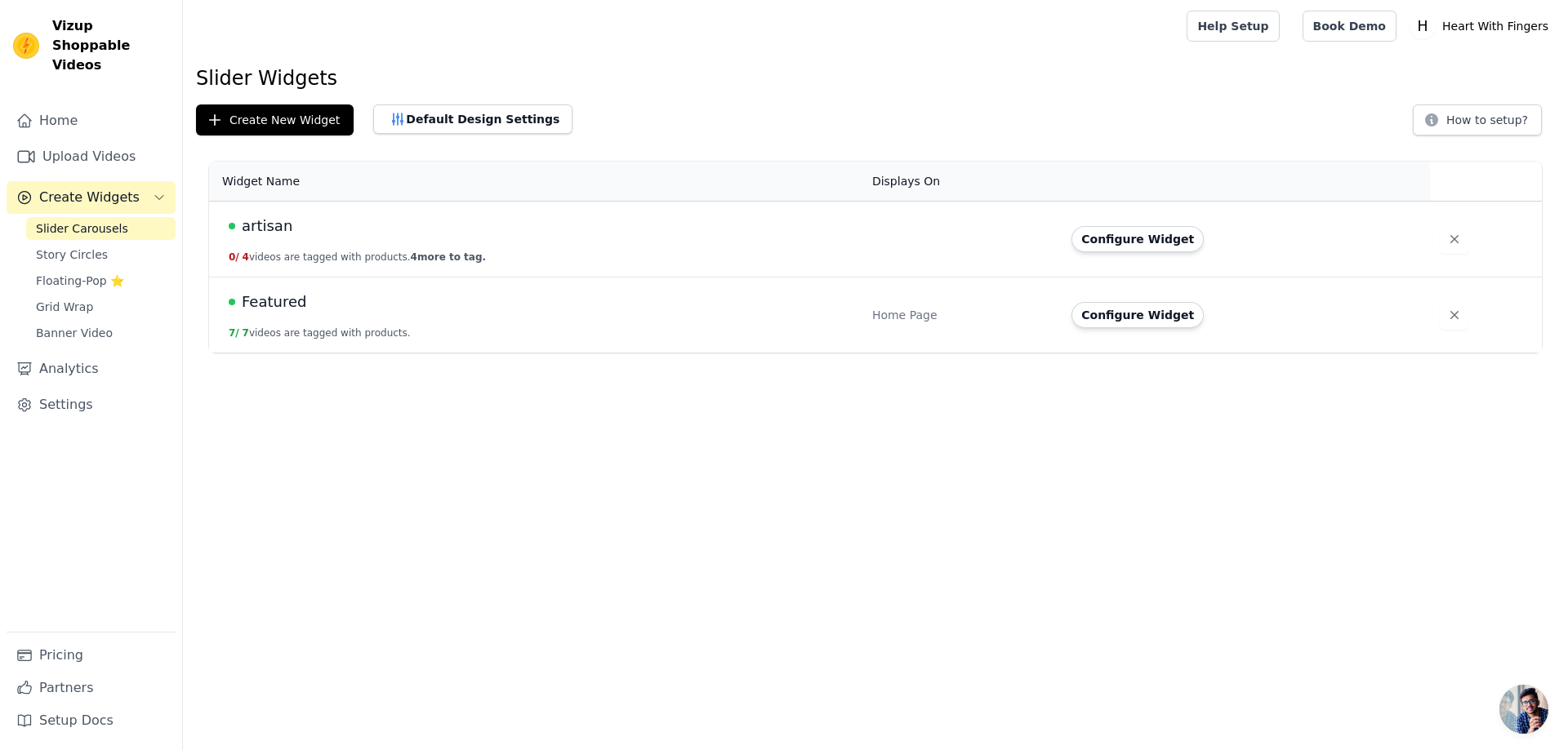
click at [317, 232] on div "artisan" at bounding box center [540, 226] width 624 height 23
click at [1094, 307] on button "Configure Widget" at bounding box center [1137, 315] width 132 height 26
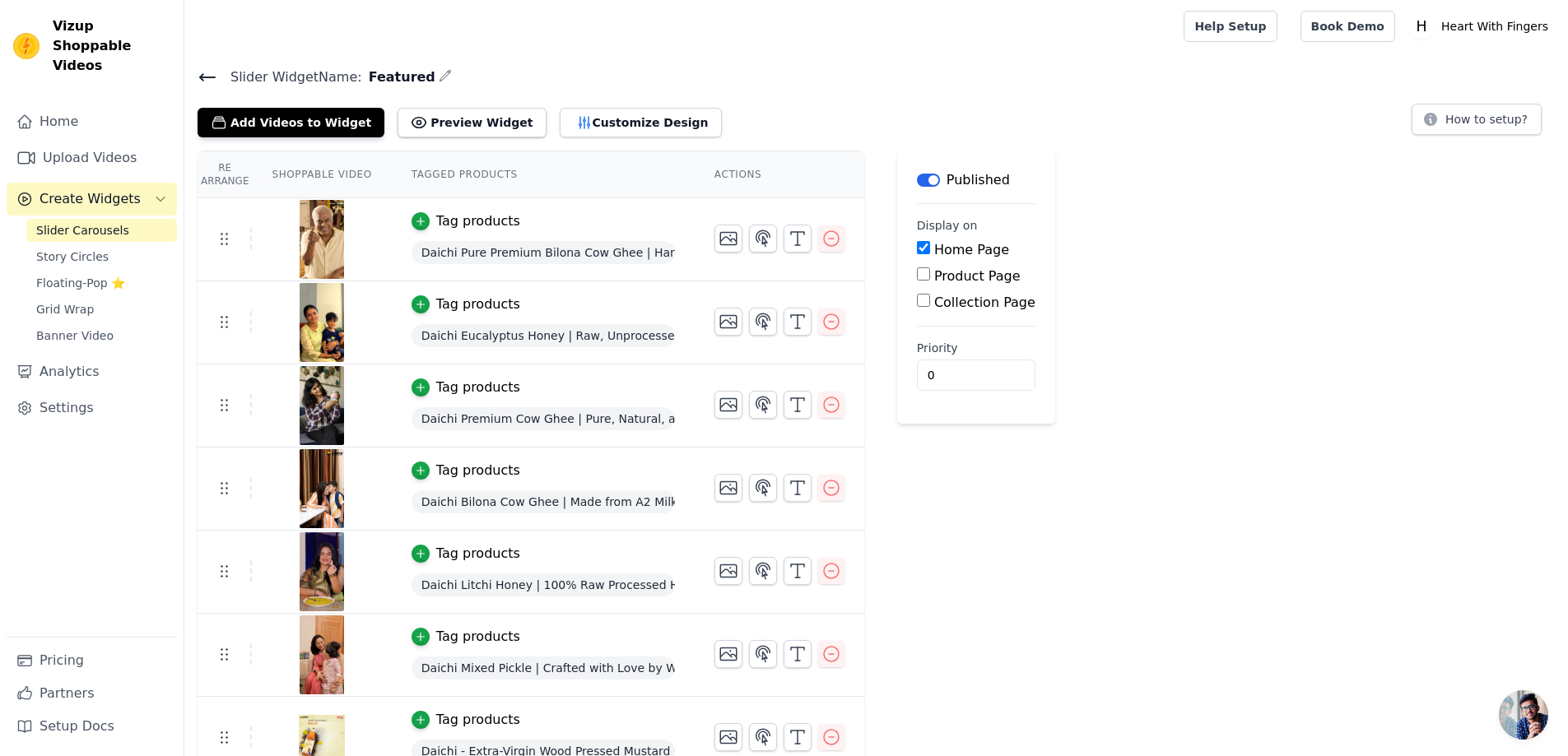
scroll to position [23, 0]
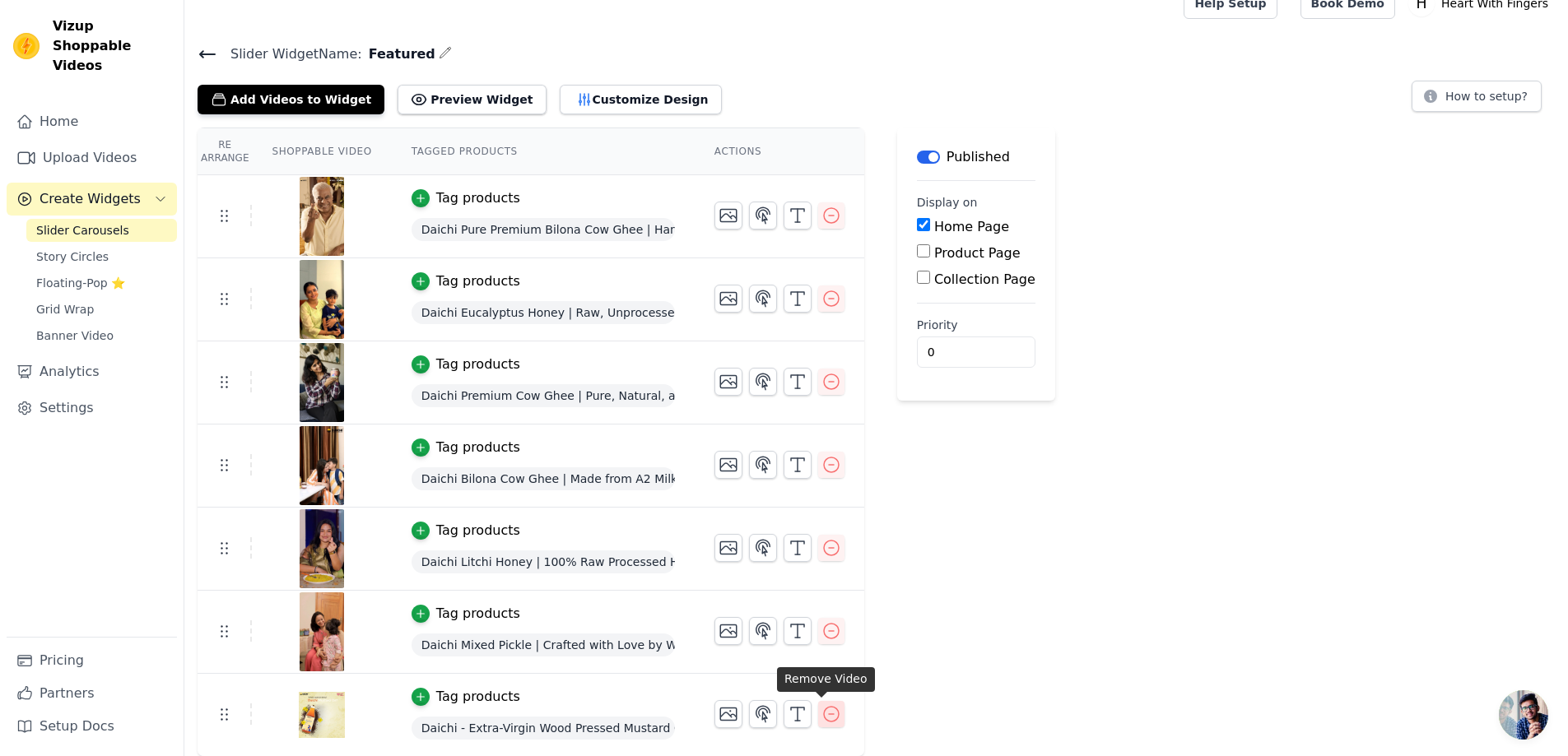
click at [818, 716] on button "button" at bounding box center [832, 714] width 26 height 26
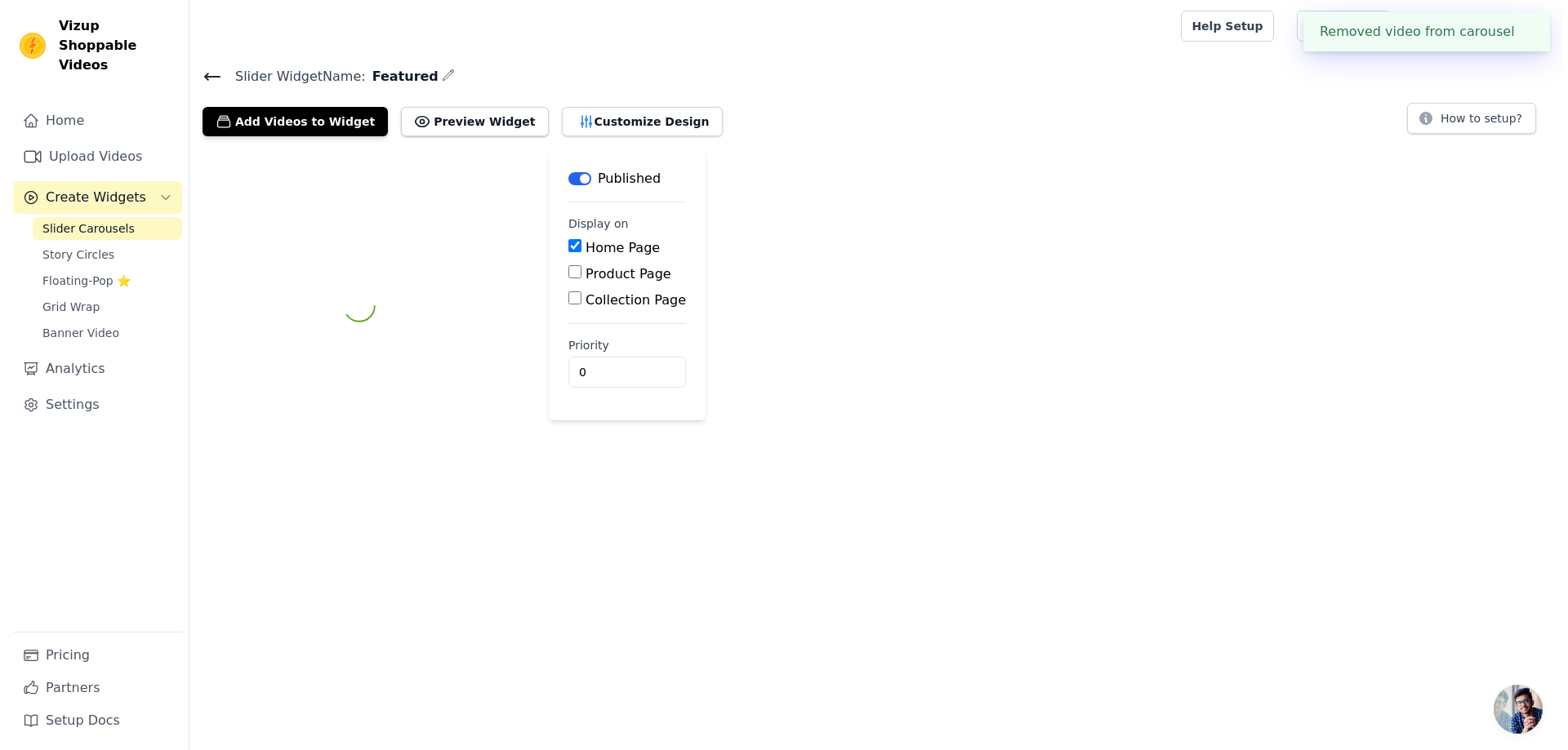
scroll to position [0, 0]
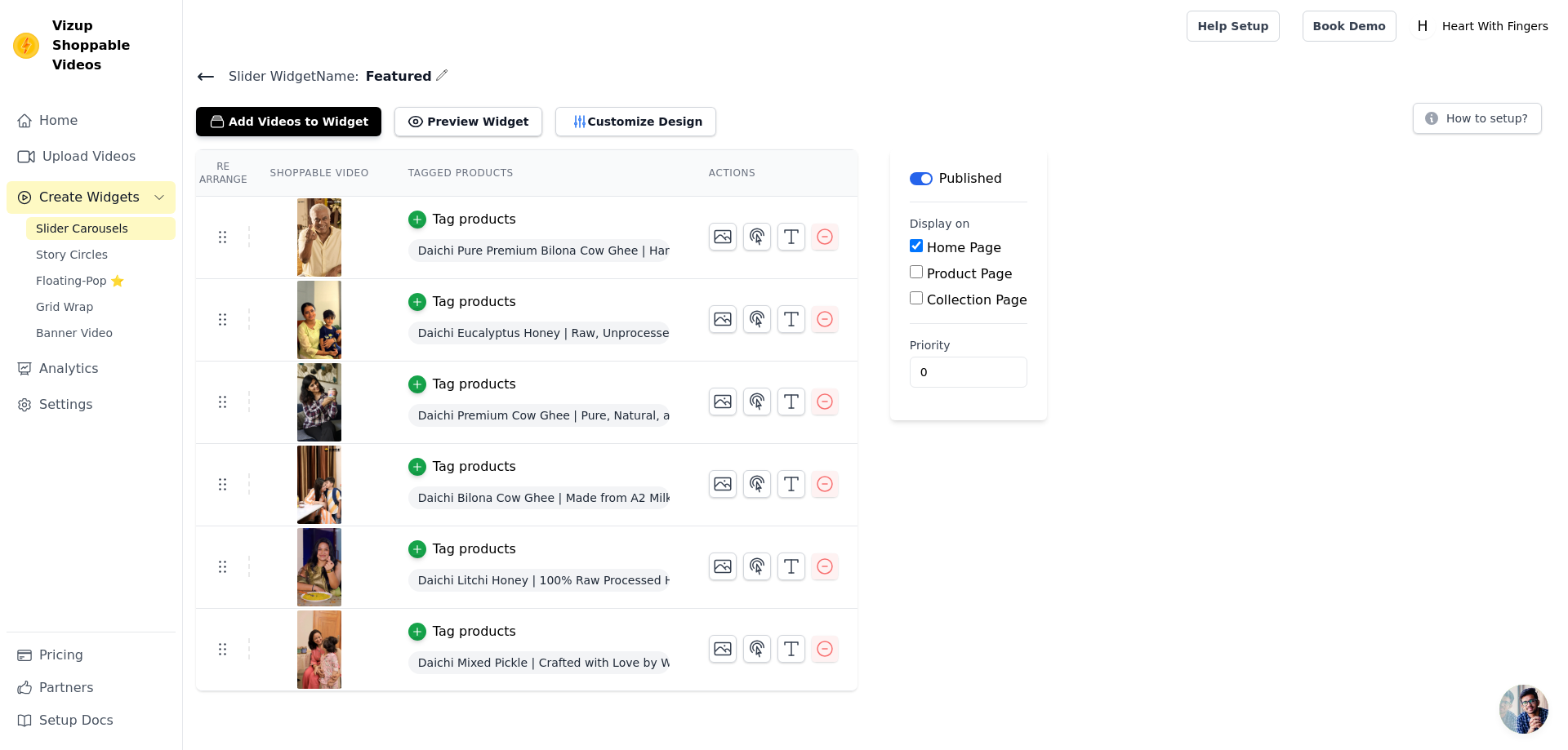
click at [98, 220] on span "Slider Carousels" at bounding box center [82, 229] width 93 height 16
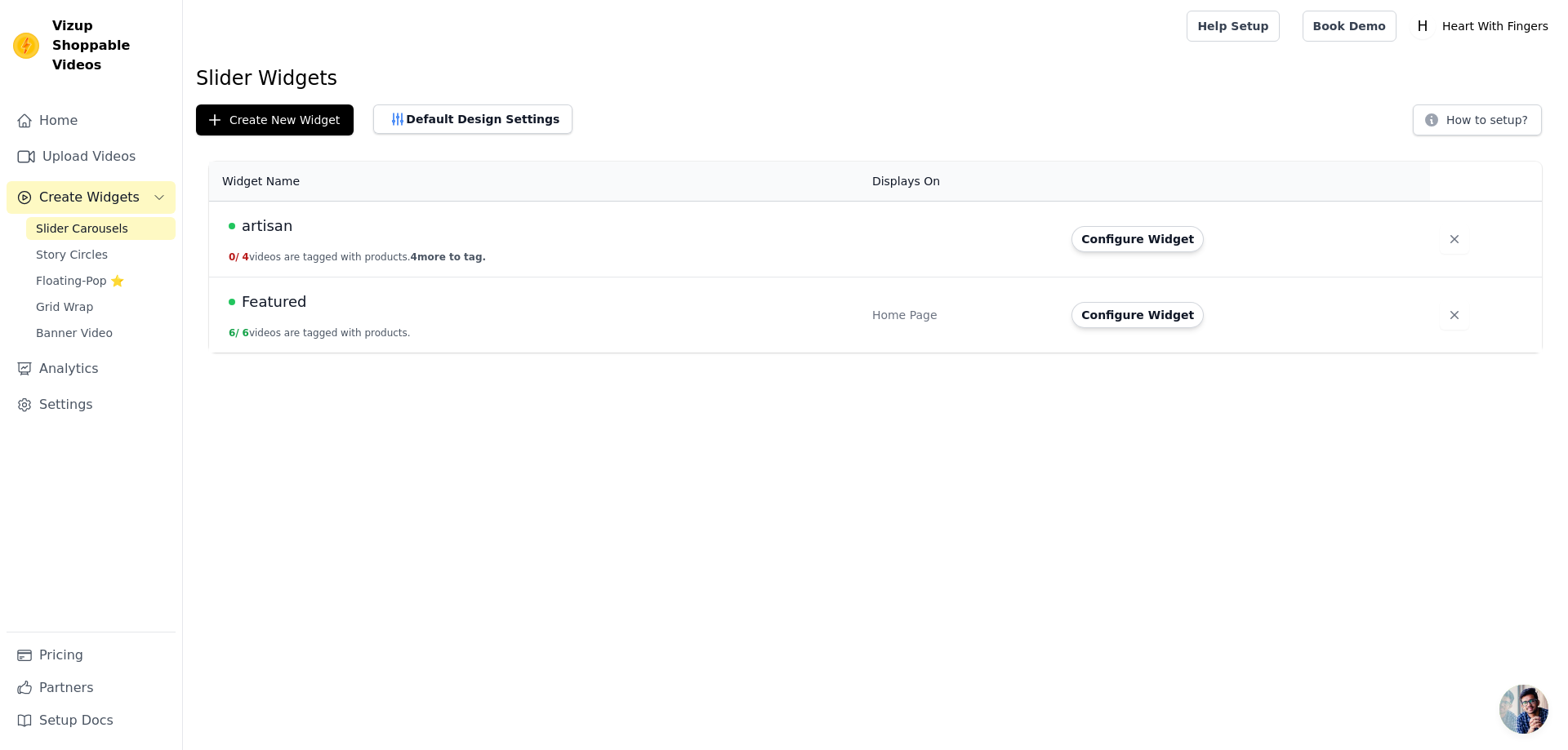
click at [386, 252] on button "0 / 4 videos are tagged with products. 4 more to tag." at bounding box center [358, 257] width 258 height 13
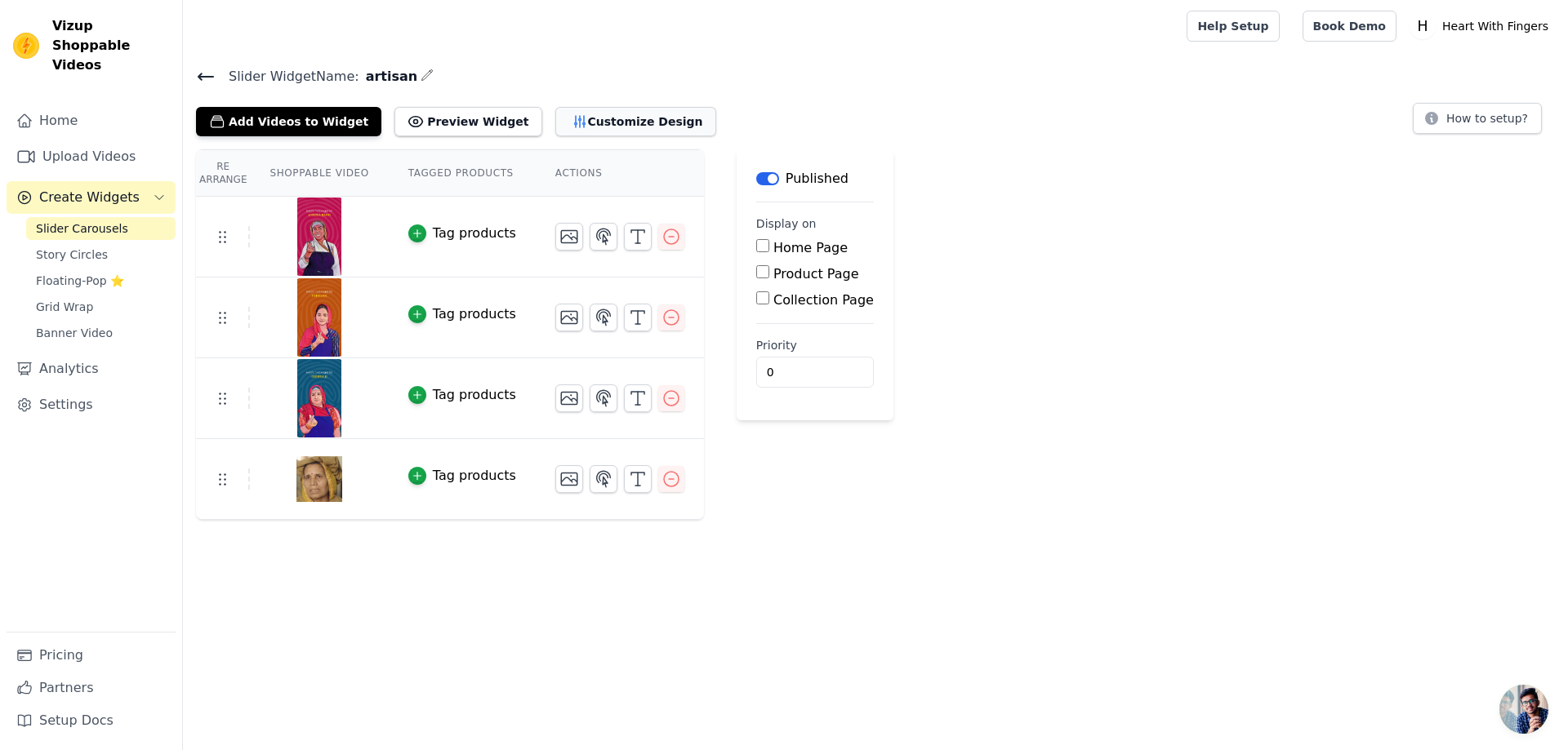
click at [612, 125] on button "Customize Design" at bounding box center [636, 121] width 161 height 30
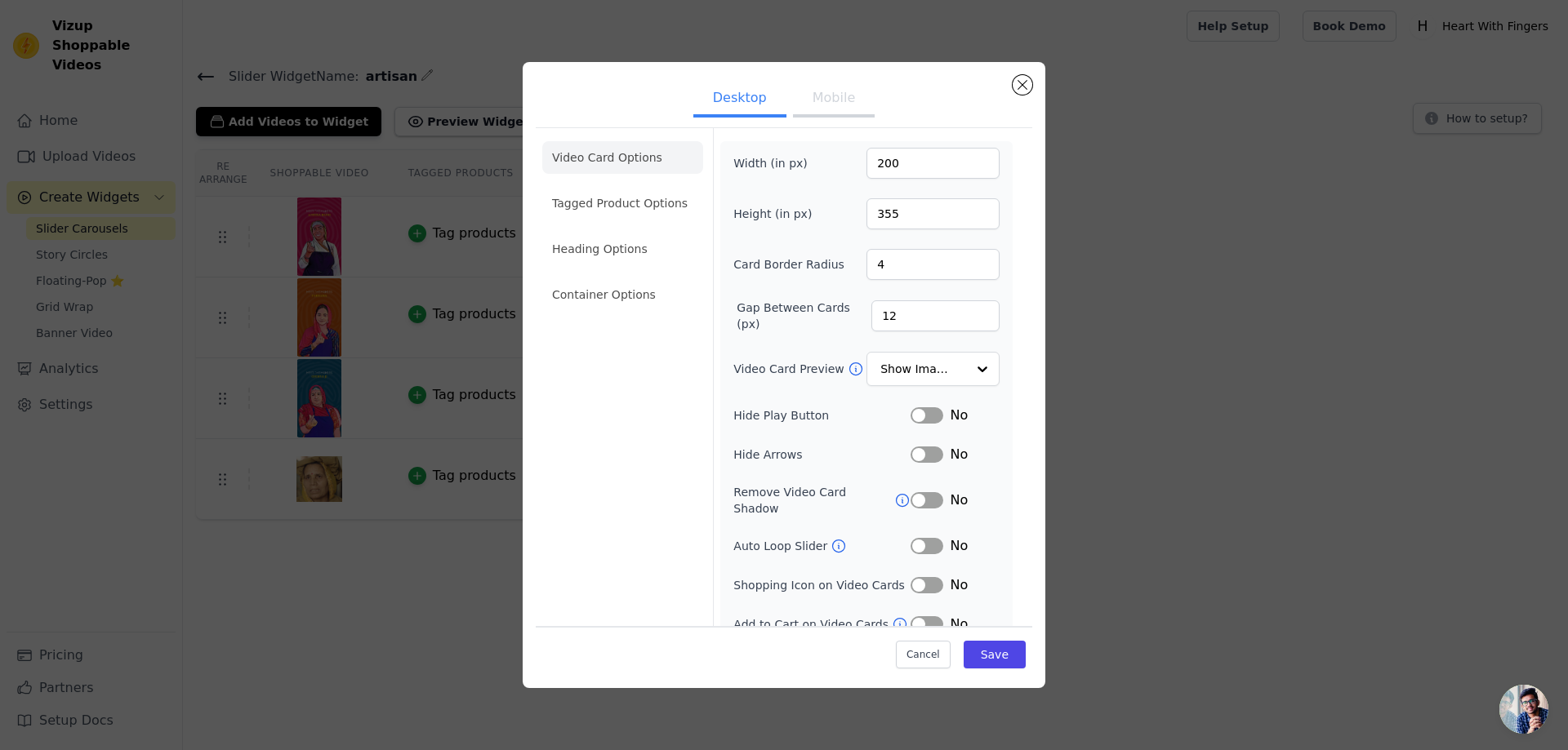
click at [923, 492] on button "Label" at bounding box center [927, 500] width 33 height 16
click at [913, 492] on button "Label" at bounding box center [927, 500] width 33 height 16
click at [894, 492] on icon at bounding box center [902, 500] width 16 height 16
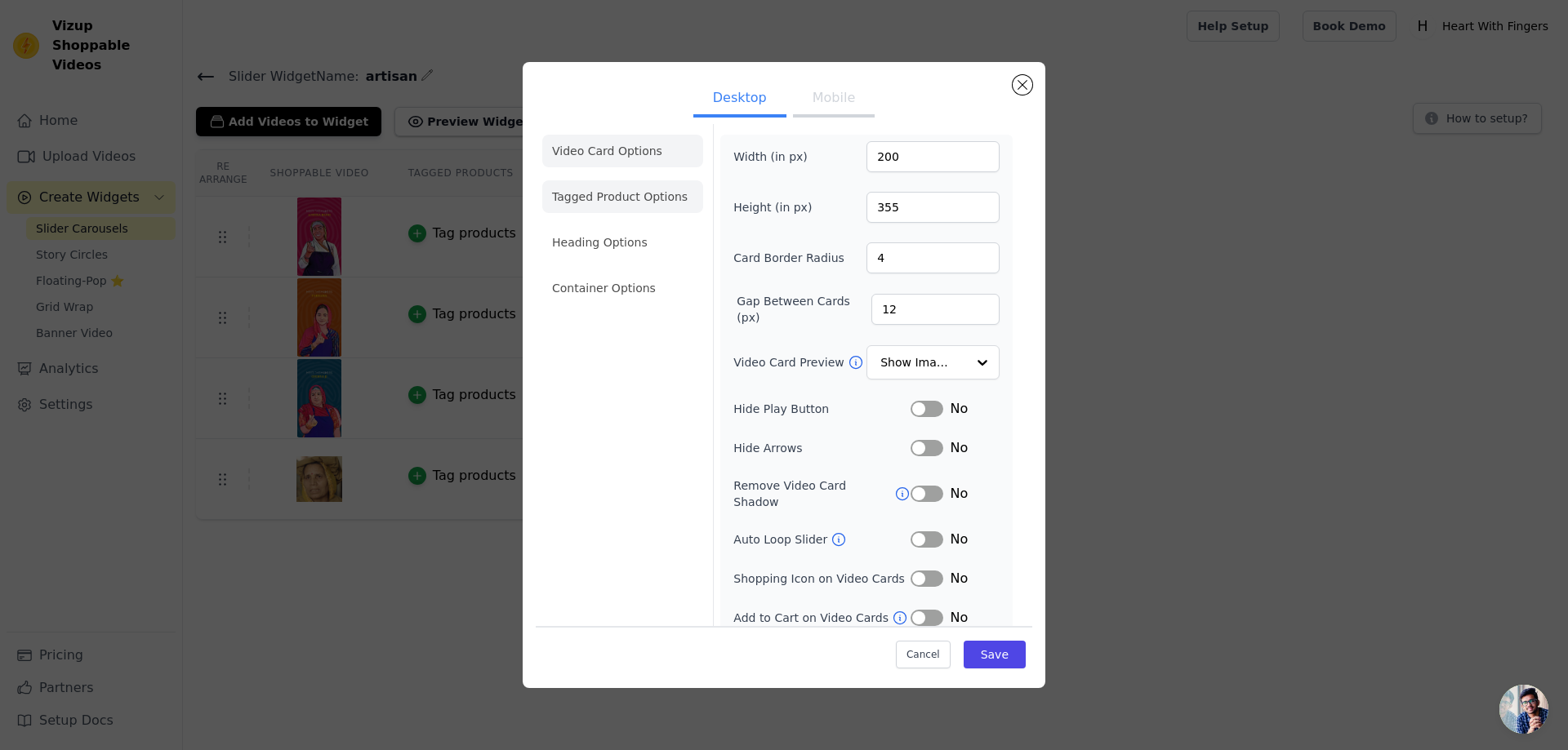
click at [630, 198] on li "Tagged Product Options" at bounding box center [622, 197] width 161 height 33
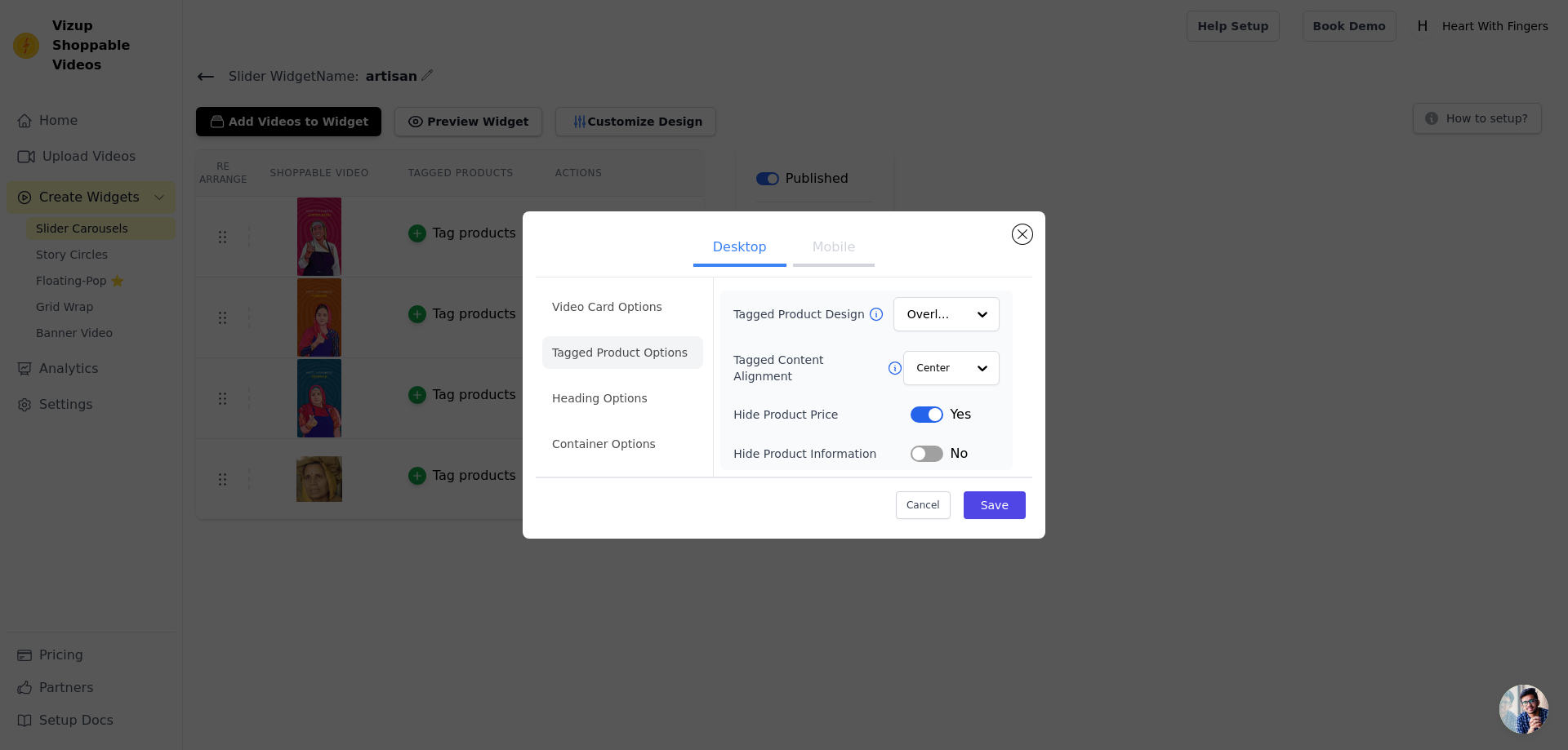
scroll to position [0, 0]
click at [622, 408] on li "Heading Options" at bounding box center [622, 398] width 161 height 33
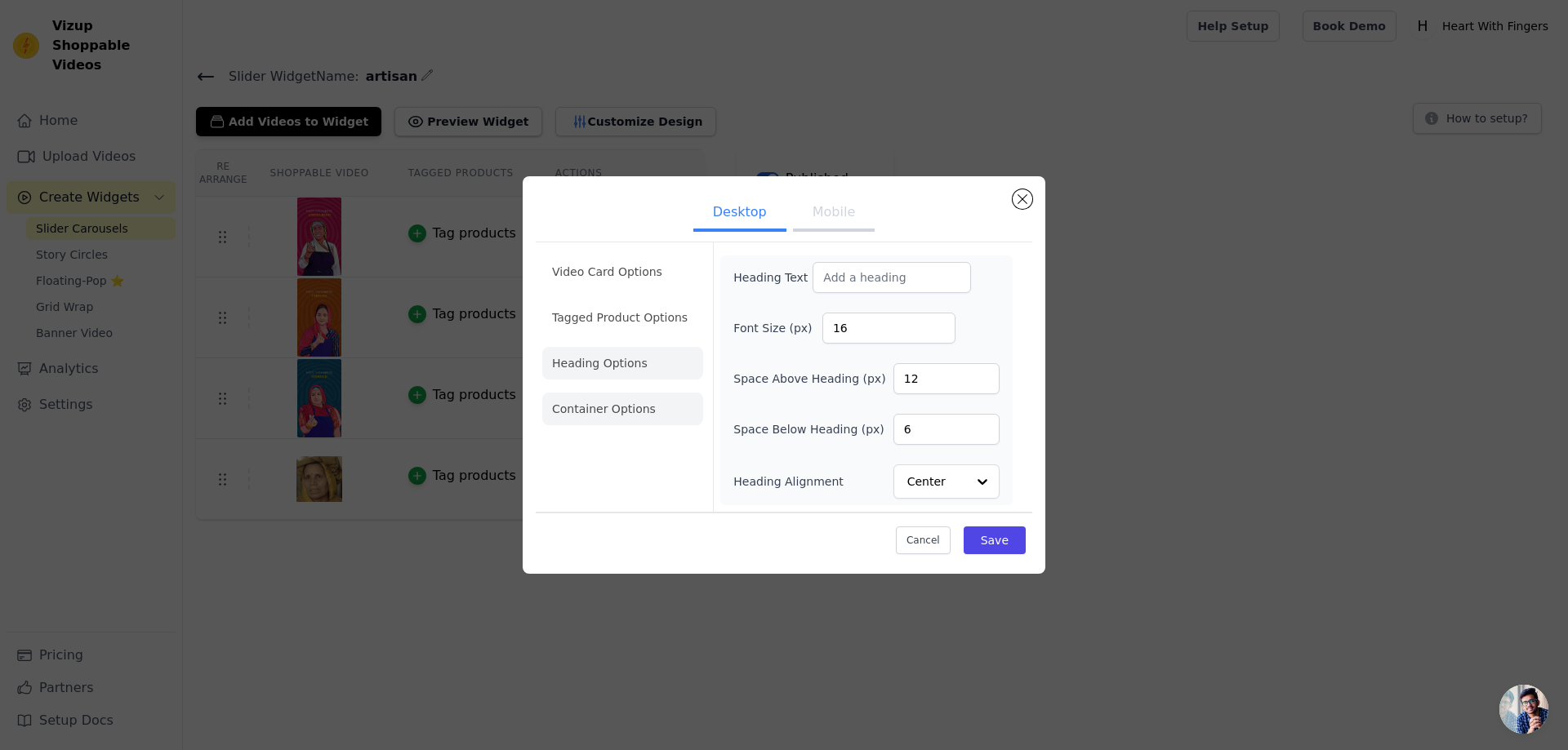
click at [634, 420] on li "Container Options" at bounding box center [622, 409] width 161 height 33
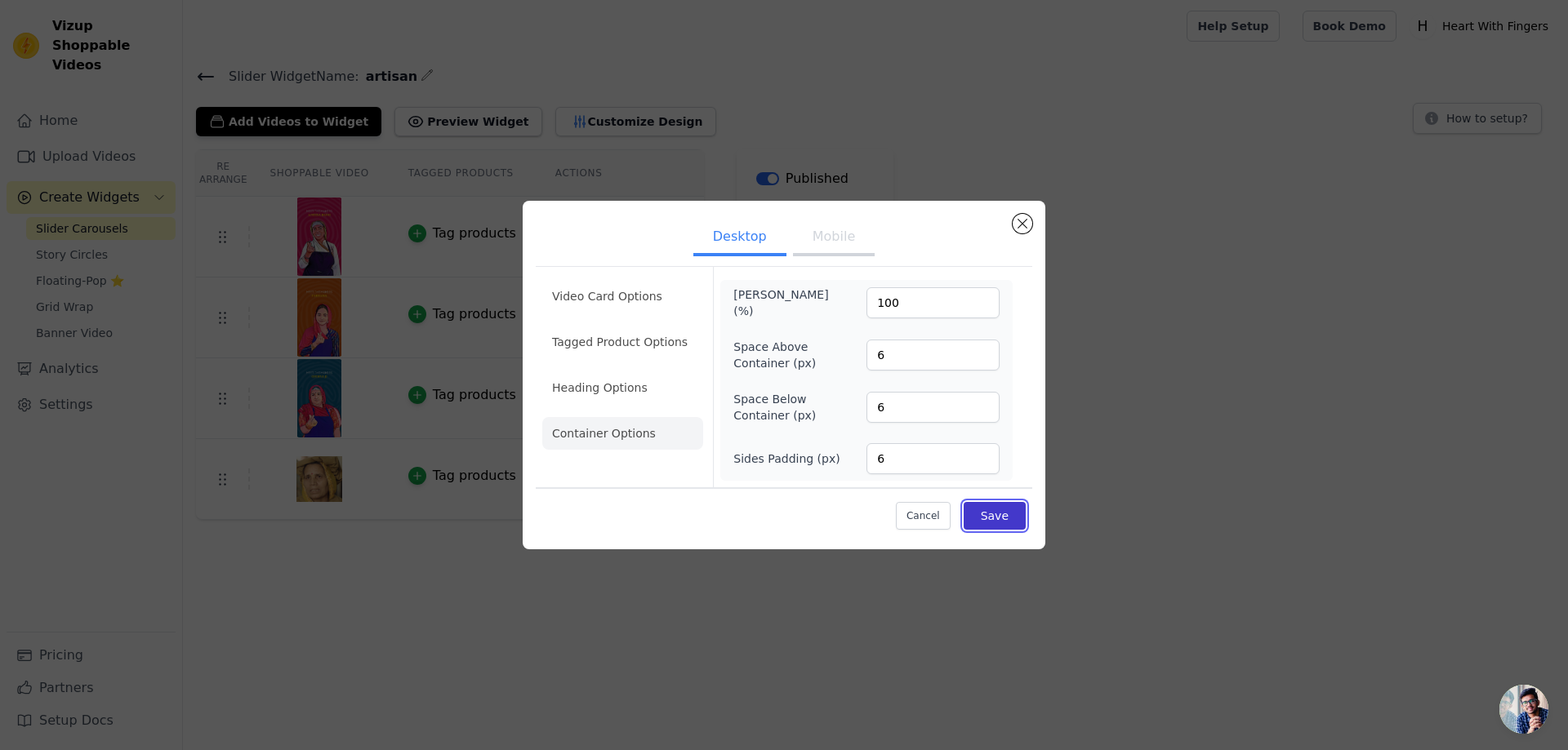
click at [1001, 513] on button "Save" at bounding box center [995, 516] width 62 height 28
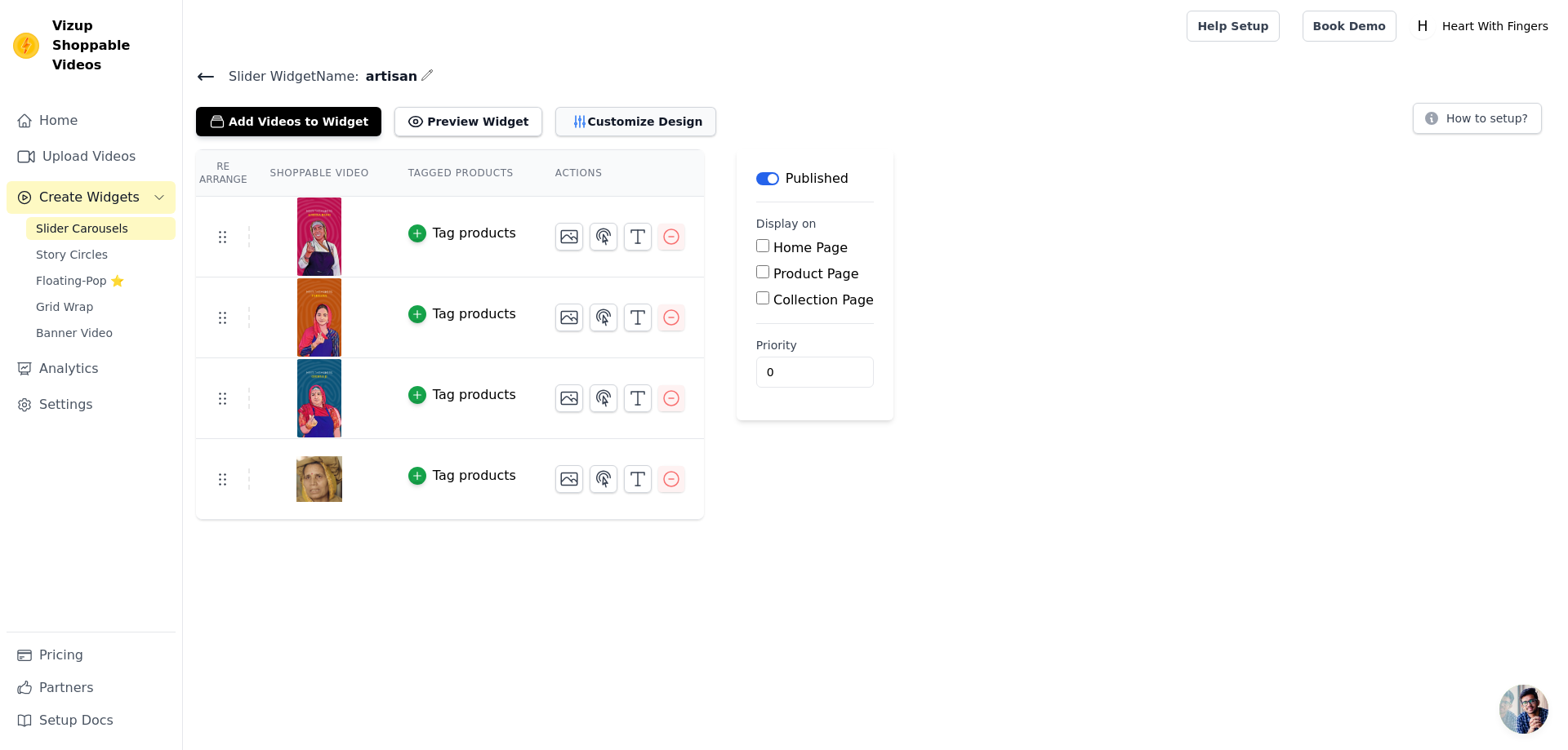
click at [562, 113] on button "Customize Design" at bounding box center [636, 121] width 161 height 30
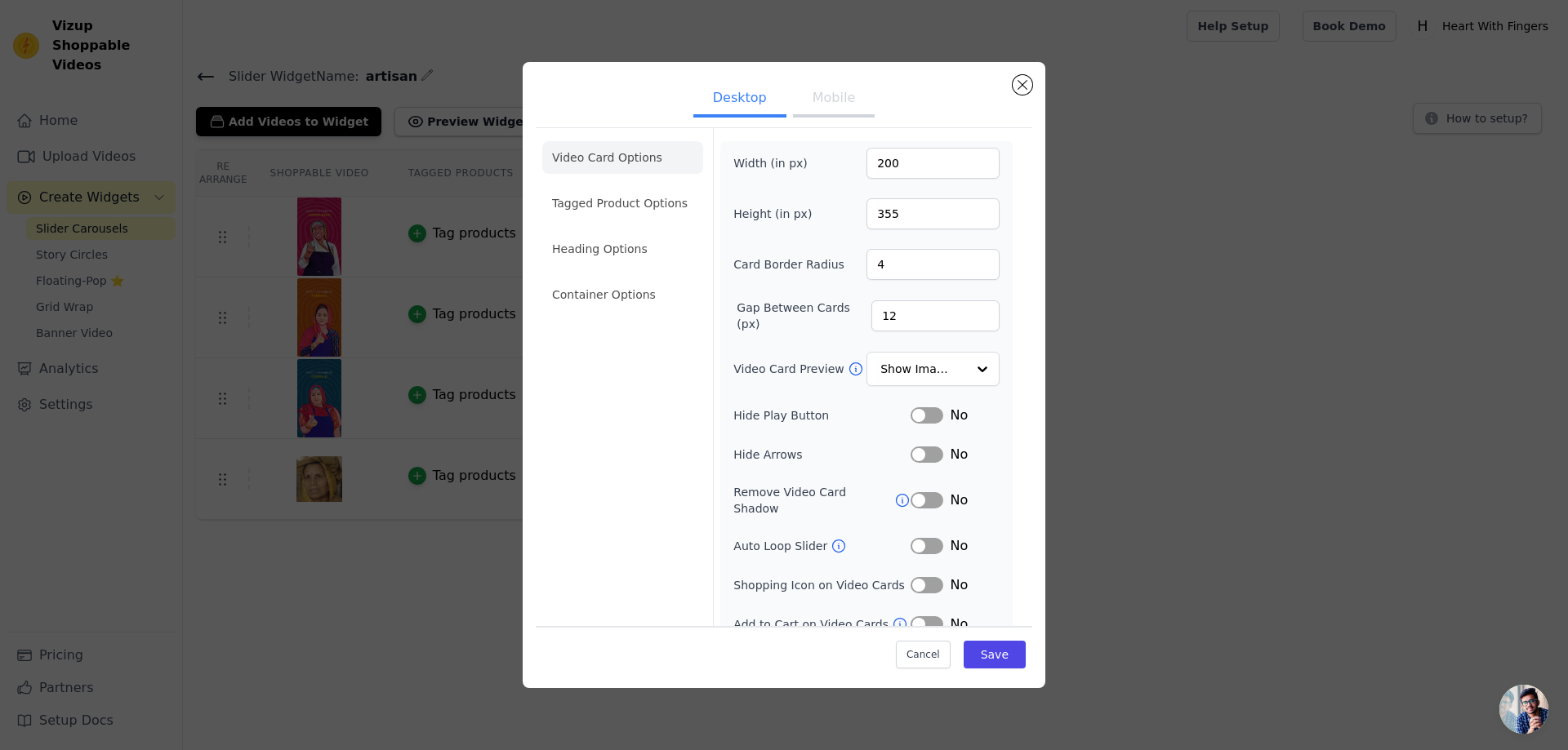
click at [821, 100] on button "Mobile" at bounding box center [834, 100] width 82 height 36
click at [651, 202] on li "Tagged Product Options" at bounding box center [622, 203] width 161 height 33
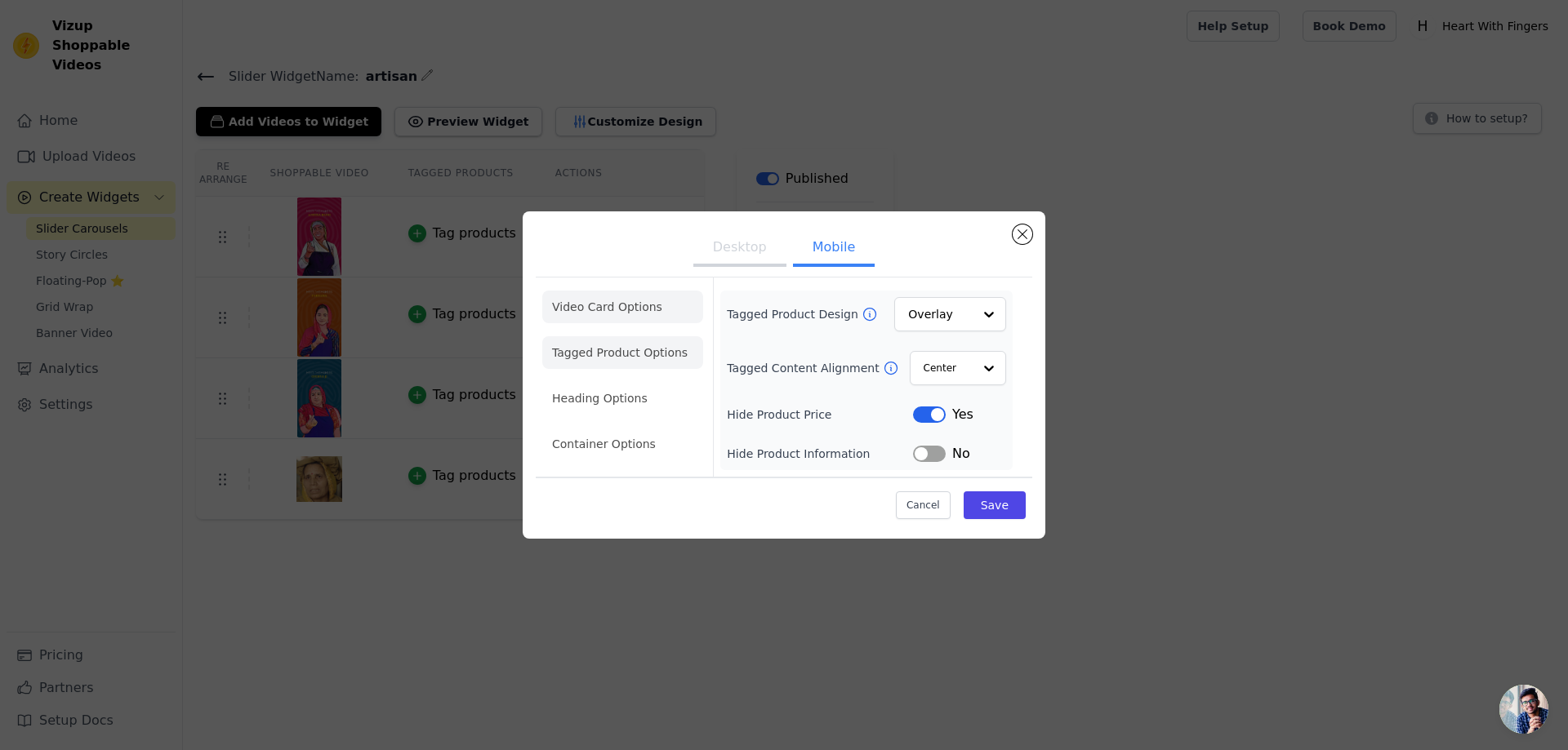
click at [593, 312] on li "Video Card Options" at bounding box center [622, 307] width 161 height 33
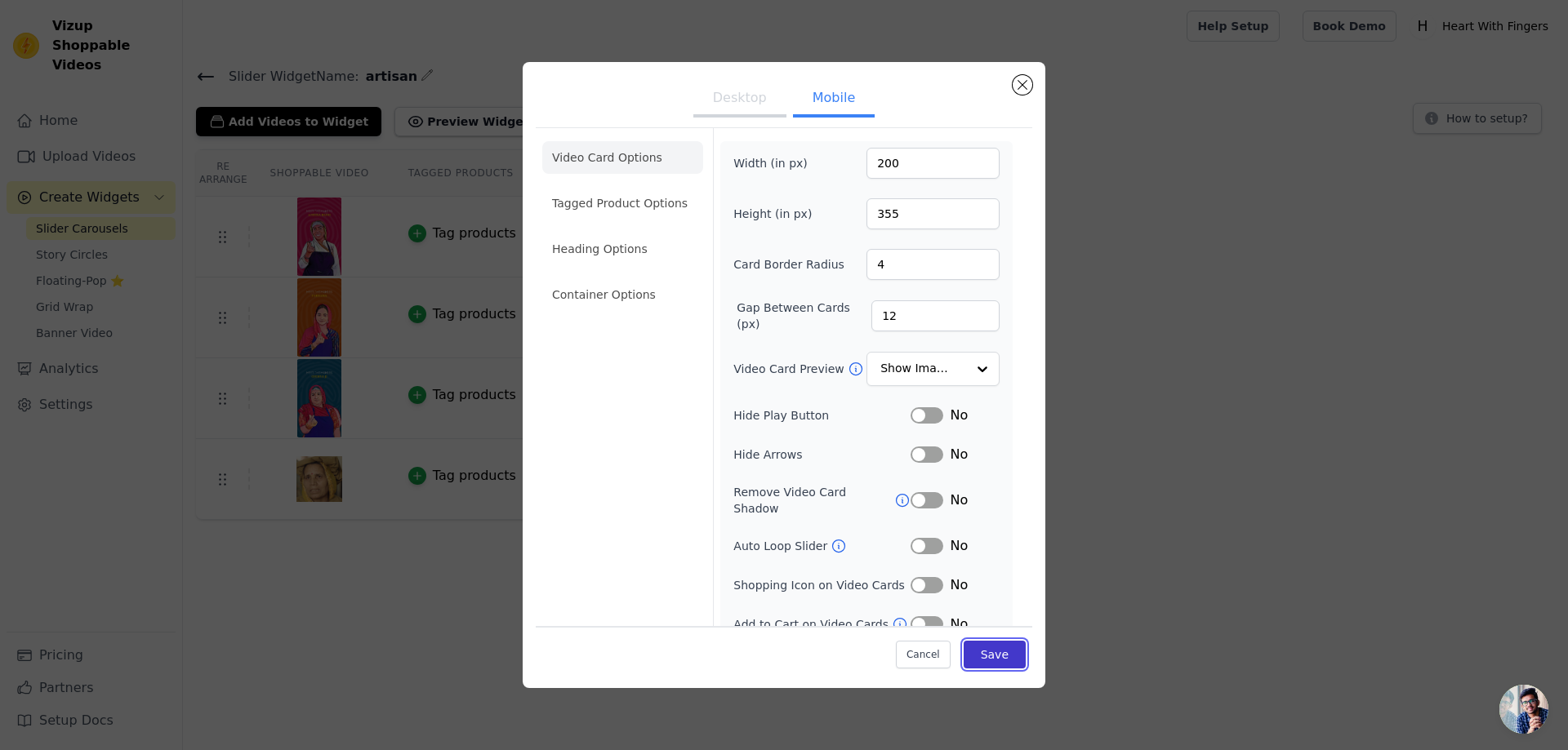
click at [973, 660] on button "Save" at bounding box center [995, 655] width 62 height 28
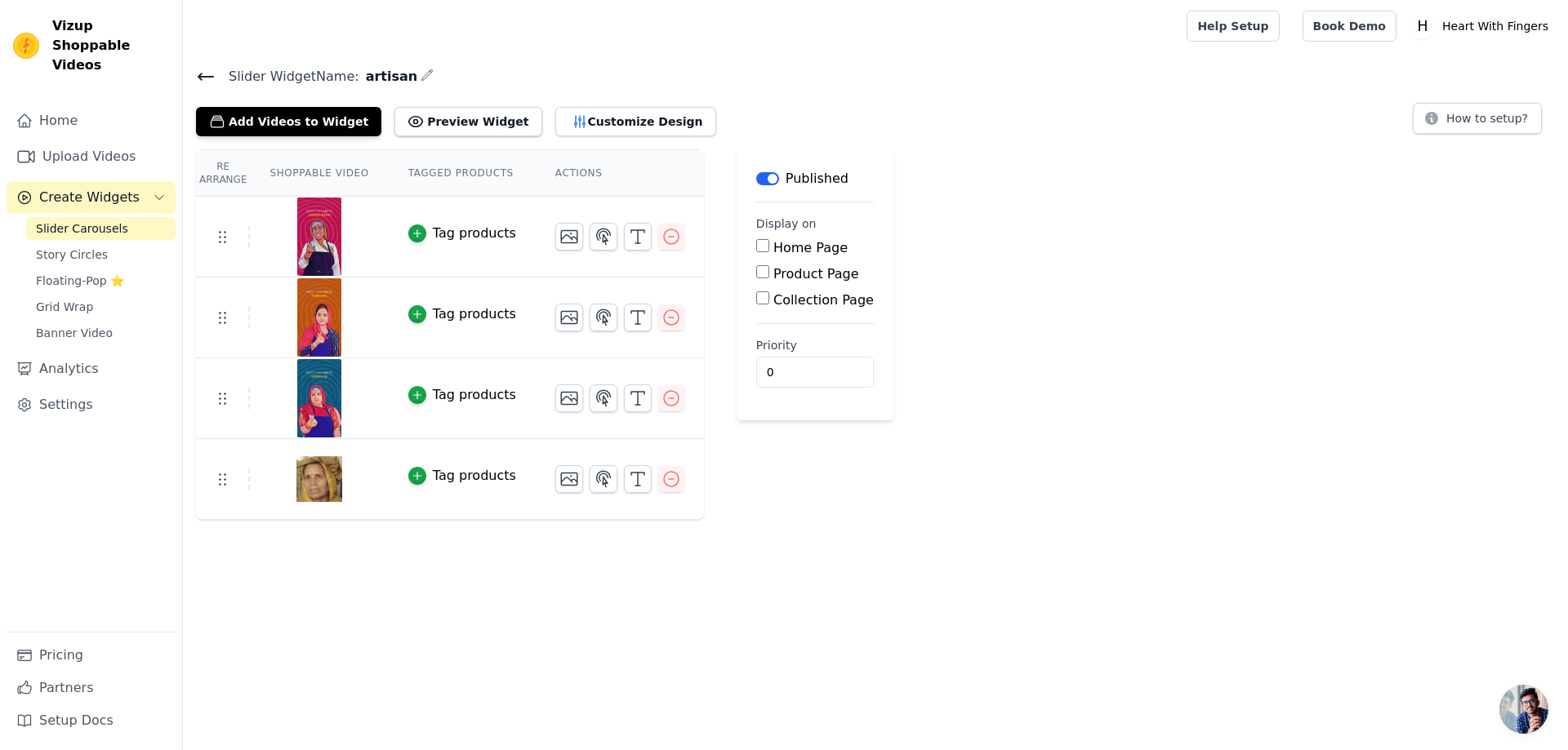
click at [74, 220] on span "Slider Carousels" at bounding box center [82, 229] width 93 height 16
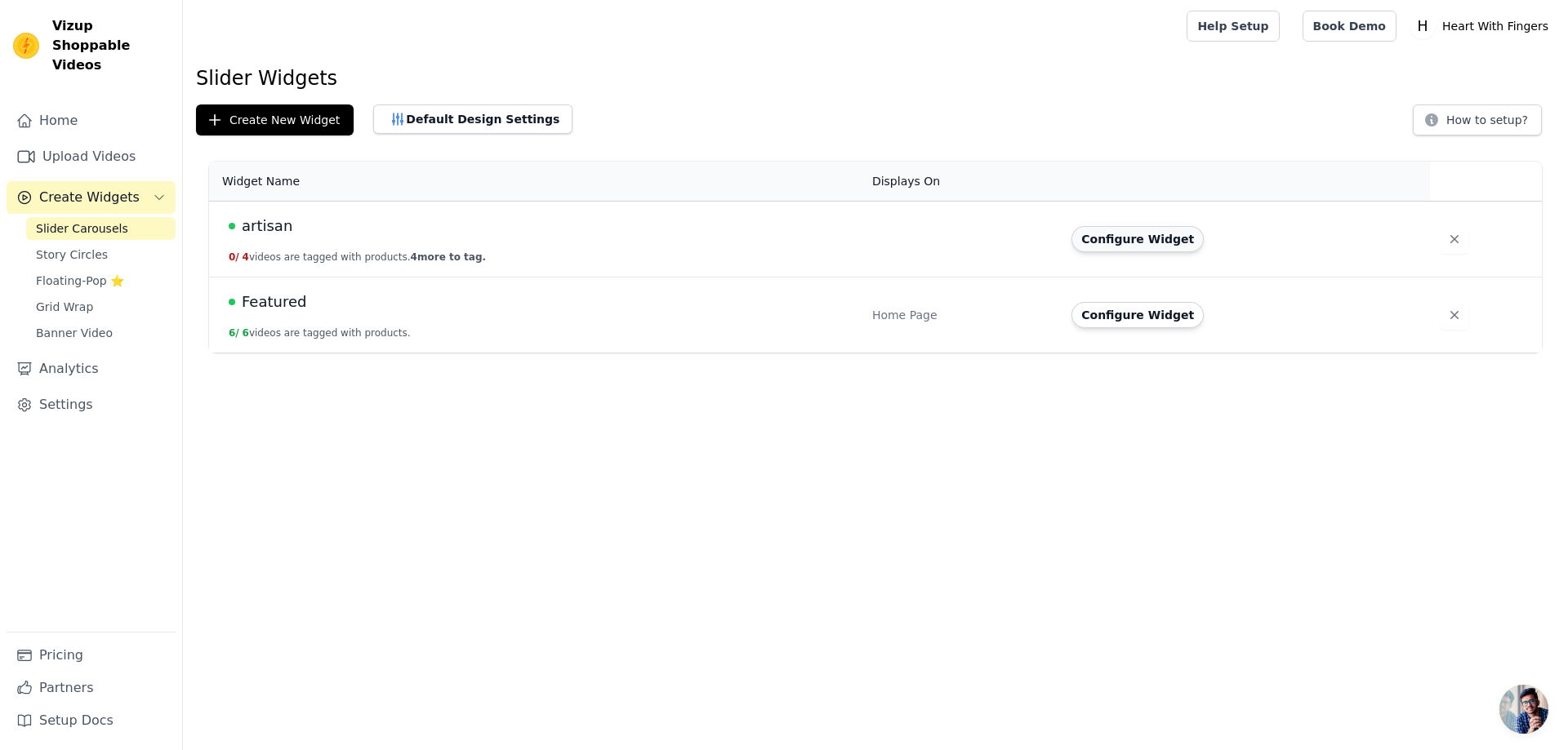
click at [1151, 249] on button "Configure Widget" at bounding box center [1137, 239] width 132 height 26
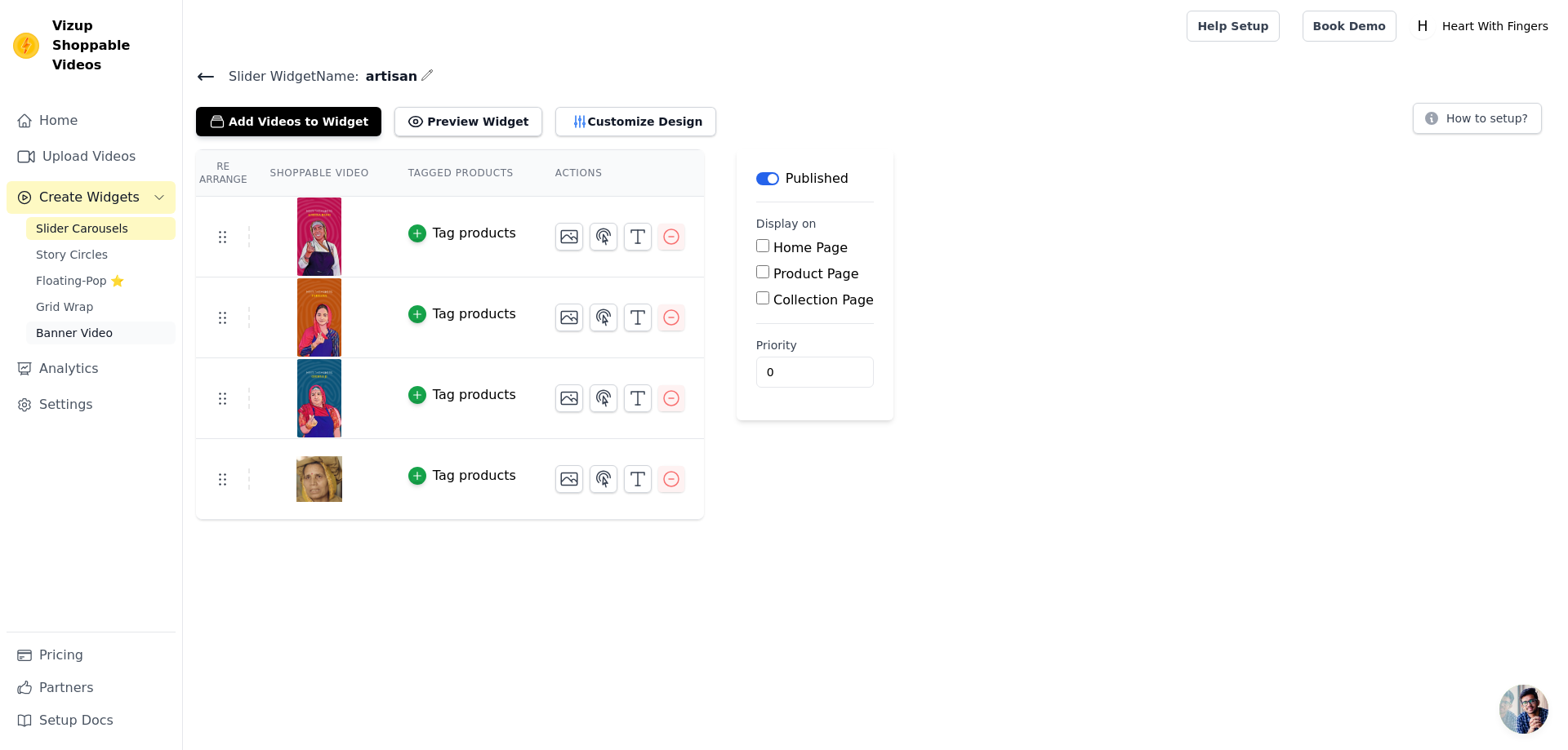
click at [83, 325] on span "Banner Video" at bounding box center [75, 333] width 77 height 16
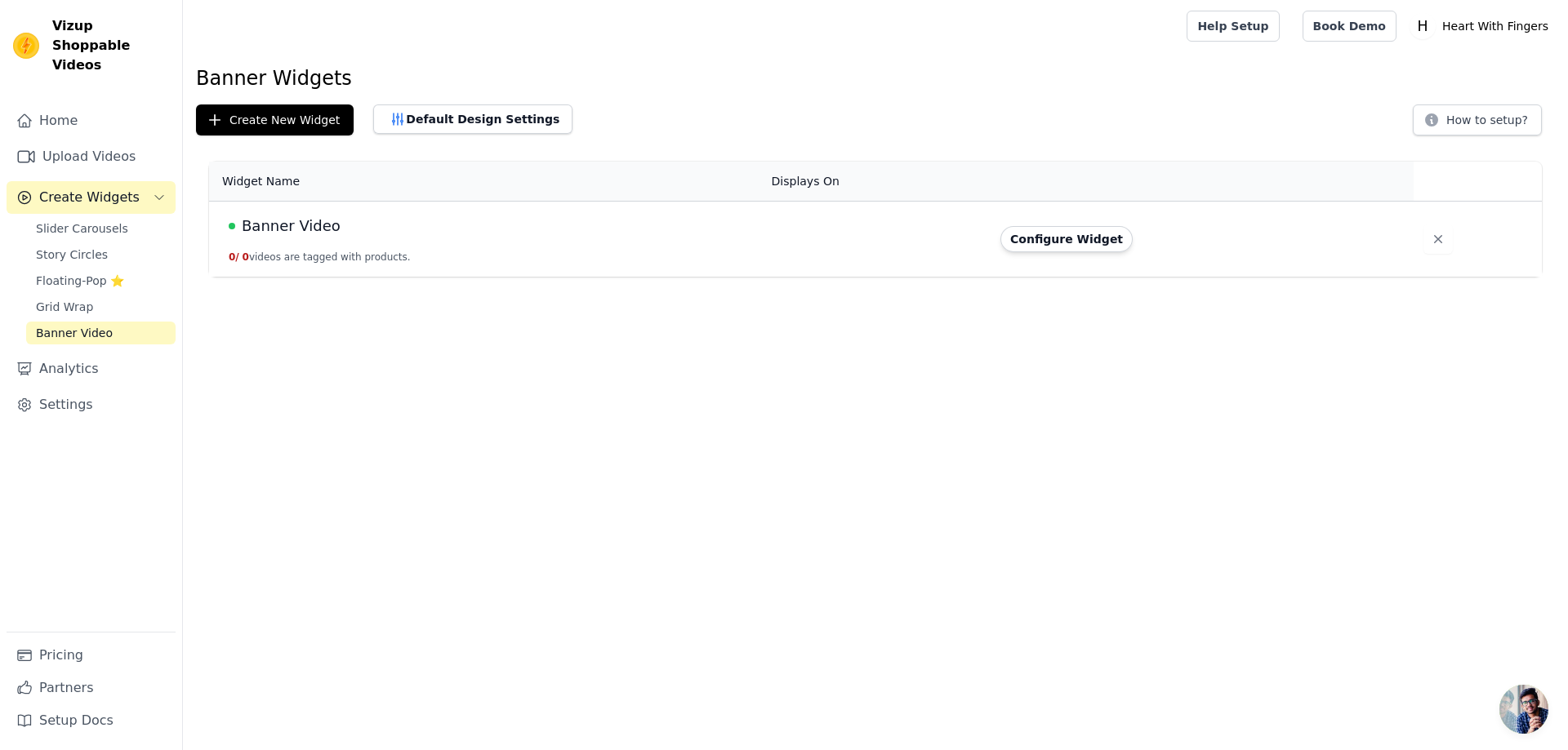
click at [1078, 254] on td "Configure Widget" at bounding box center [1202, 239] width 423 height 76
click at [1085, 238] on button "Configure Widget" at bounding box center [1066, 239] width 132 height 26
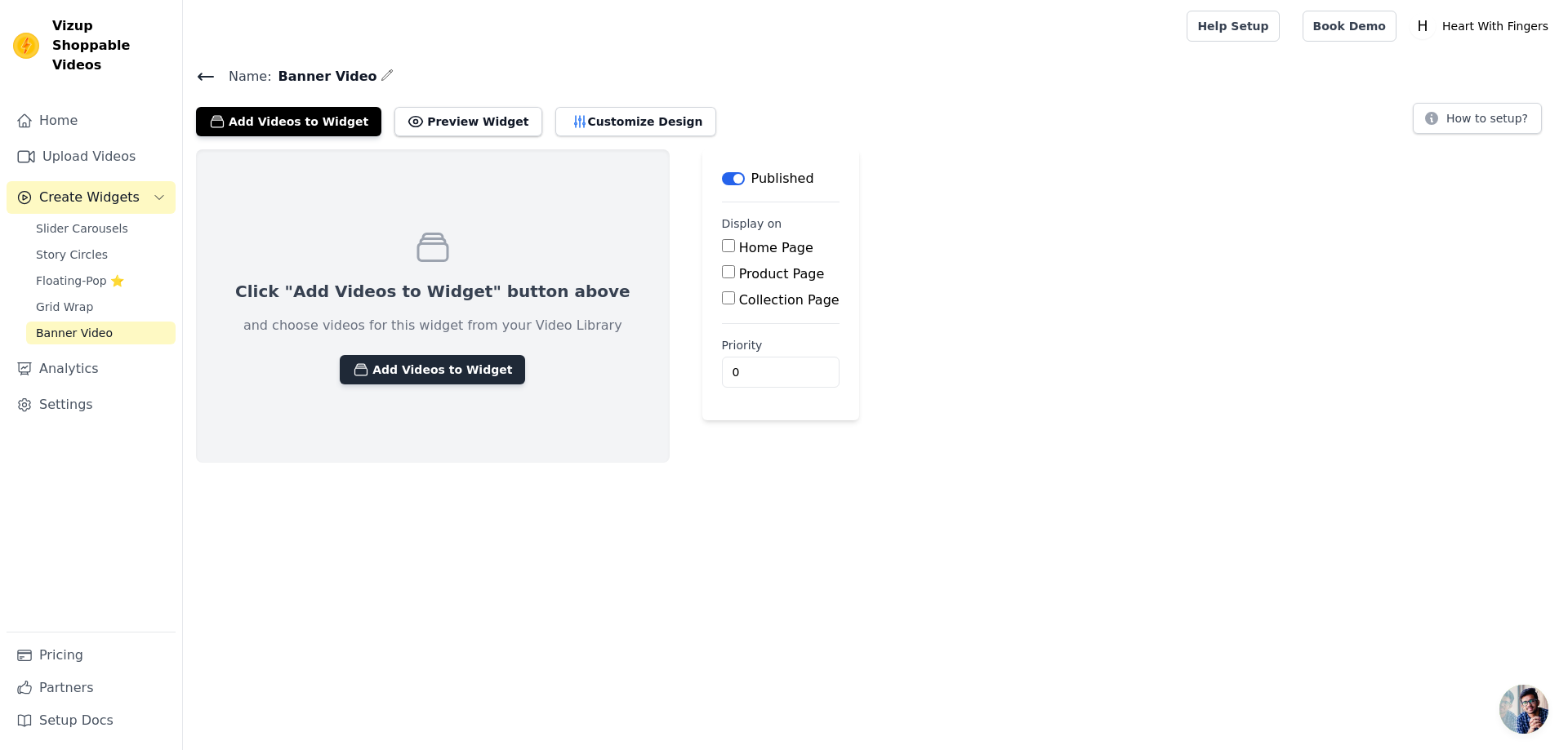
click at [424, 377] on button "Add Videos to Widget" at bounding box center [432, 370] width 185 height 30
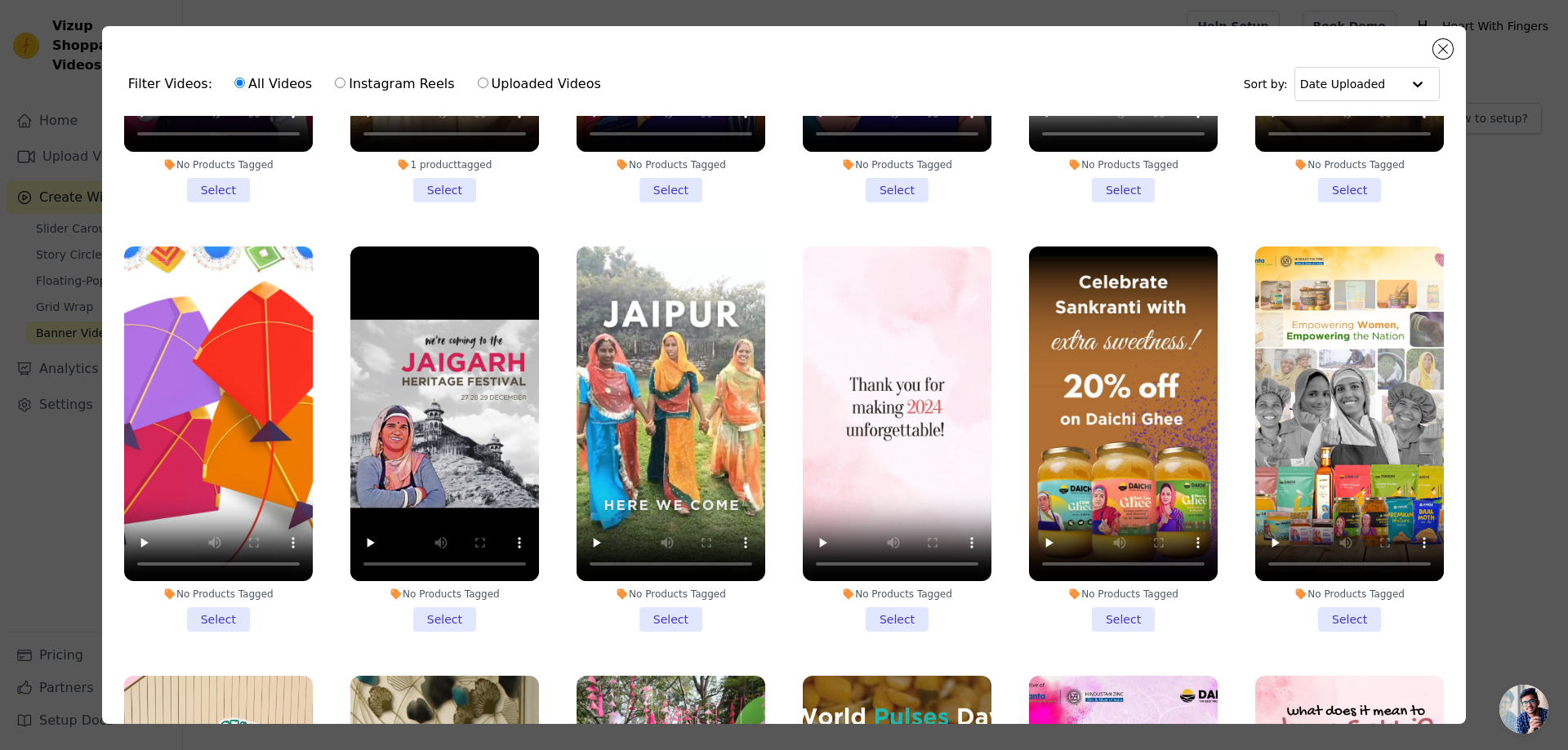
scroll to position [711, 0]
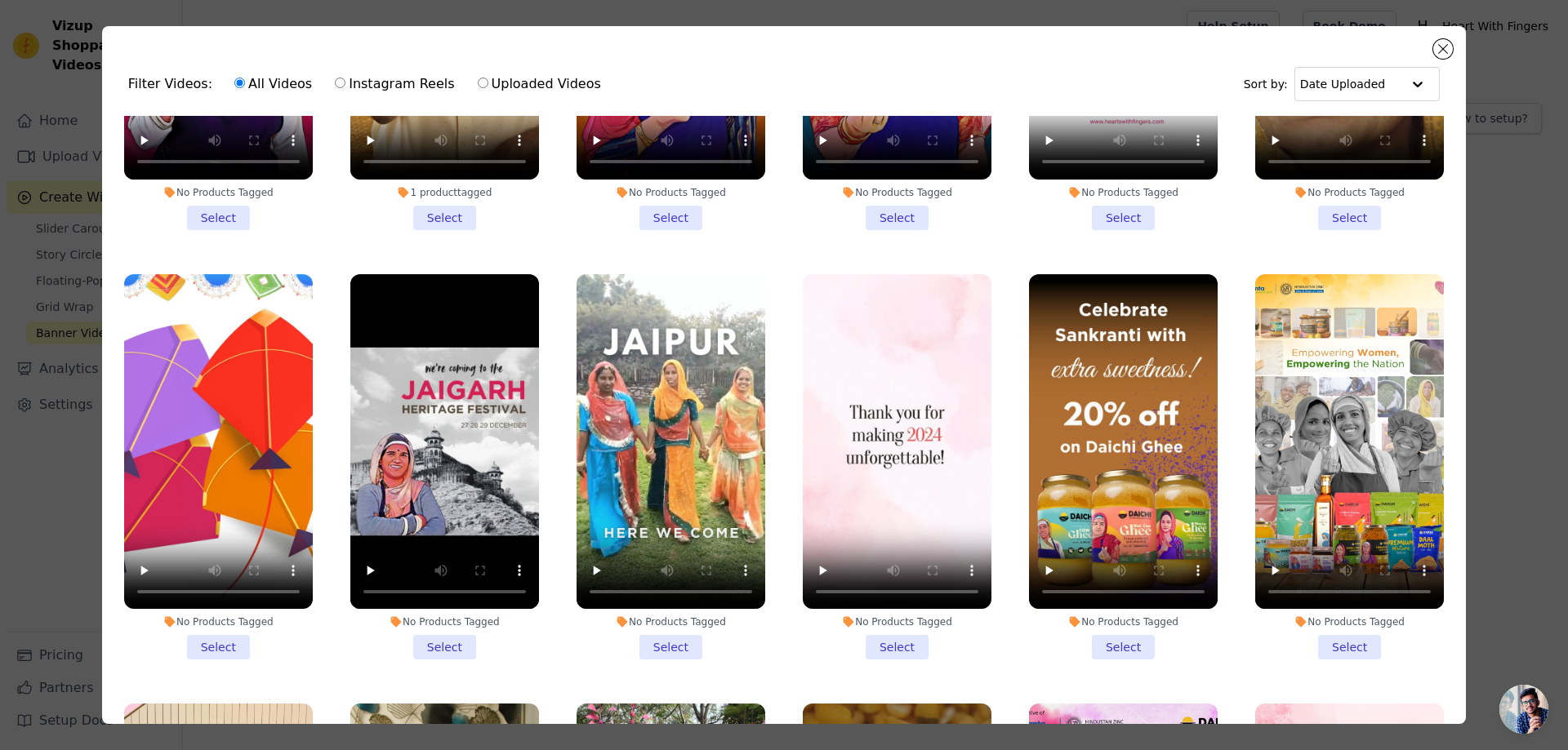
click at [389, 86] on label "Instagram Reels" at bounding box center [394, 84] width 121 height 21
click at [345, 86] on input "Instagram Reels" at bounding box center [340, 83] width 11 height 11
radio input "true"
click at [274, 76] on label "All Videos" at bounding box center [273, 84] width 80 height 21
click at [245, 78] on input "All Videos" at bounding box center [239, 83] width 11 height 11
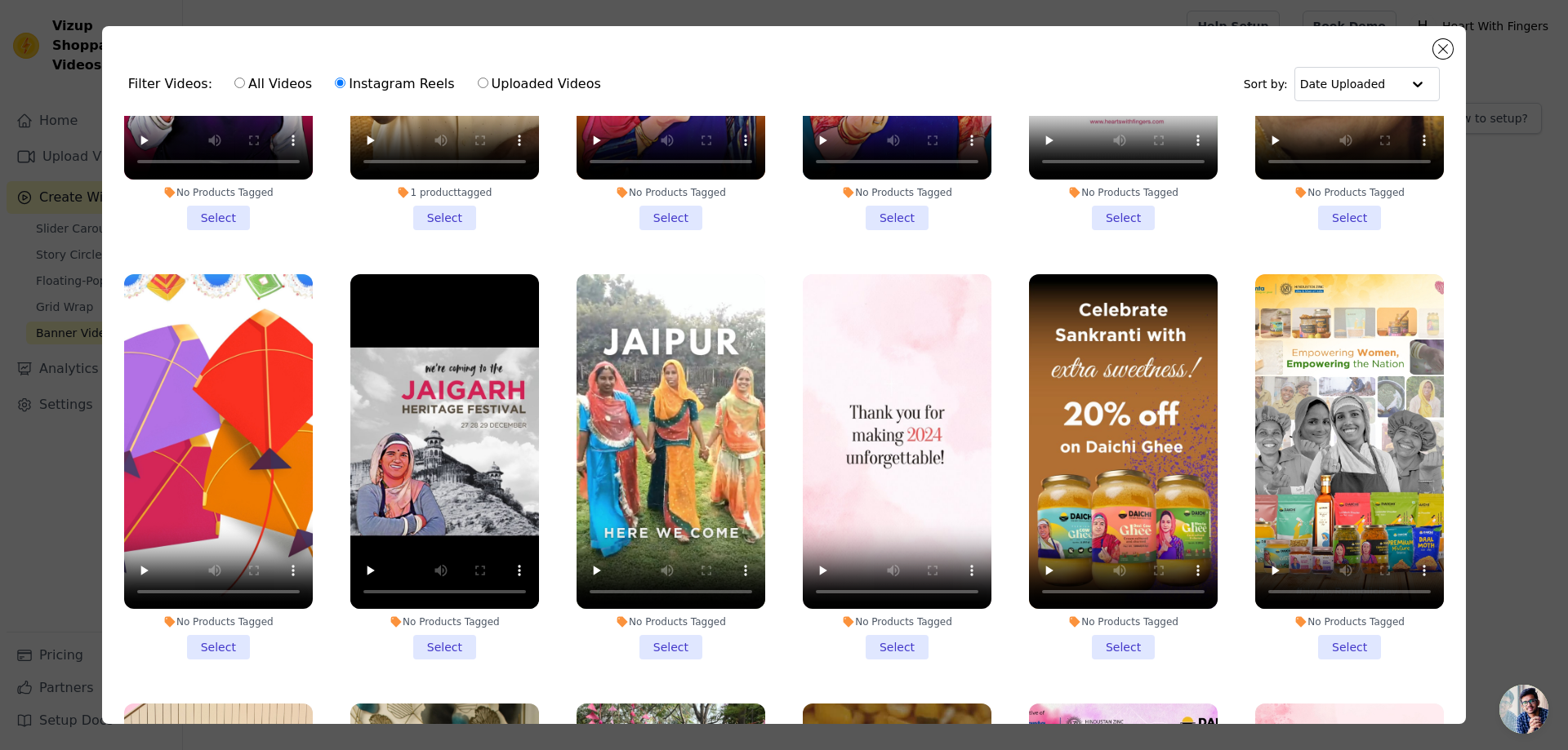
radio input "true"
click at [273, 80] on label "All Videos" at bounding box center [273, 84] width 80 height 21
click at [245, 80] on input "All Videos" at bounding box center [239, 83] width 11 height 11
click at [447, 76] on div "All Videos Instagram Reels Uploaded Videos" at bounding box center [417, 84] width 385 height 38
click at [477, 79] on label "Uploaded Videos" at bounding box center [540, 84] width 125 height 21
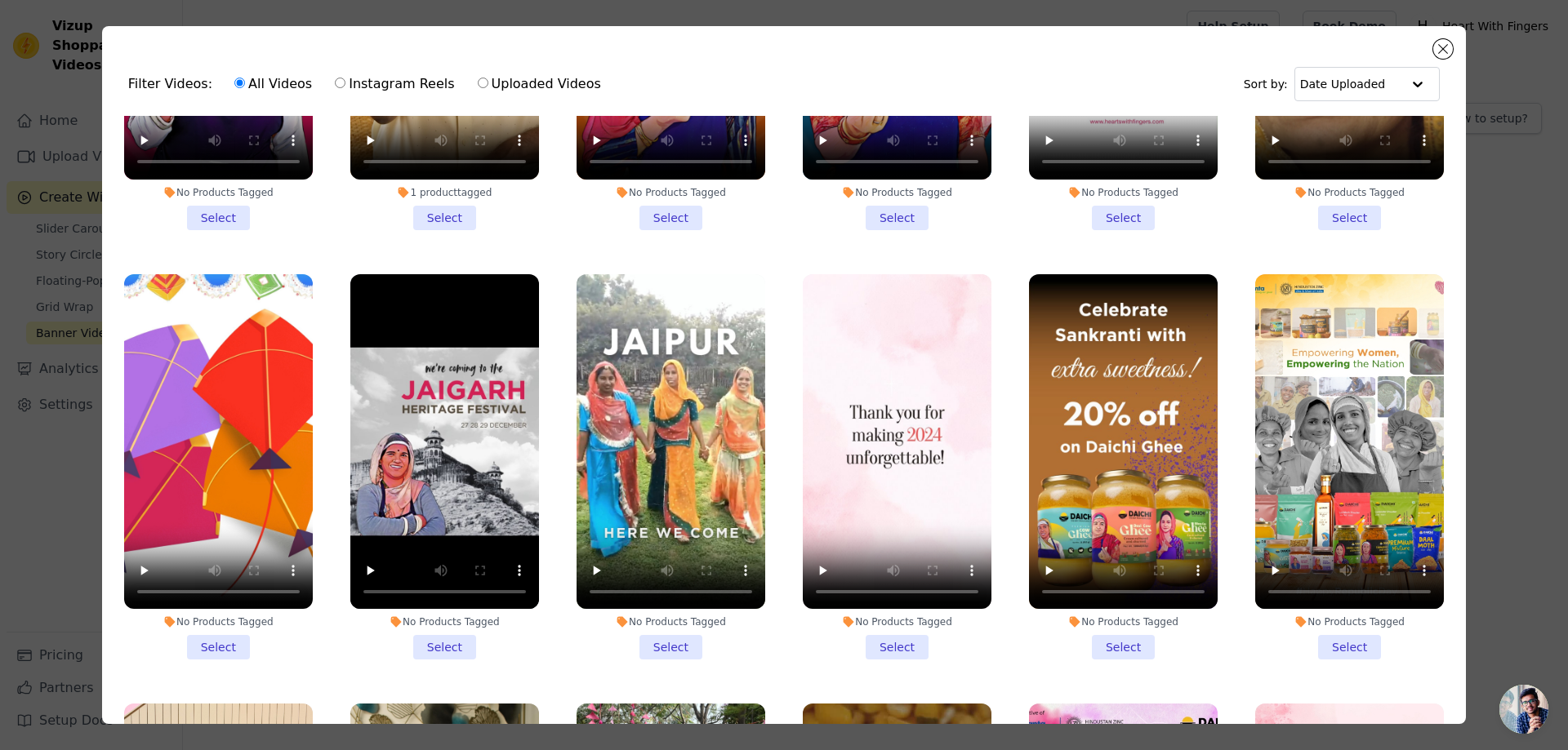
click at [478, 79] on input "Uploaded Videos" at bounding box center [483, 83] width 11 height 11
radio input "true"
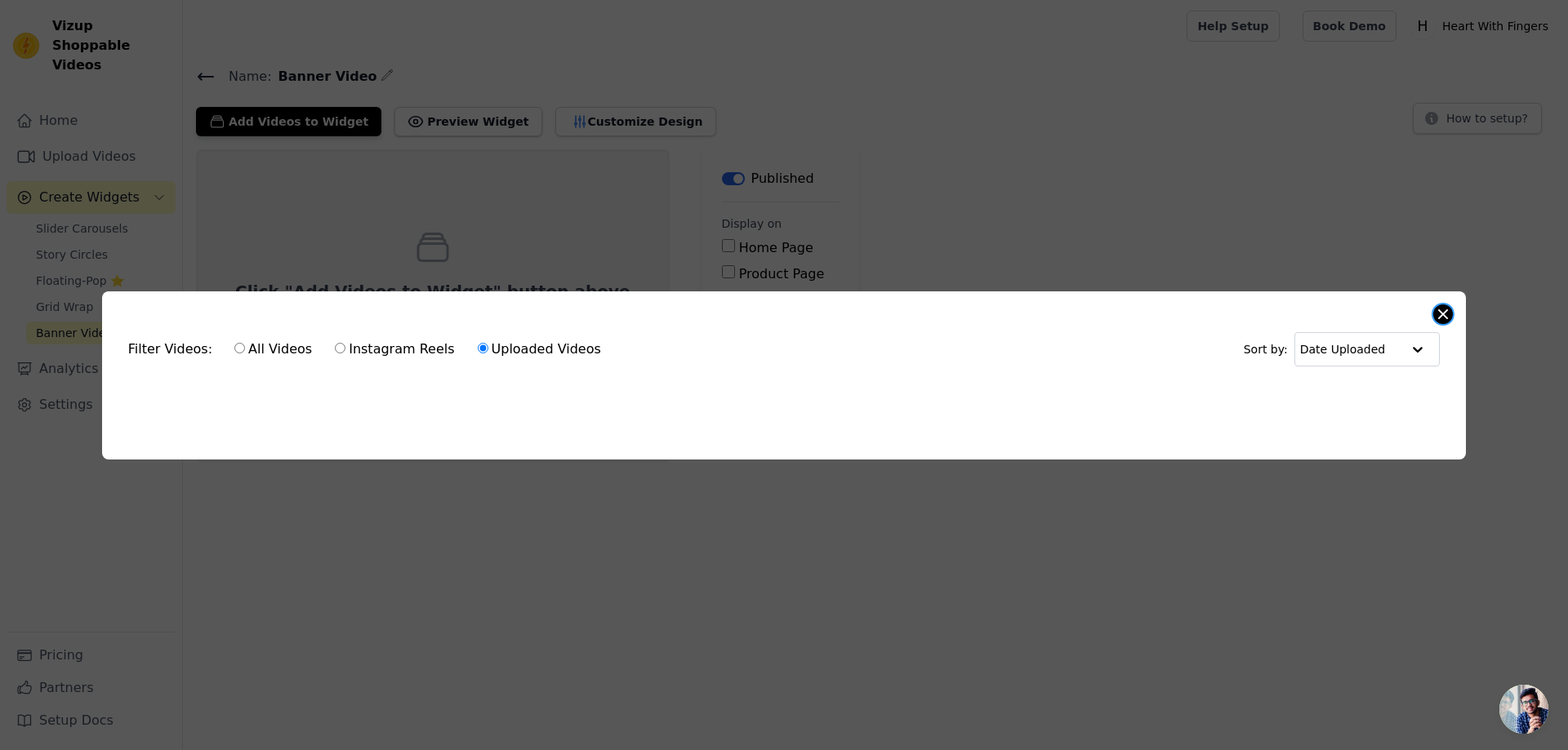
click at [1451, 314] on button "Close modal" at bounding box center [1443, 314] width 20 height 20
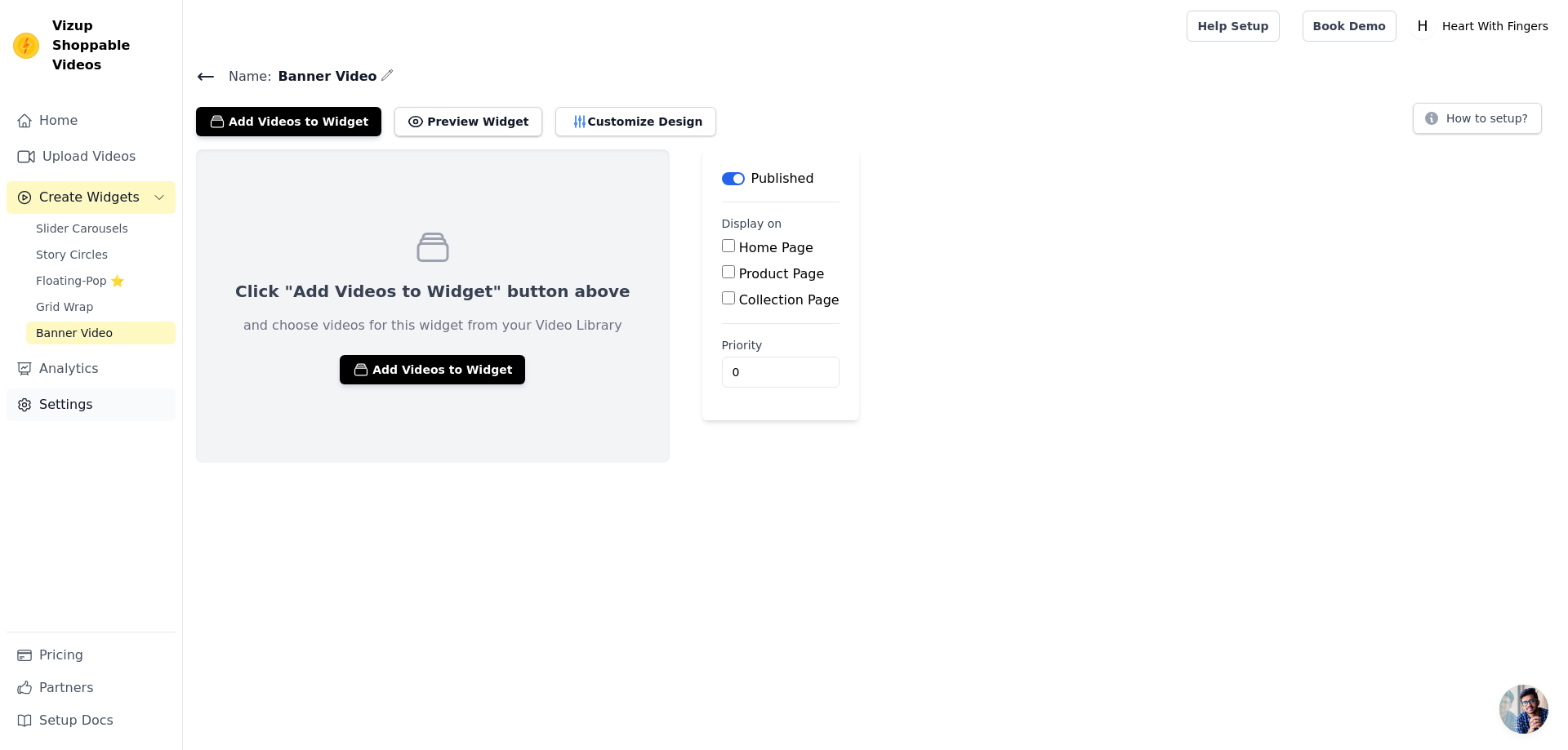
click at [53, 389] on link "Settings" at bounding box center [91, 405] width 169 height 33
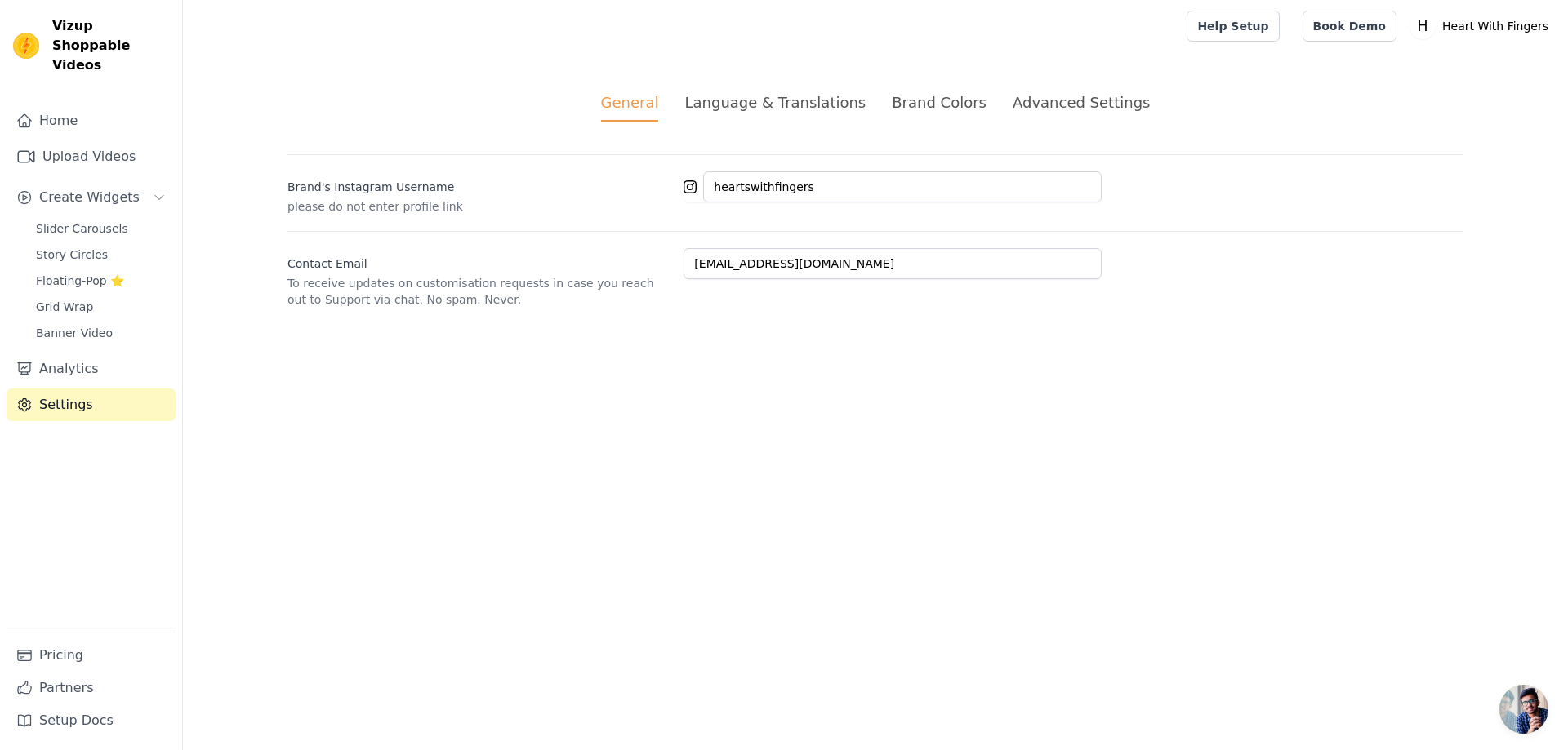
click at [1067, 103] on div "Advanced Settings" at bounding box center [1081, 102] width 137 height 22
